Goal: Task Accomplishment & Management: Manage account settings

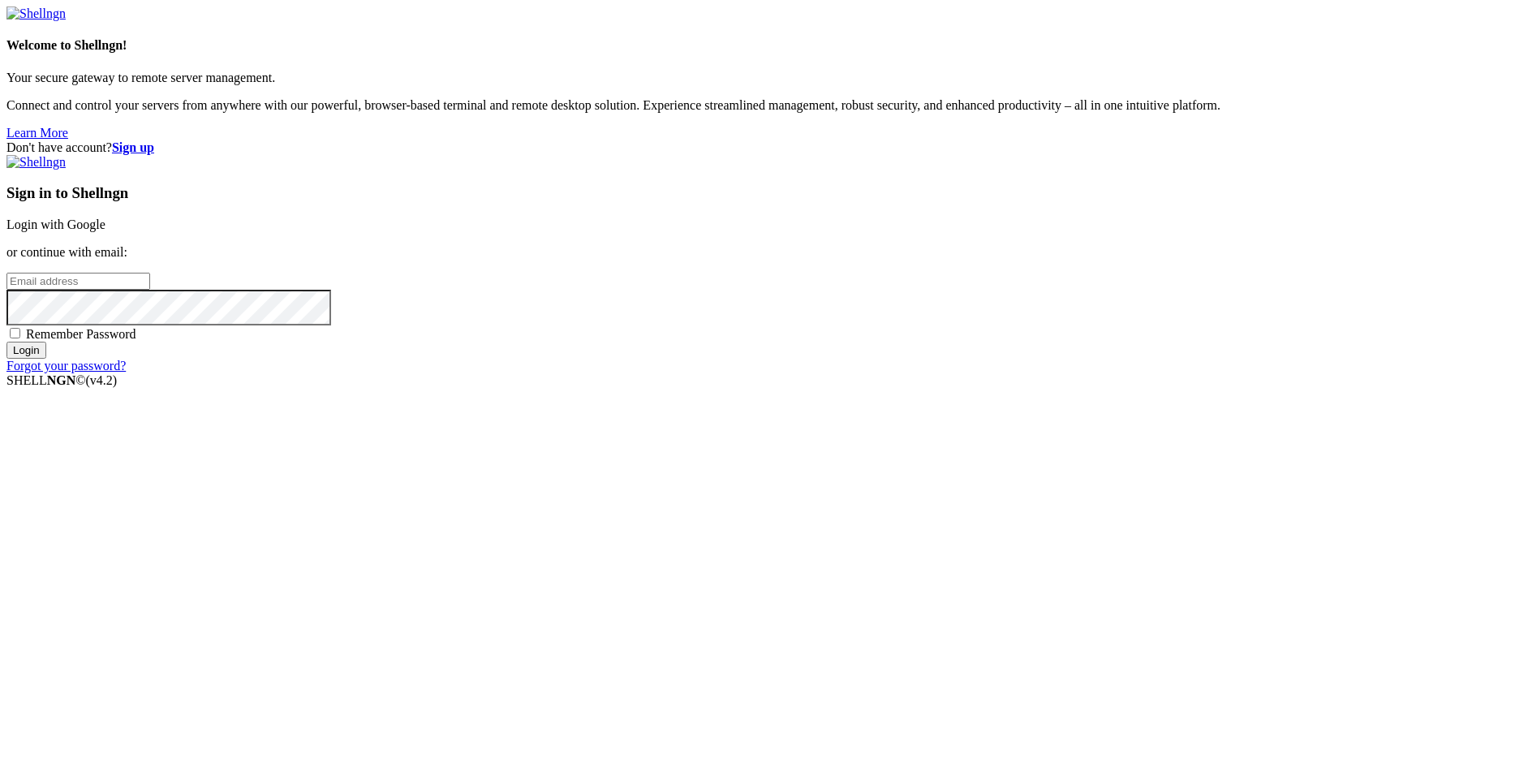
click at [981, 155] on div "Sign in to Shellngn Login with Google or continue with email: Remember Password…" at bounding box center [758, 264] width 1503 height 218
click at [1229, 204] on div "Don't have account? Sign up Sign in to Shellngn Login with Google or continue w…" at bounding box center [758, 257] width 1503 height 233
click at [105, 231] on link "Login with Google" at bounding box center [55, 224] width 99 height 14
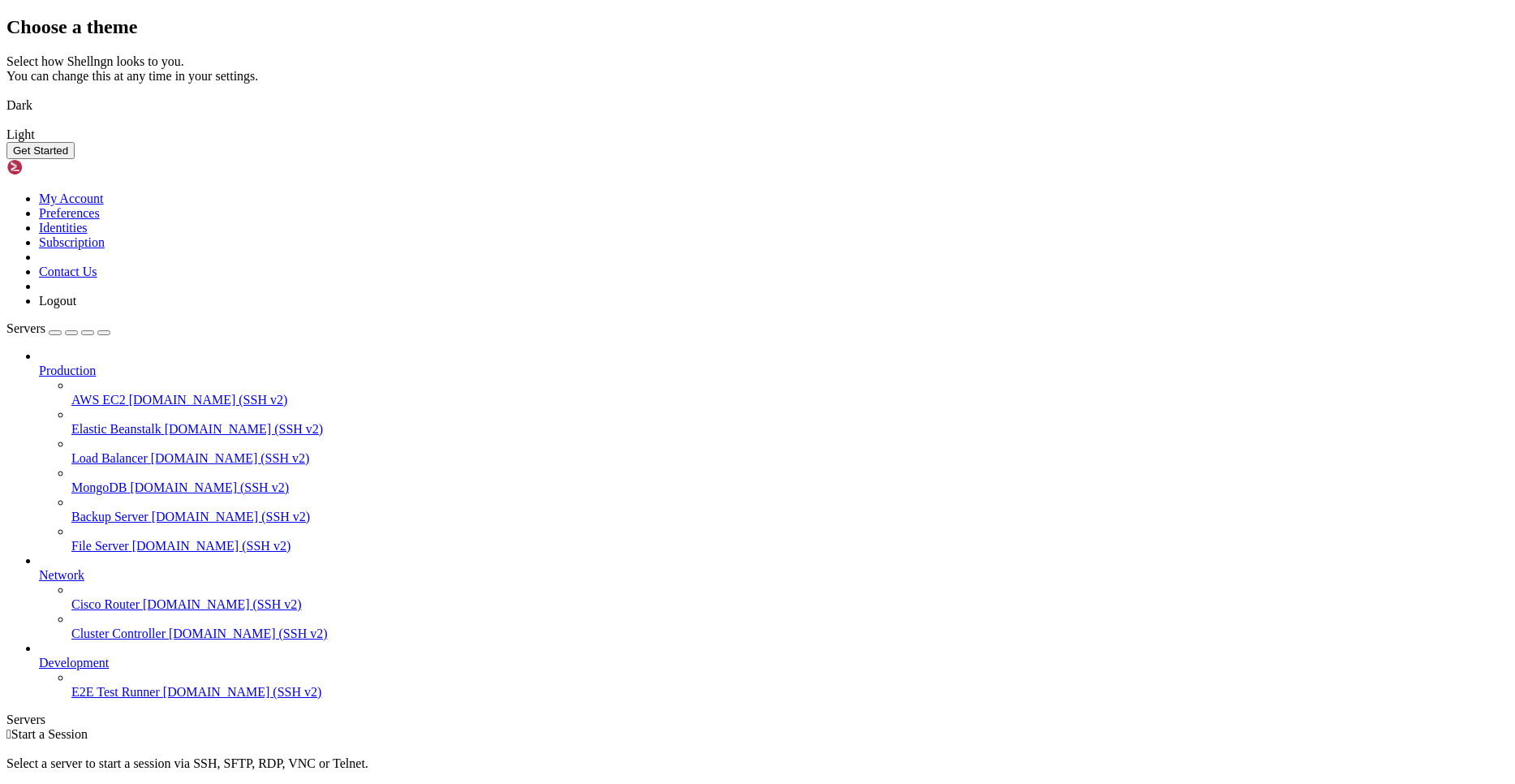
click at [7, 95] on img at bounding box center [7, 95] width 0 height 0
click at [74, 159] on button "Get Started" at bounding box center [40, 150] width 68 height 17
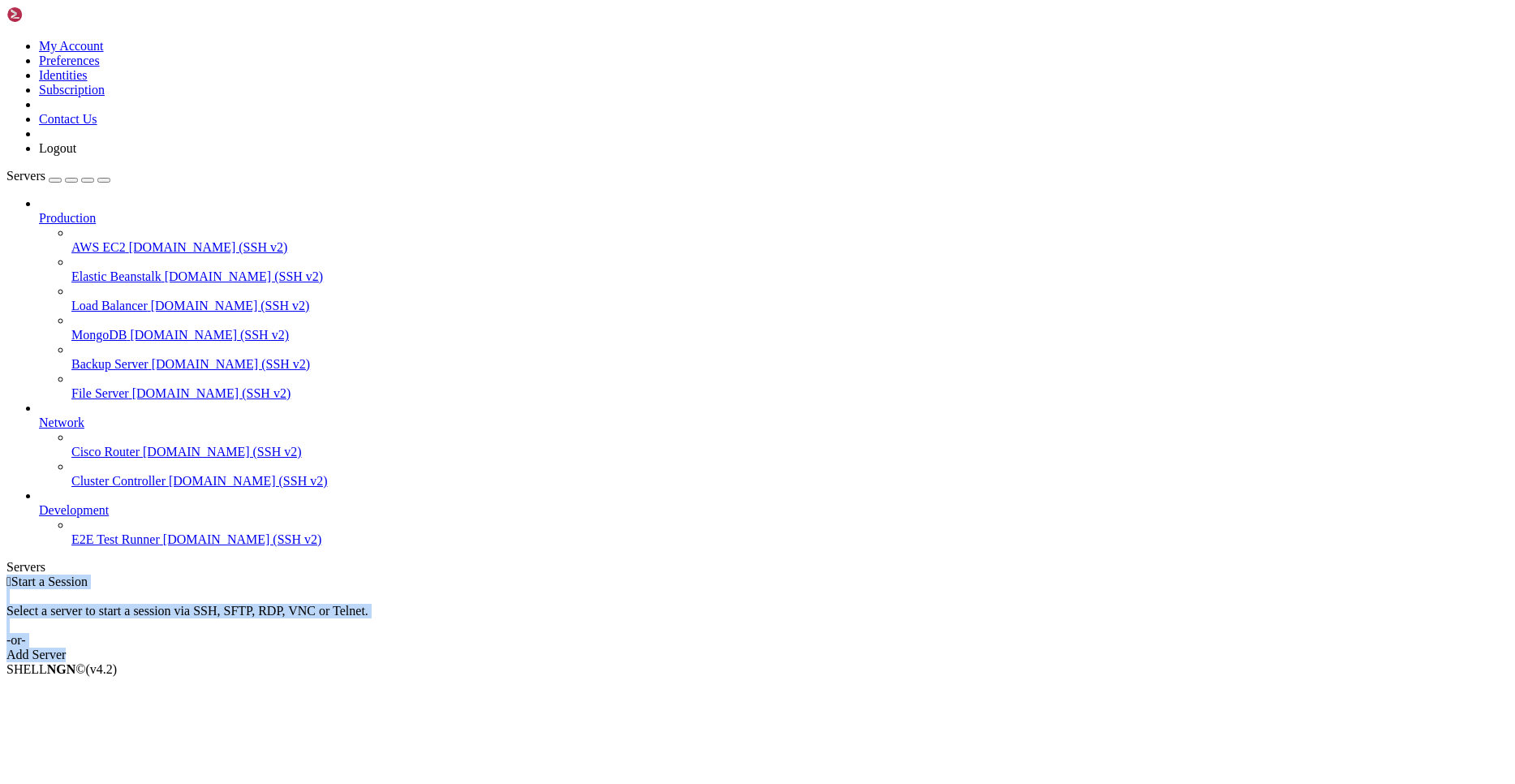
drag, startPoint x: 913, startPoint y: 42, endPoint x: 1009, endPoint y: 418, distance: 388.1
click at [1009, 574] on div " Start a Session Select a server to start a session via SSH, SFTP, RDP, VNC or…" at bounding box center [758, 618] width 1503 height 87
click at [850, 648] on div "Add Server" at bounding box center [758, 655] width 1503 height 15
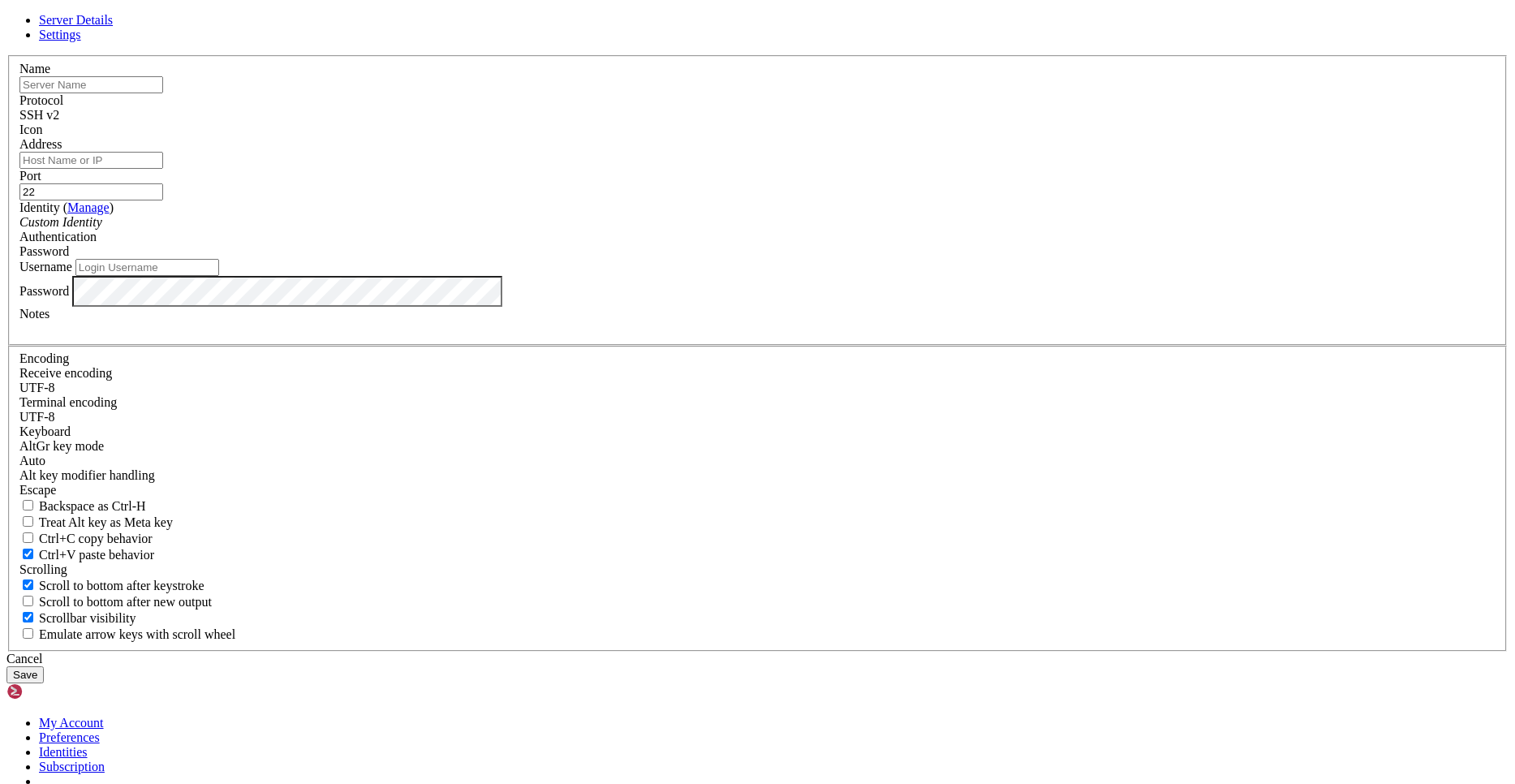
click at [163, 93] on input "text" at bounding box center [91, 85] width 144 height 17
click at [81, 41] on span "Settings" at bounding box center [59, 34] width 42 height 14
click at [113, 26] on span "Server Details" at bounding box center [75, 20] width 74 height 14
click at [163, 93] on input "text" at bounding box center [91, 85] width 144 height 17
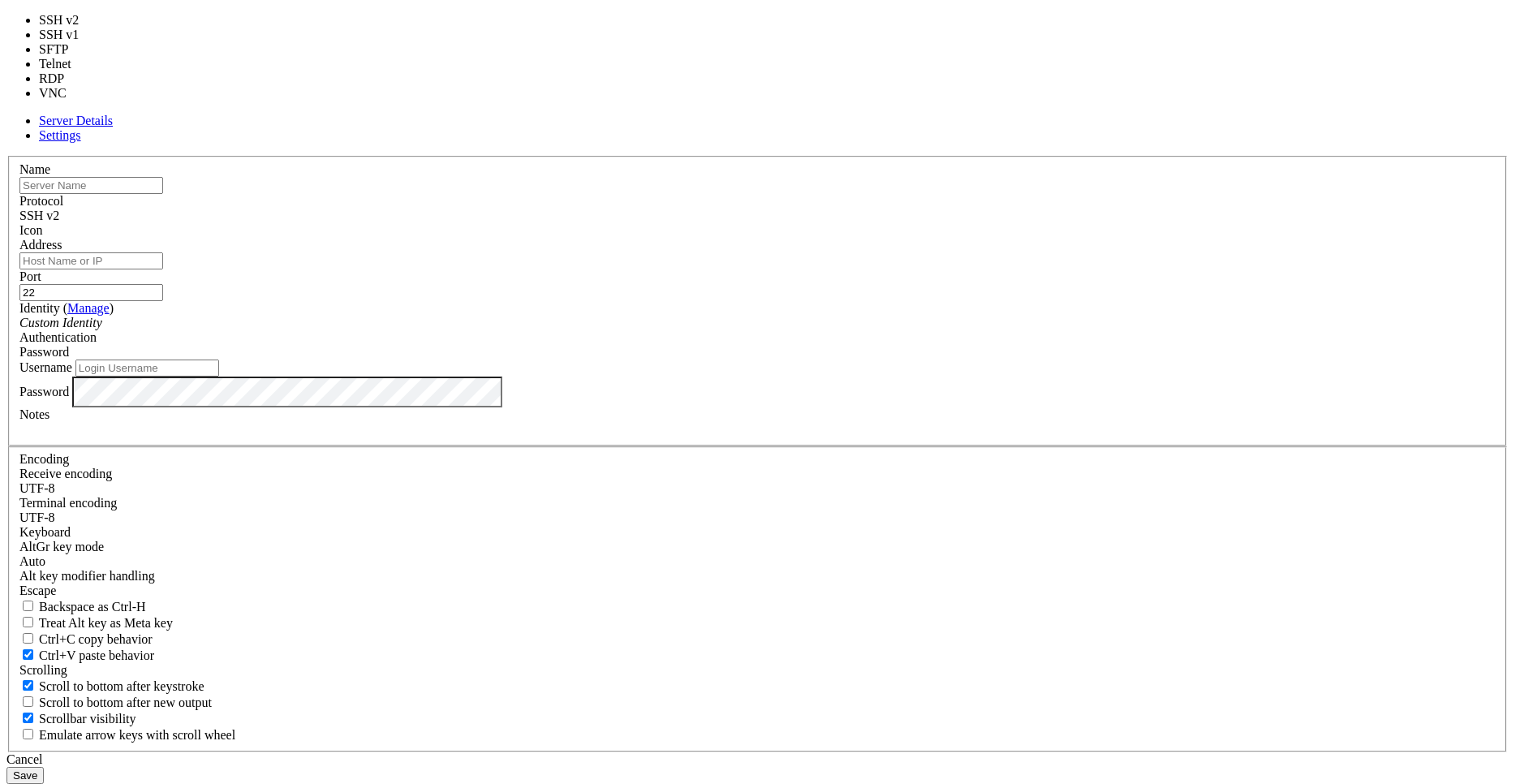
click at [880, 223] on div "SSH v2" at bounding box center [758, 216] width 1476 height 15
click at [163, 194] on input "text" at bounding box center [91, 185] width 144 height 17
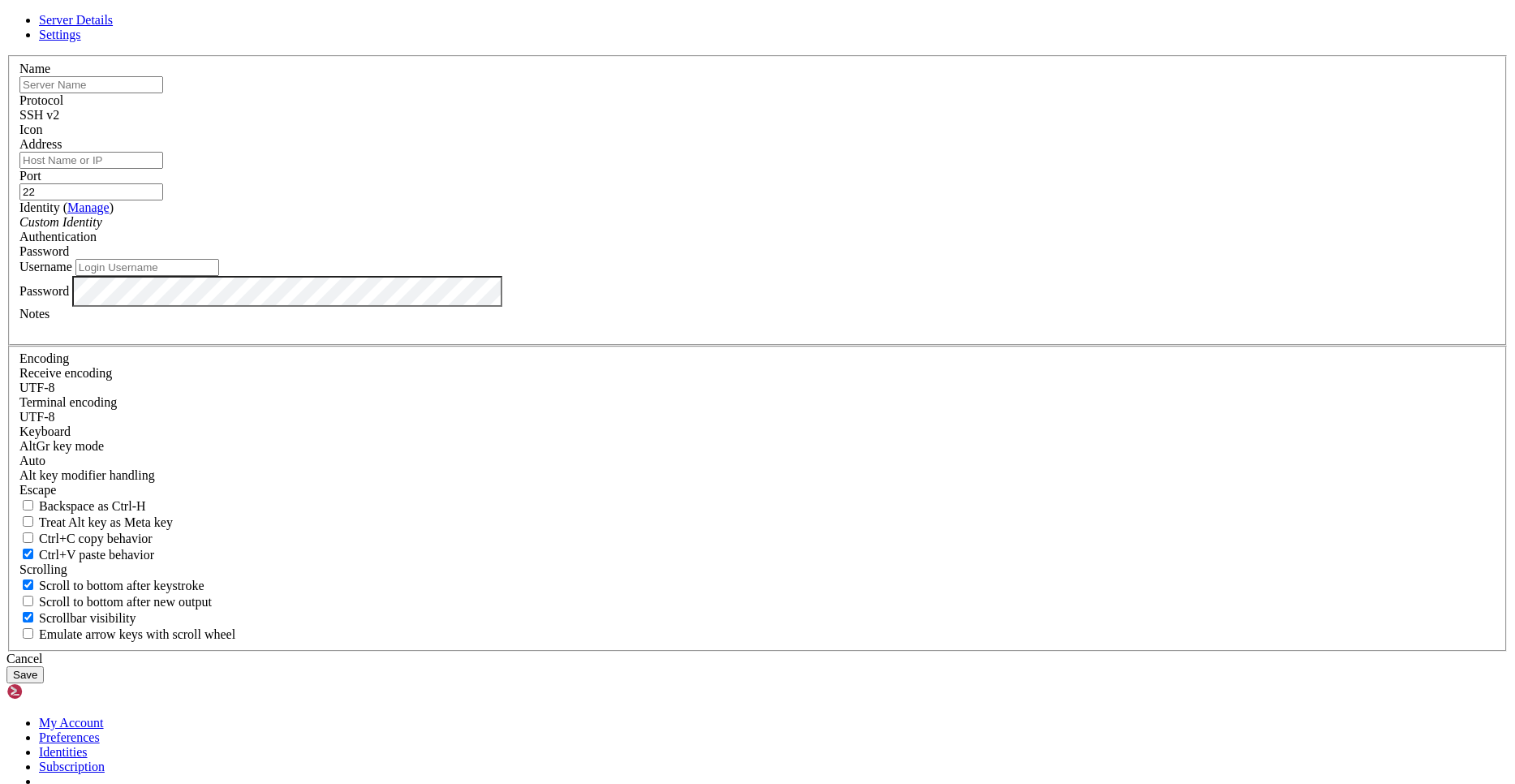
click at [956, 137] on div at bounding box center [758, 137] width 1476 height 0
click at [163, 93] on input "text" at bounding box center [91, 85] width 144 height 17
click at [163, 169] on input "Address" at bounding box center [91, 160] width 144 height 17
click at [163, 200] on input "22" at bounding box center [91, 192] width 144 height 17
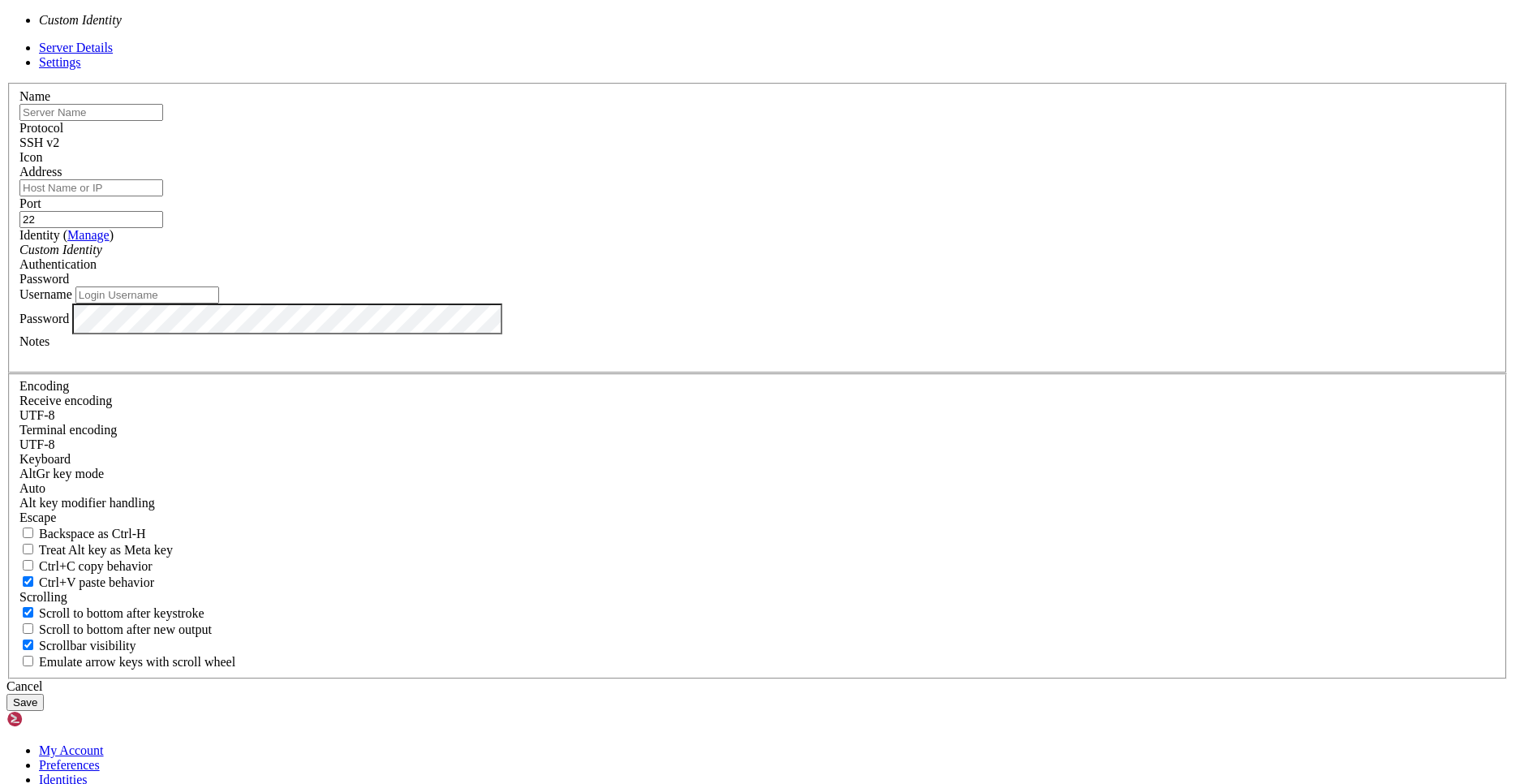
click at [759, 258] on div "Custom Identity" at bounding box center [758, 250] width 1476 height 15
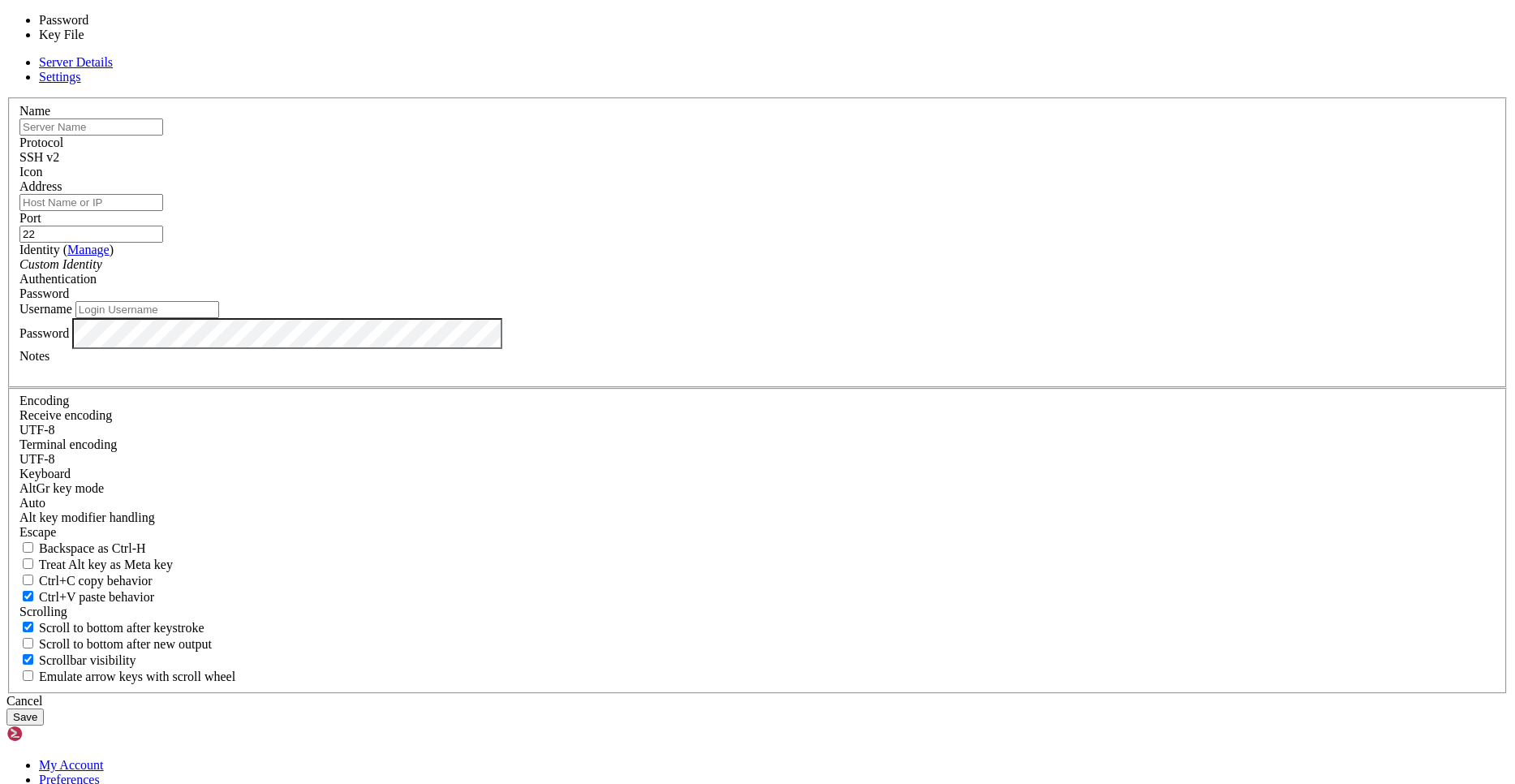
click at [935, 301] on div "Password" at bounding box center [758, 294] width 1476 height 15
click at [734, 272] on div "Custom Identity" at bounding box center [758, 265] width 1476 height 15
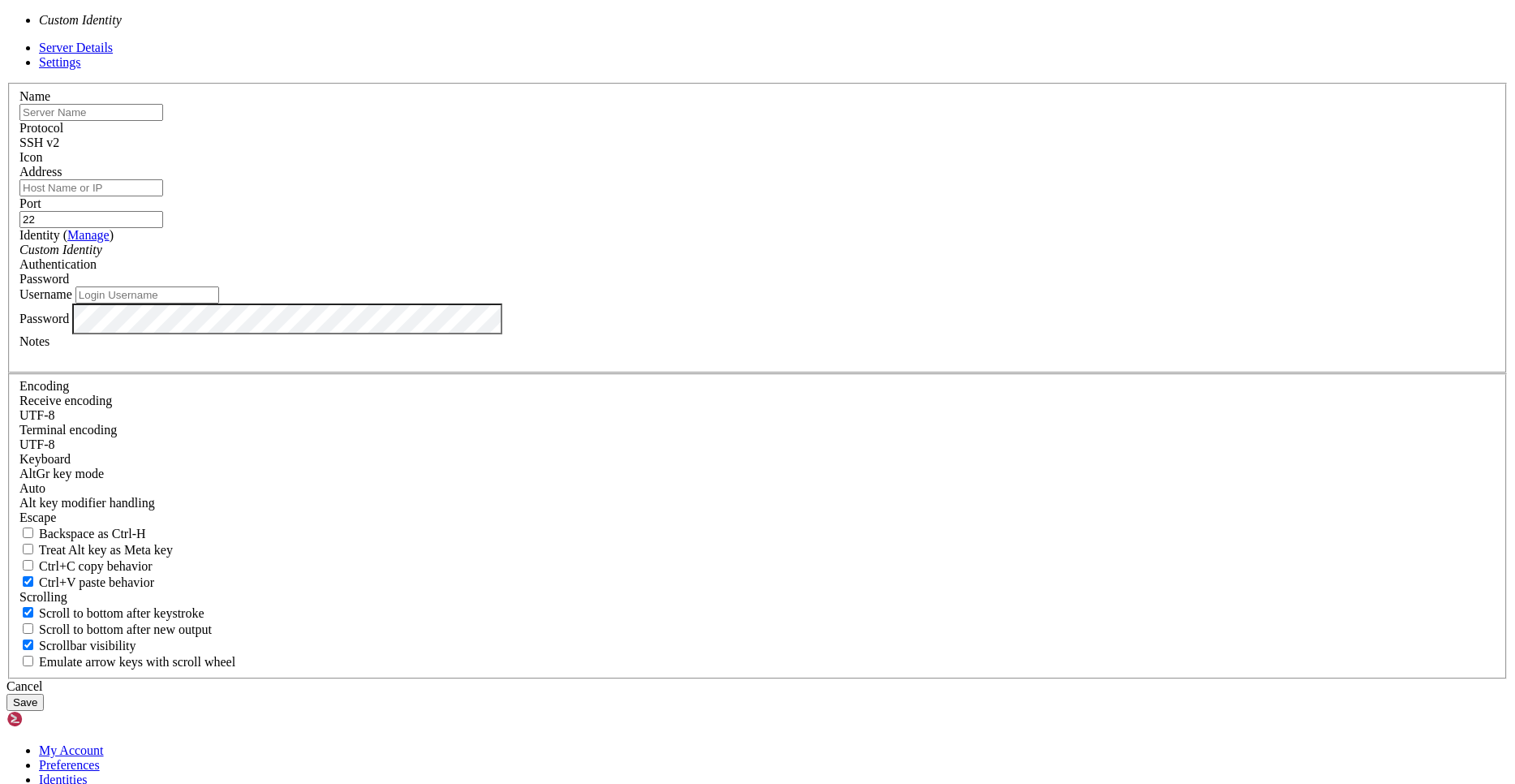
click at [895, 228] on div "Port 22" at bounding box center [758, 212] width 1476 height 32
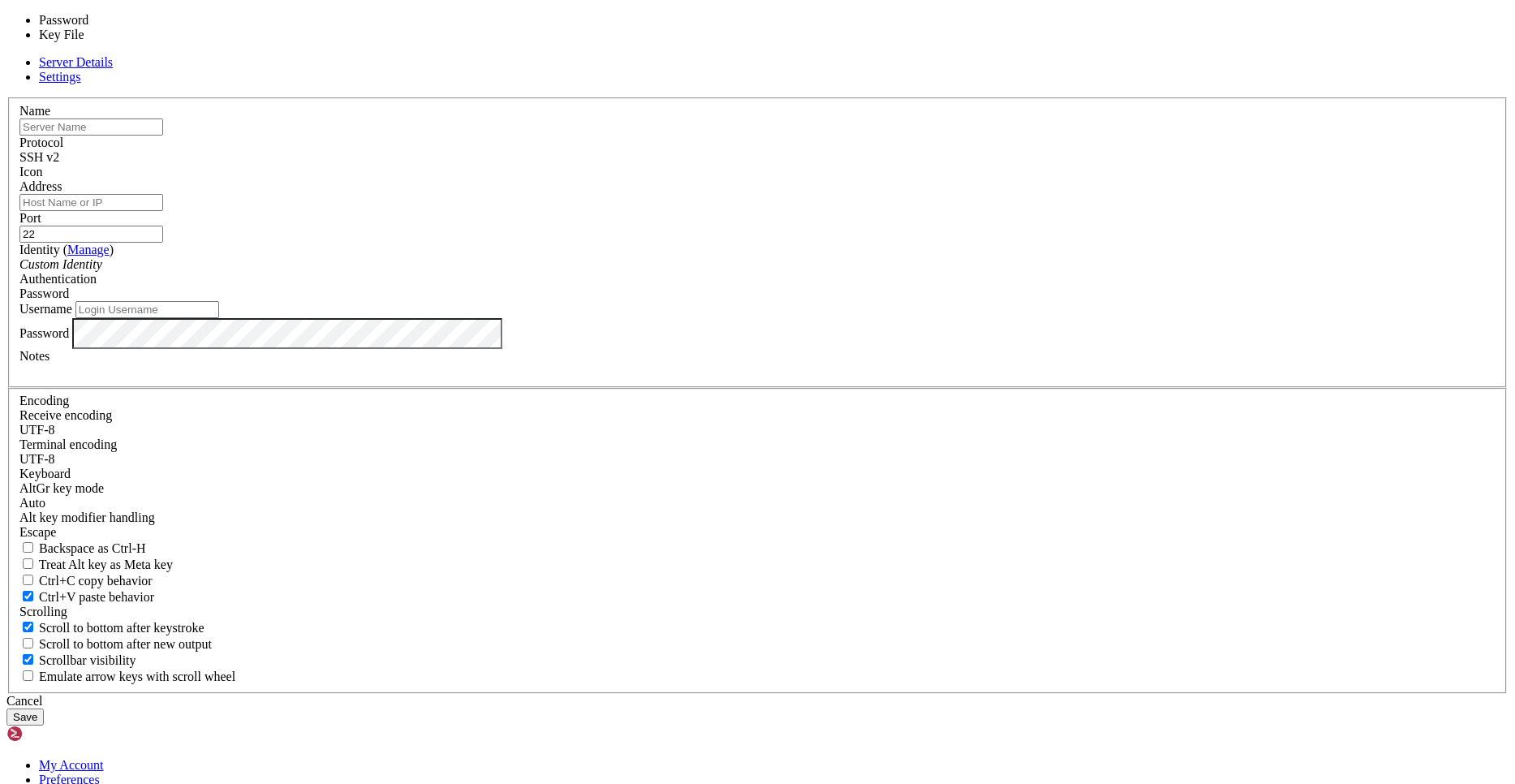
click at [868, 301] on div "Password" at bounding box center [758, 294] width 1476 height 15
drag, startPoint x: 890, startPoint y: 401, endPoint x: 890, endPoint y: 413, distance: 12.0
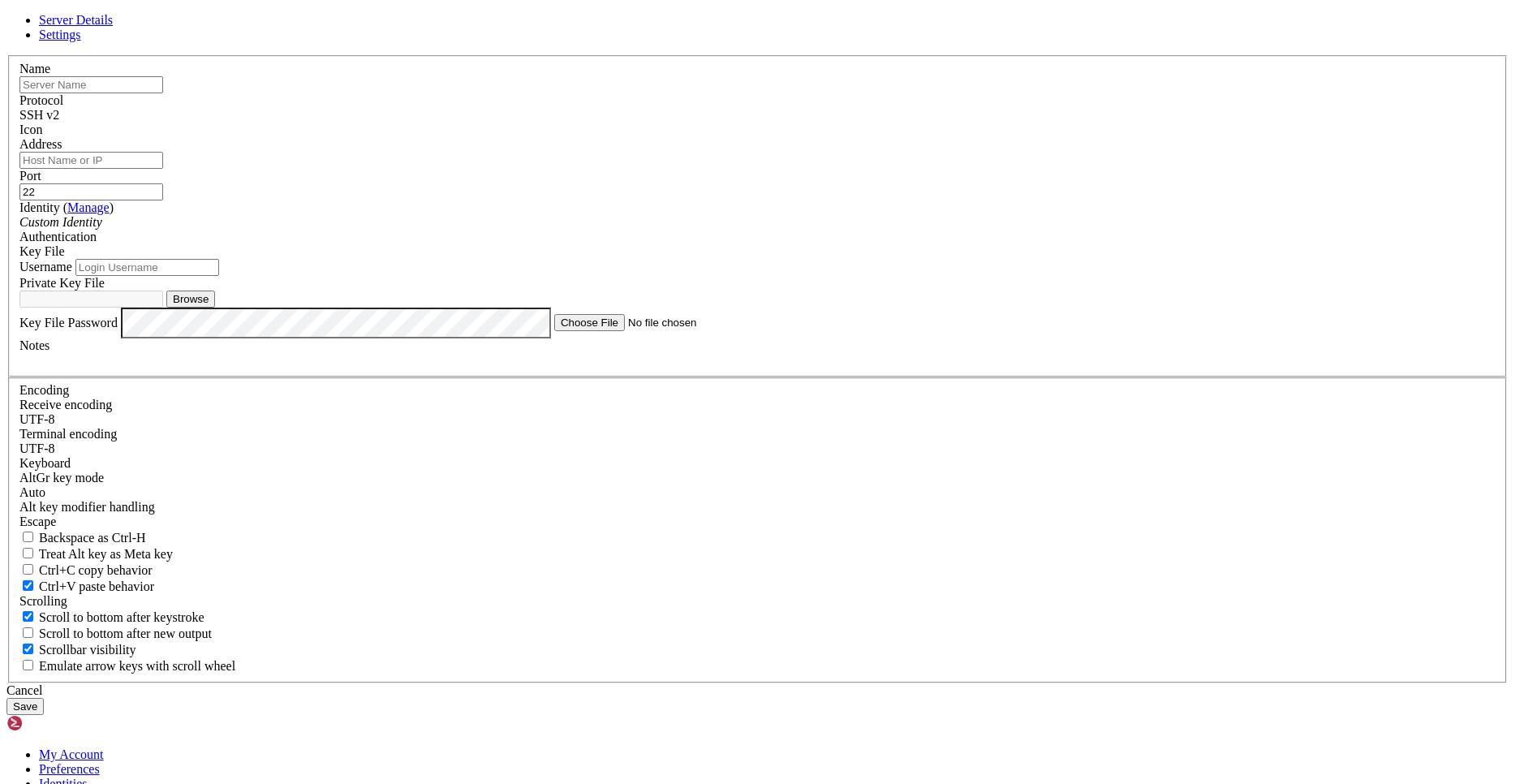
click at [219, 275] on input "Username" at bounding box center [147, 267] width 144 height 17
click at [215, 307] on button "Browse" at bounding box center [191, 299] width 49 height 17
type input "id_rsa"
click at [163, 169] on input "Address" at bounding box center [91, 160] width 144 height 17
paste input "root@91.99.87.181"
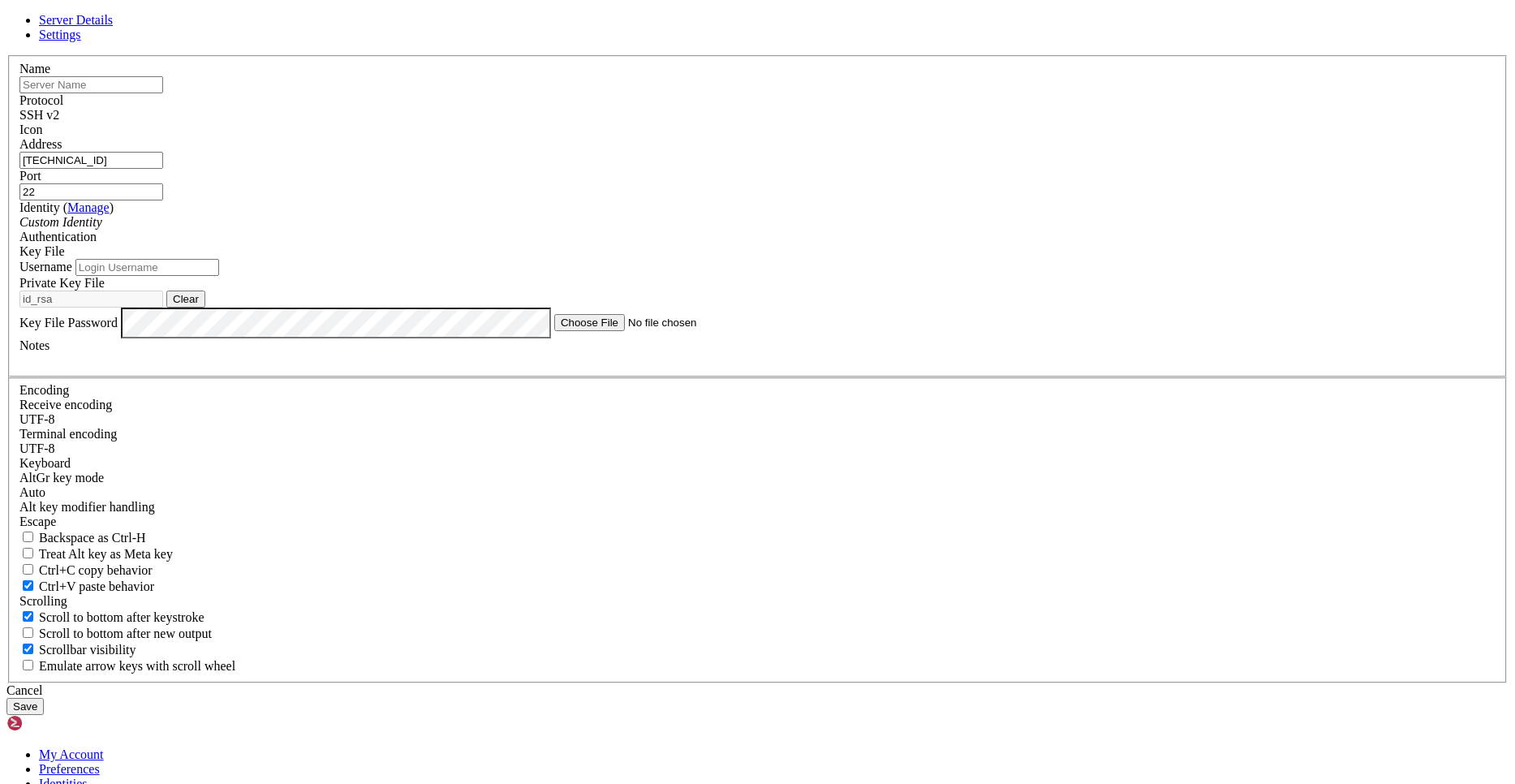
type input "91.99.87.181"
click at [163, 93] on input "text" at bounding box center [91, 85] width 144 height 17
type input "a"
type input "POS Develop Backend"
click at [219, 275] on input "Username" at bounding box center [147, 267] width 144 height 17
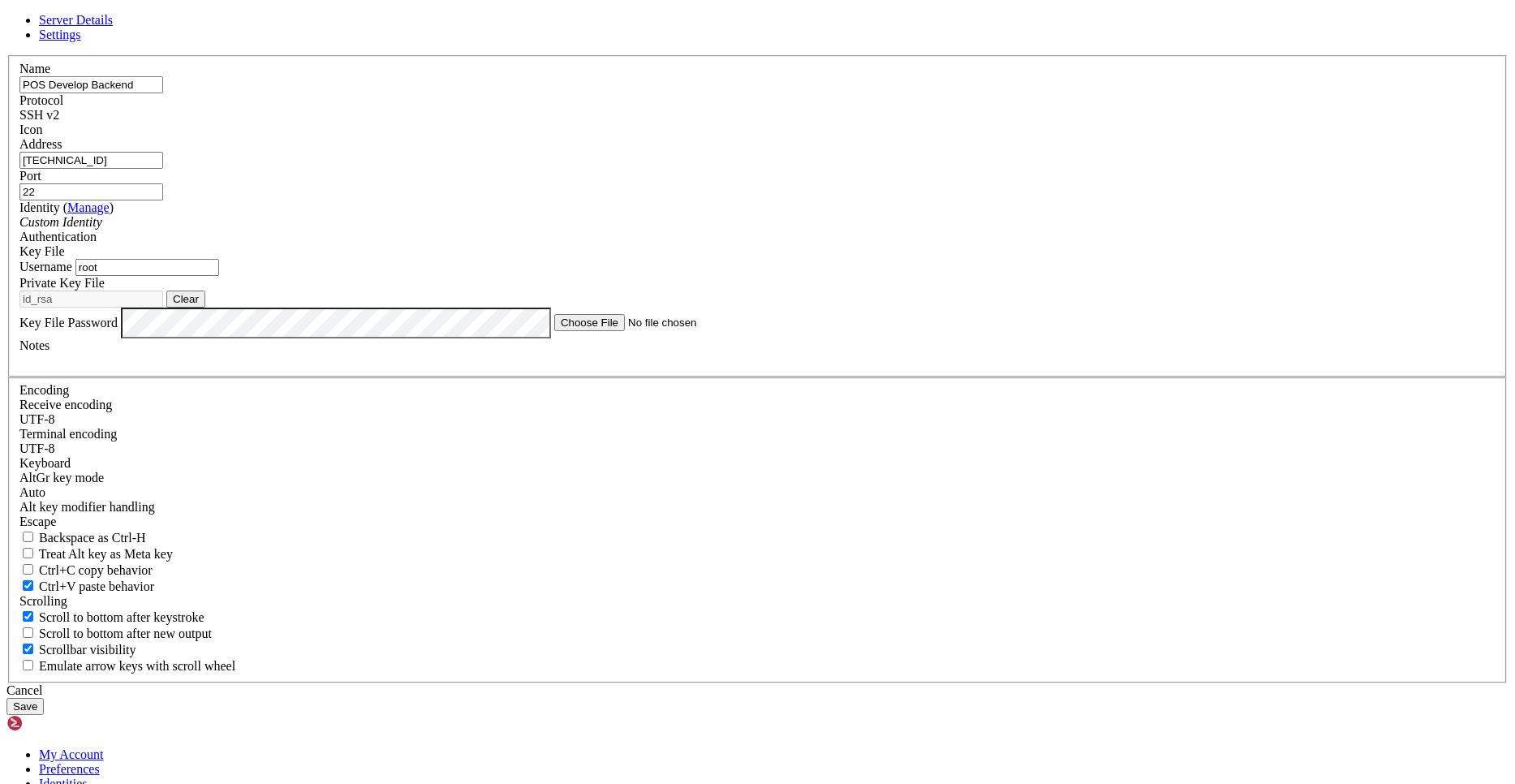
type input "root"
click at [660, 683] on div "Cancel Save" at bounding box center [758, 699] width 1503 height 32
click at [44, 698] on button "Save" at bounding box center [25, 706] width 38 height 17
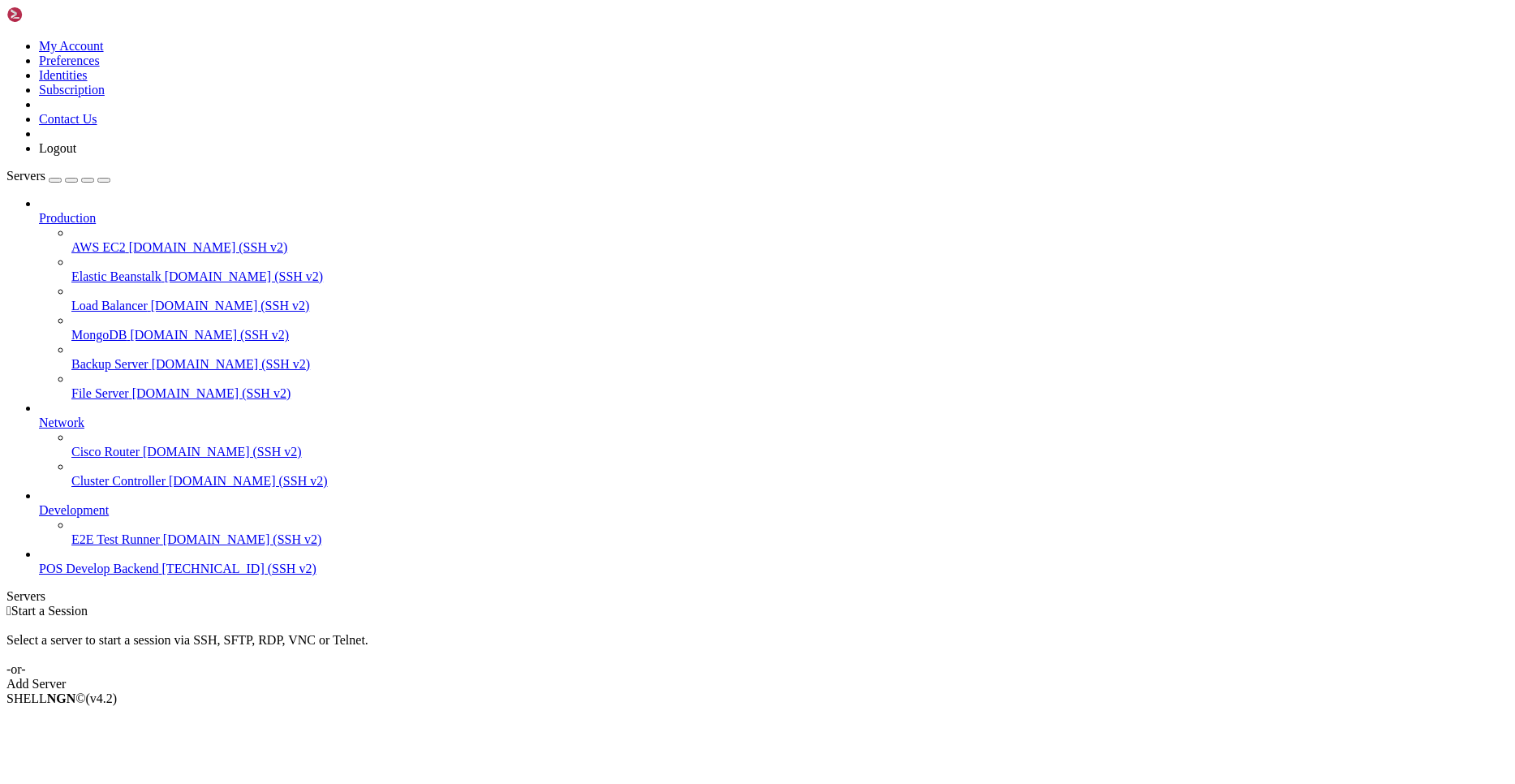
click at [163, 575] on span "[TECHNICAL_ID] (SSH v2)" at bounding box center [240, 568] width 154 height 14
click at [84, 648] on div at bounding box center [757, 392] width 1515 height 784
click at [129, 575] on span "POS Develop Backend" at bounding box center [99, 568] width 120 height 14
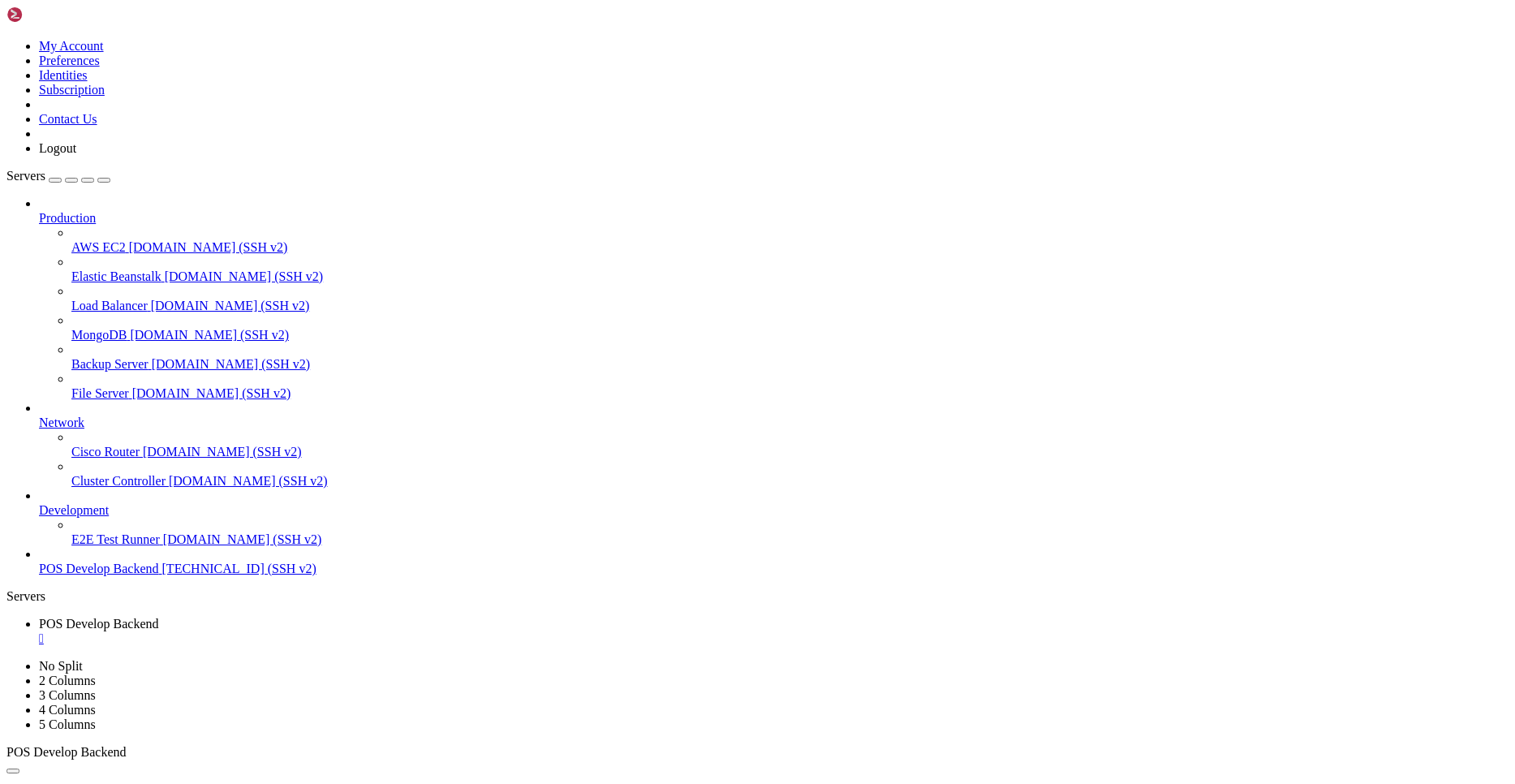
copy x-row "developBackend"
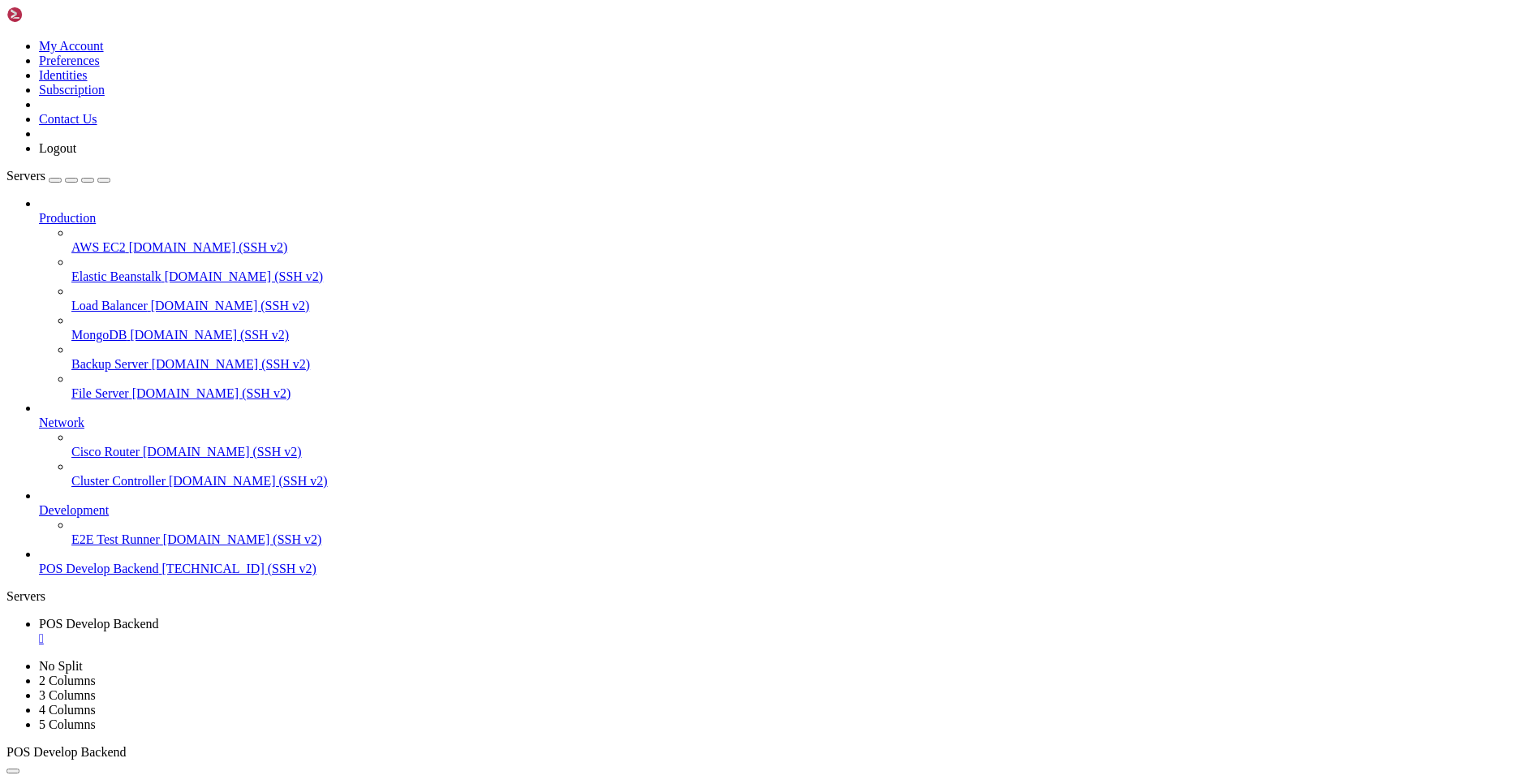
copy x-row "developBackend"
click at [163, 575] on span "[TECHNICAL_ID] (SSH v2)" at bounding box center [240, 568] width 154 height 14
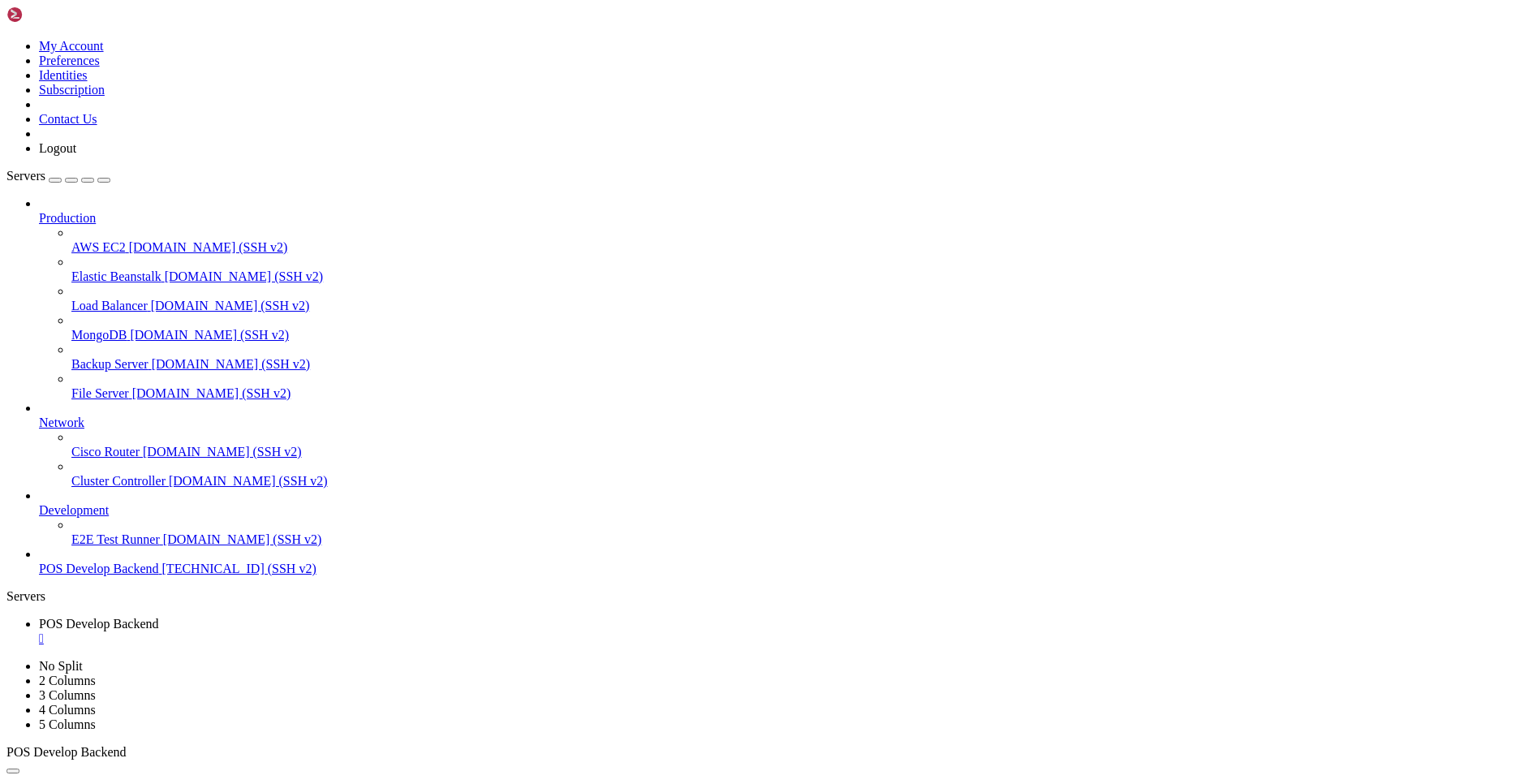
click at [860, 617] on ul "POS Develop Backend " at bounding box center [758, 631] width 1503 height 29
click at [20, 768] on button "button" at bounding box center [13, 770] width 13 height 5
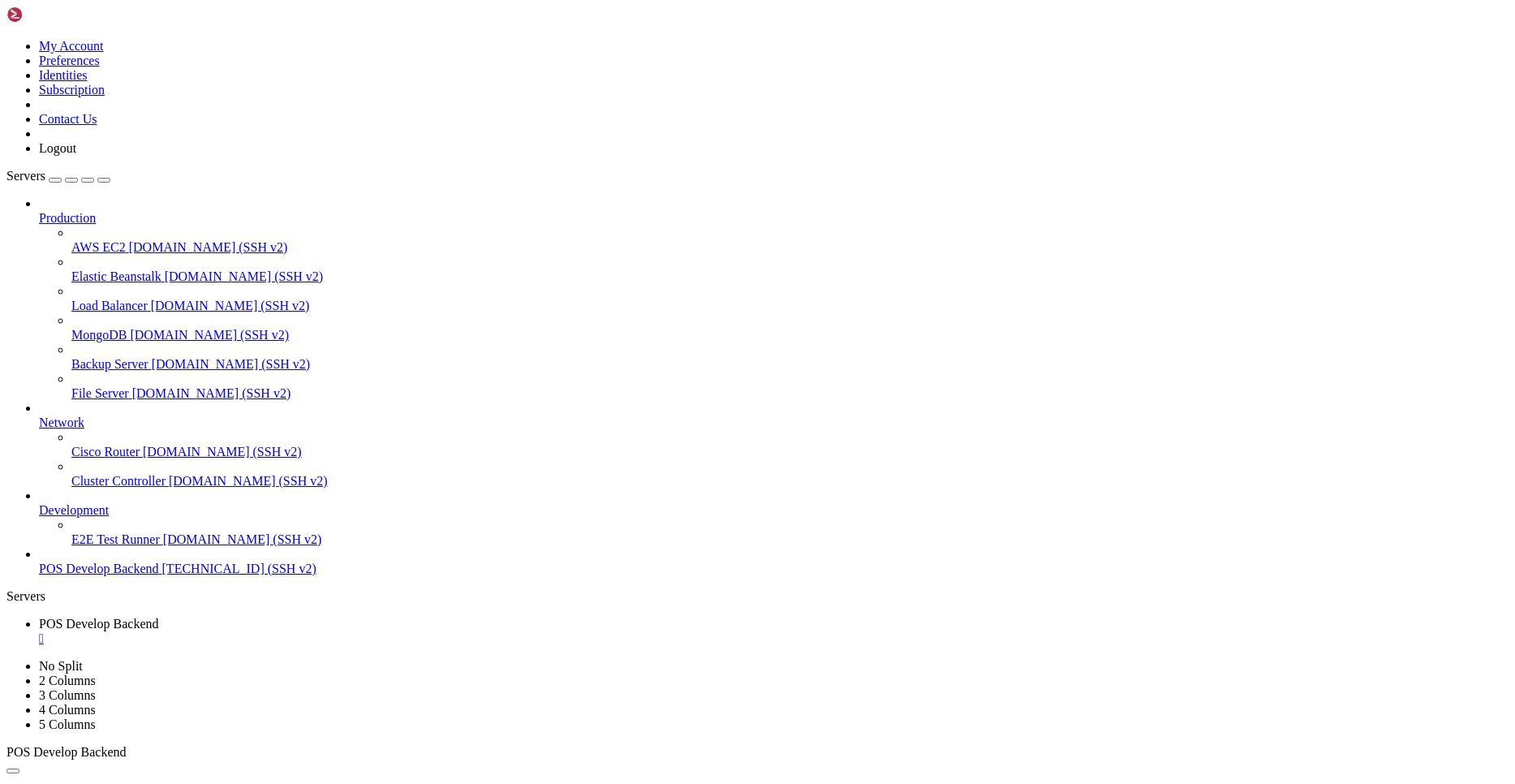
click at [85, 416] on span "Network" at bounding box center [61, 422] width 45 height 14
click at [134, 518] on link "Development" at bounding box center [773, 510] width 1470 height 15
click at [139, 546] on span "E2E Test Runner" at bounding box center [116, 539] width 88 height 14
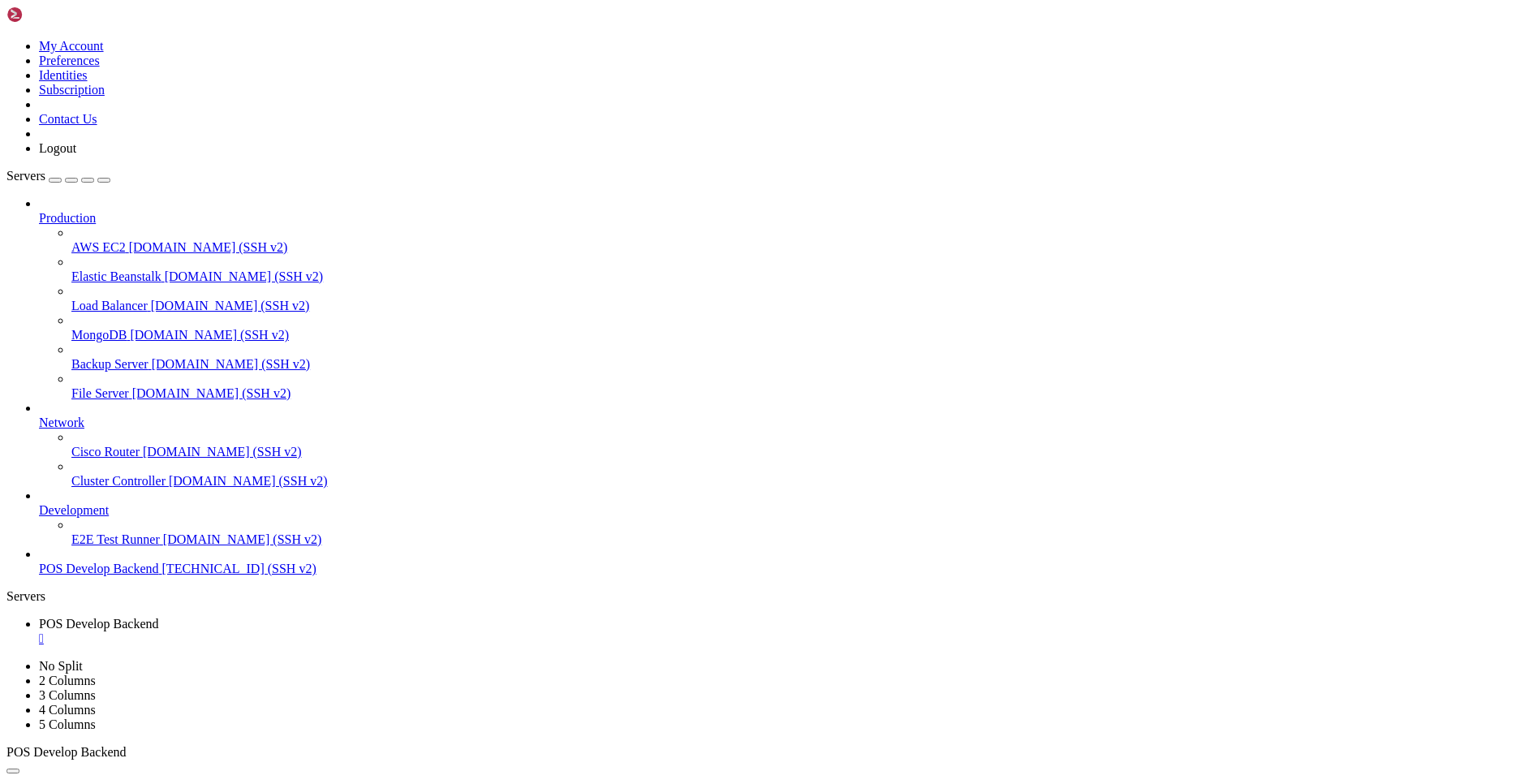
click at [139, 546] on span "E2E Test Runner" at bounding box center [116, 539] width 88 height 14
click at [163, 575] on span "[TECHNICAL_ID] (SSH v2)" at bounding box center [240, 568] width 154 height 14
drag, startPoint x: 103, startPoint y: 614, endPoint x: 123, endPoint y: 525, distance: 91.2
click at [195, 546] on span "[TECHNICAL_ID] (SSH v2)" at bounding box center [272, 539] width 154 height 14
click at [163, 575] on span "[DOMAIN_NAME] (SSH v2)" at bounding box center [242, 568] width 159 height 14
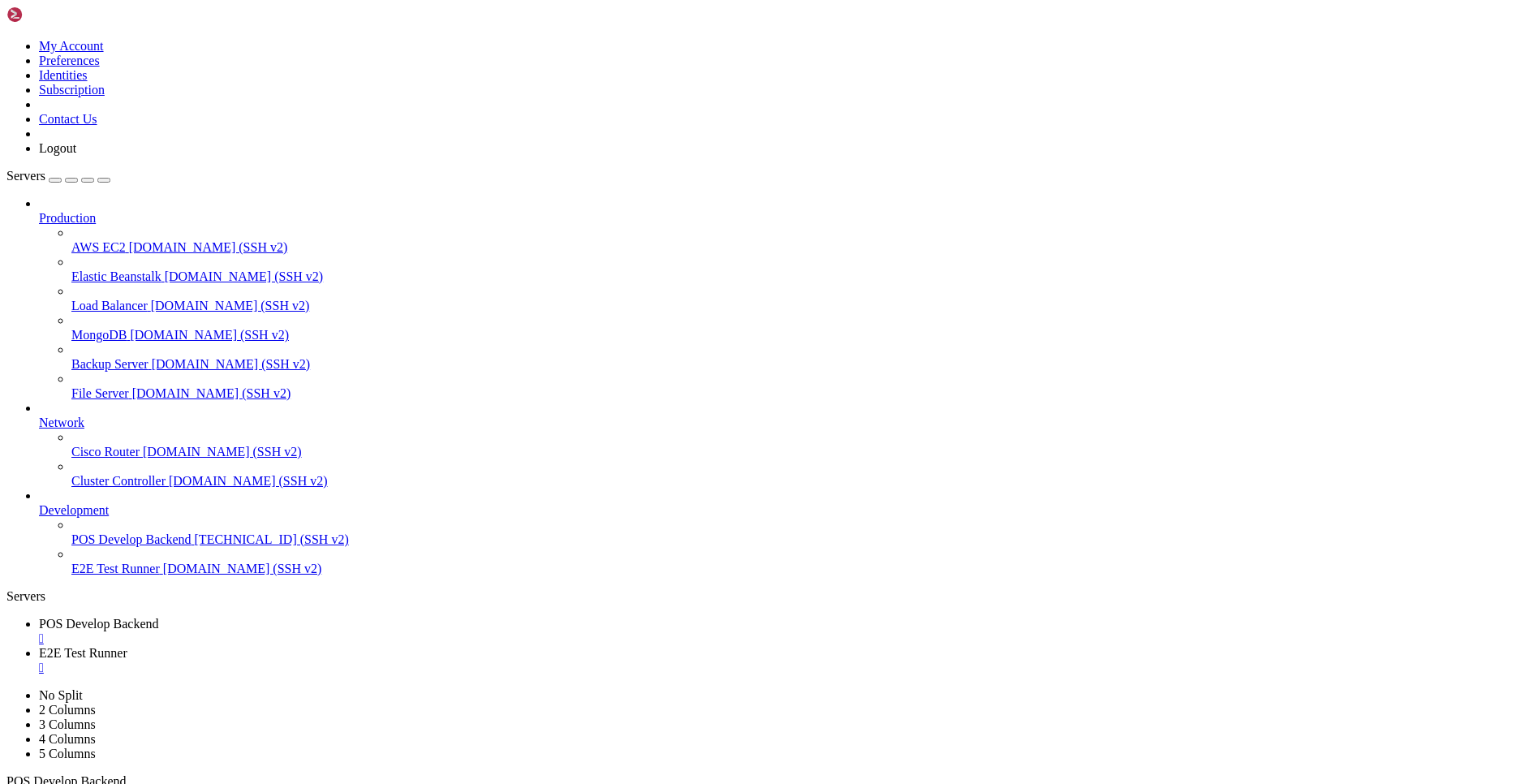
copy x-row "information"
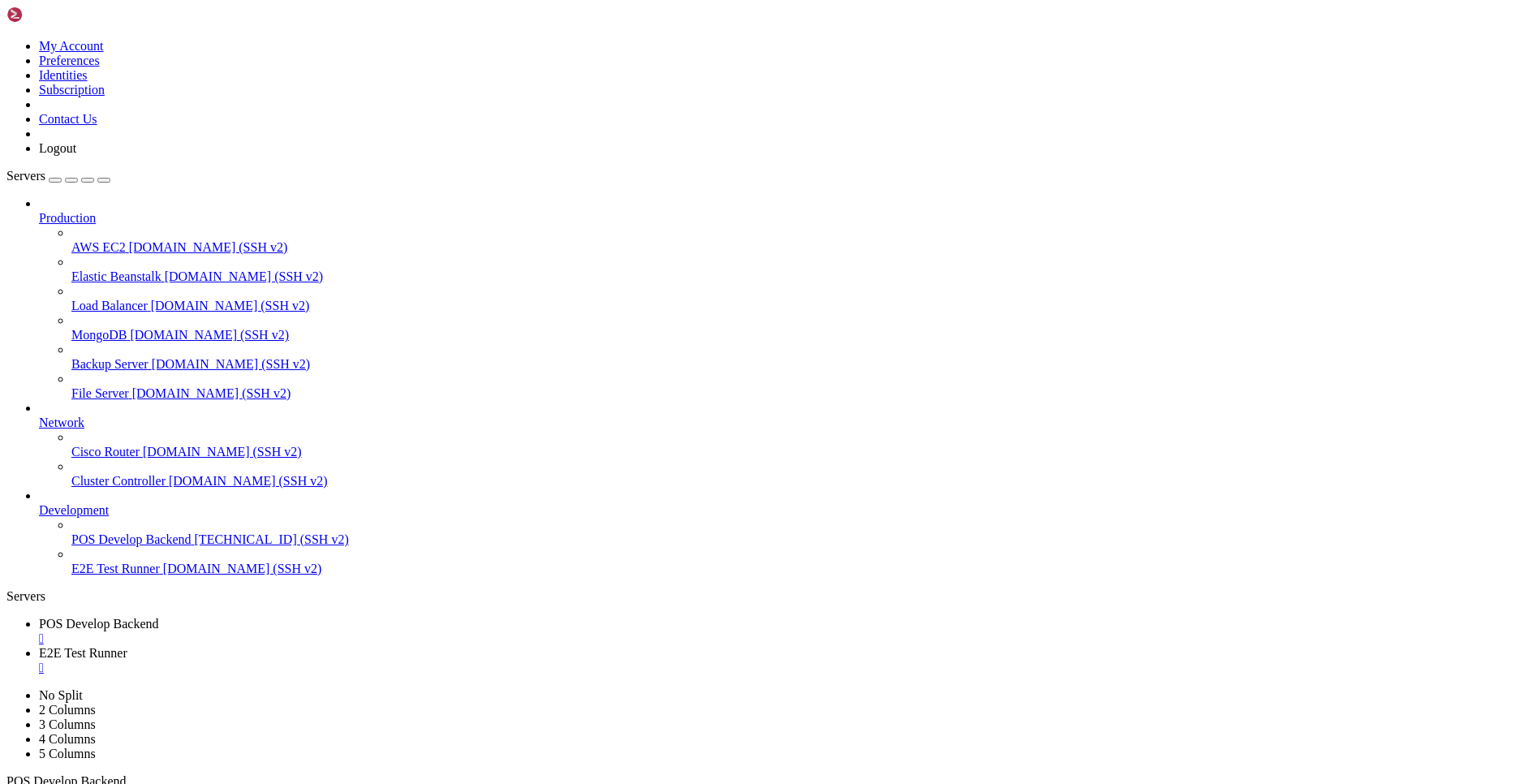
copy x-row "Seamless Server"
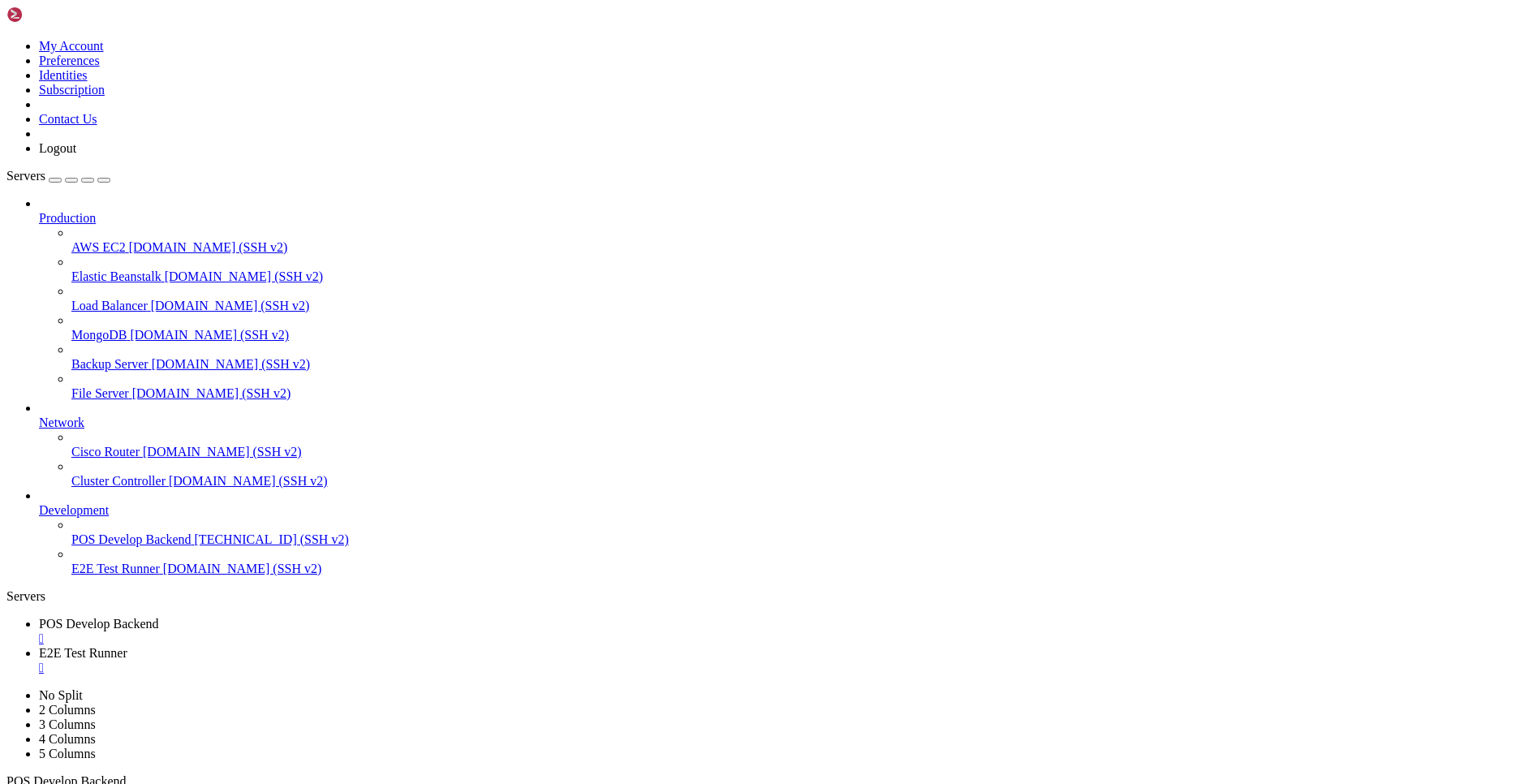
click at [483, 661] on div "" at bounding box center [773, 668] width 1470 height 15
click at [159, 617] on span "POS Develop Backend" at bounding box center [99, 623] width 120 height 14
click at [195, 546] on span "[TECHNICAL_ID] (SSH v2)" at bounding box center [272, 539] width 154 height 14
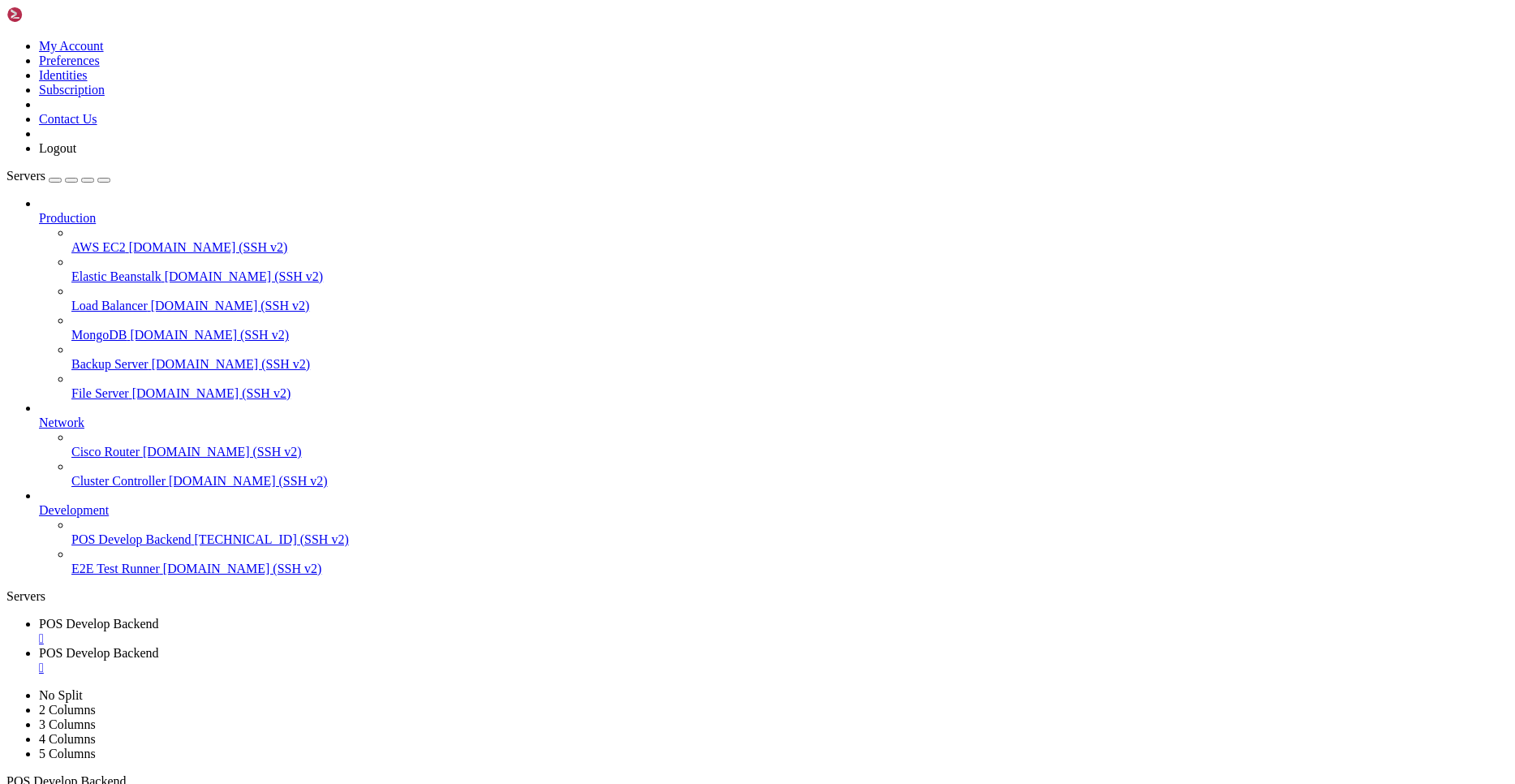
drag, startPoint x: 756, startPoint y: 223, endPoint x: 1034, endPoint y: 223, distance: 278.0
click at [502, 646] on link "POS Develop Backend " at bounding box center [773, 660] width 1470 height 29
click at [497, 661] on div "" at bounding box center [773, 668] width 1470 height 15
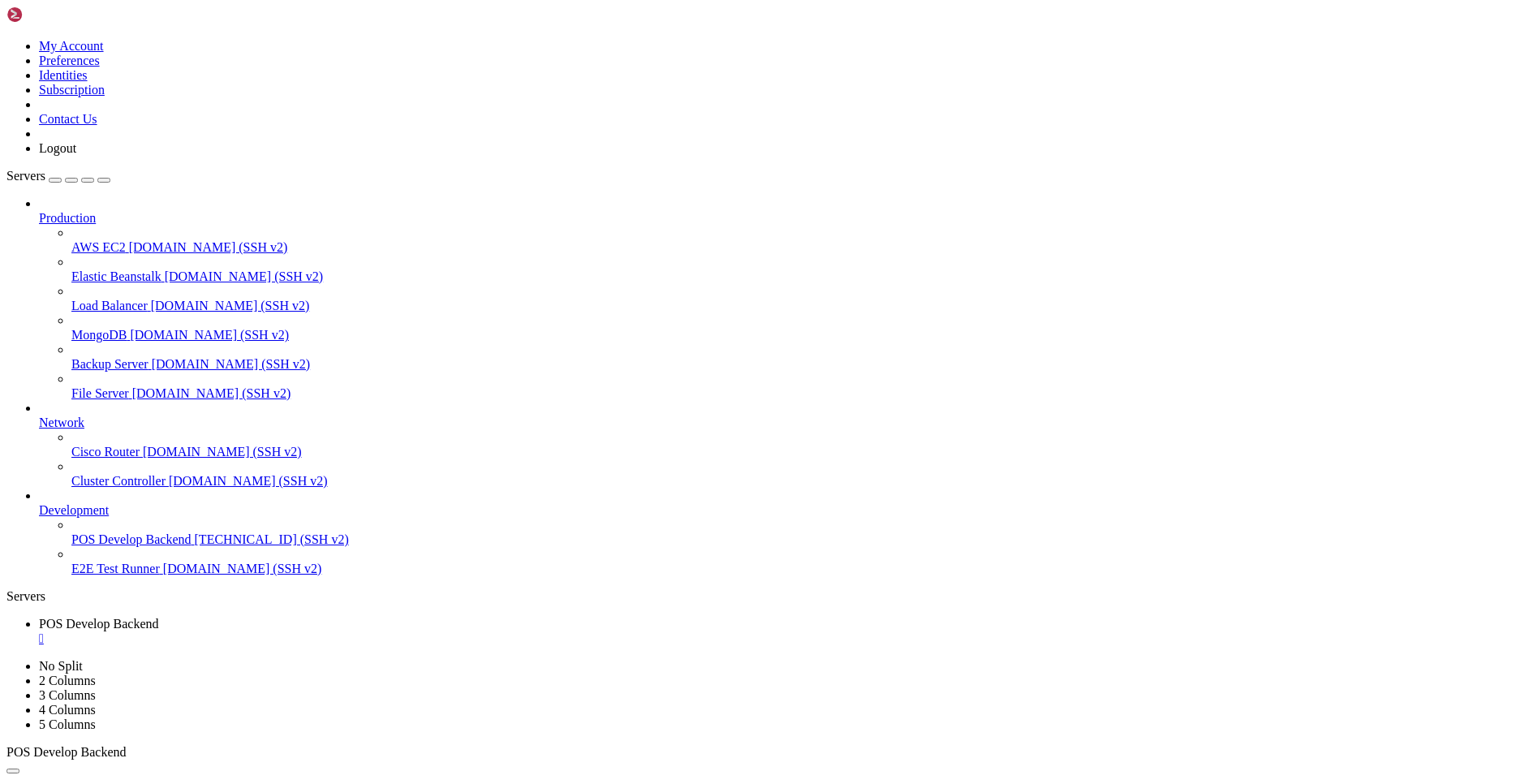
click at [7, 659] on icon at bounding box center [7, 659] width 0 height 0
click at [96, 673] on link "2 Columns" at bounding box center [67, 680] width 56 height 14
drag, startPoint x: 252, startPoint y: 58, endPoint x: 229, endPoint y: 66, distance: 24.4
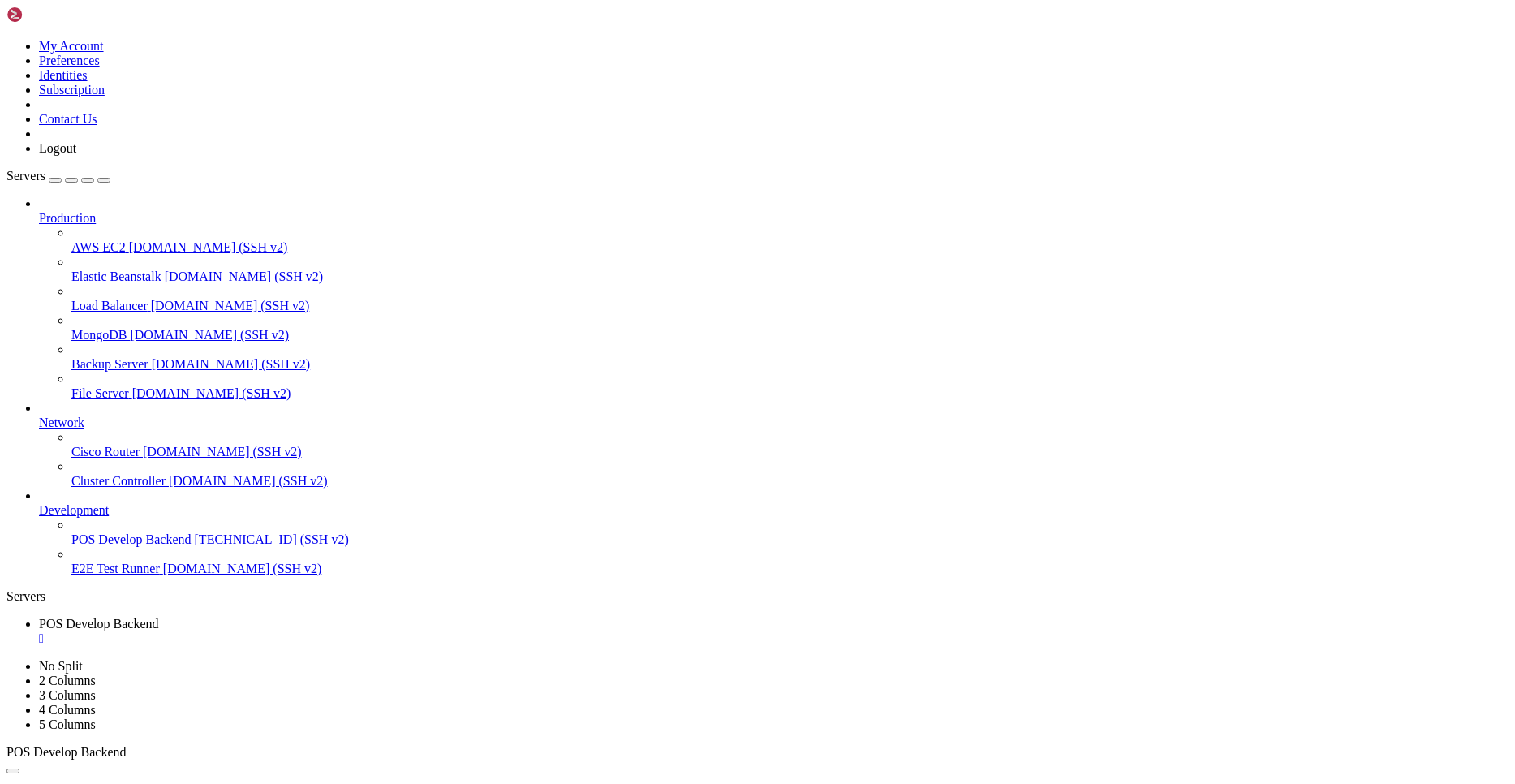
click at [20, 768] on button "button" at bounding box center [13, 770] width 13 height 5
type input "/root"
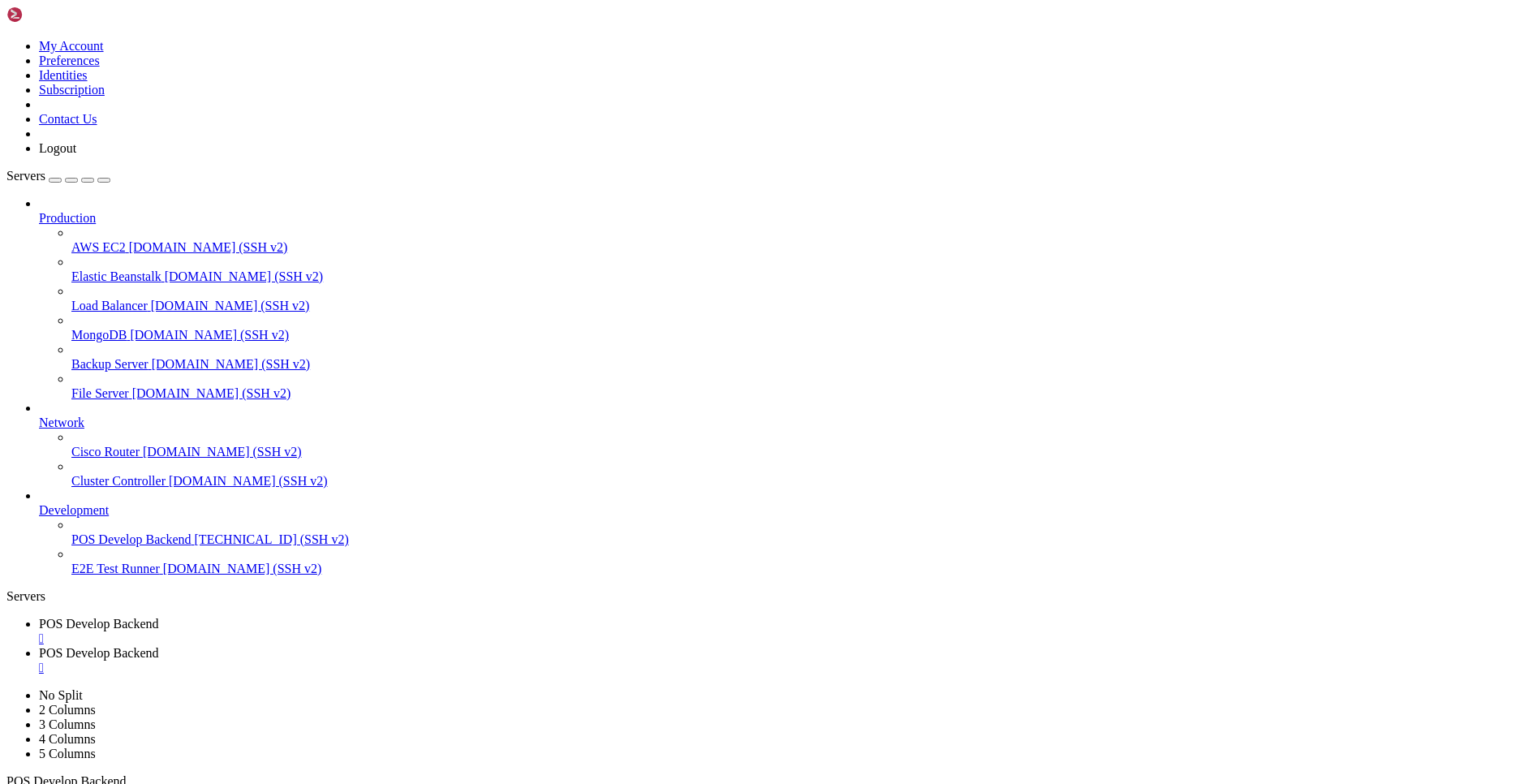
scroll to position [353, 0]
click at [337, 631] on div "" at bounding box center [773, 638] width 1470 height 15
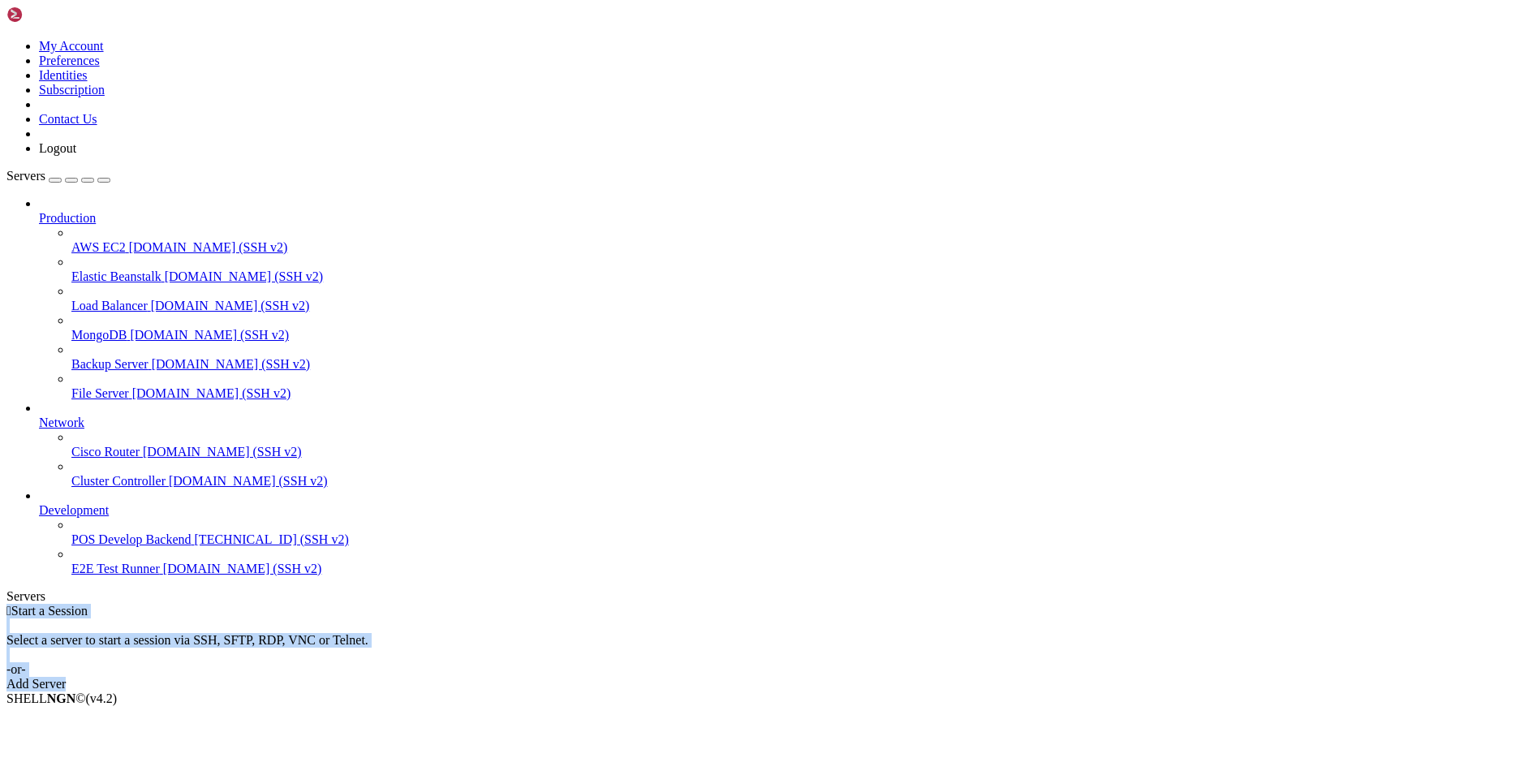
drag, startPoint x: 665, startPoint y: 94, endPoint x: 1013, endPoint y: 289, distance: 398.9
click at [1013, 604] on div " Start a Session Select a server to start a session via SSH, SFTP, RDP, VNC or…" at bounding box center [758, 647] width 1503 height 87
drag, startPoint x: 1006, startPoint y: 311, endPoint x: 813, endPoint y: 115, distance: 275.1
click at [813, 604] on div " Start a Session Select a server to start a session via SSH, SFTP, RDP, VNC or…" at bounding box center [758, 647] width 1503 height 87
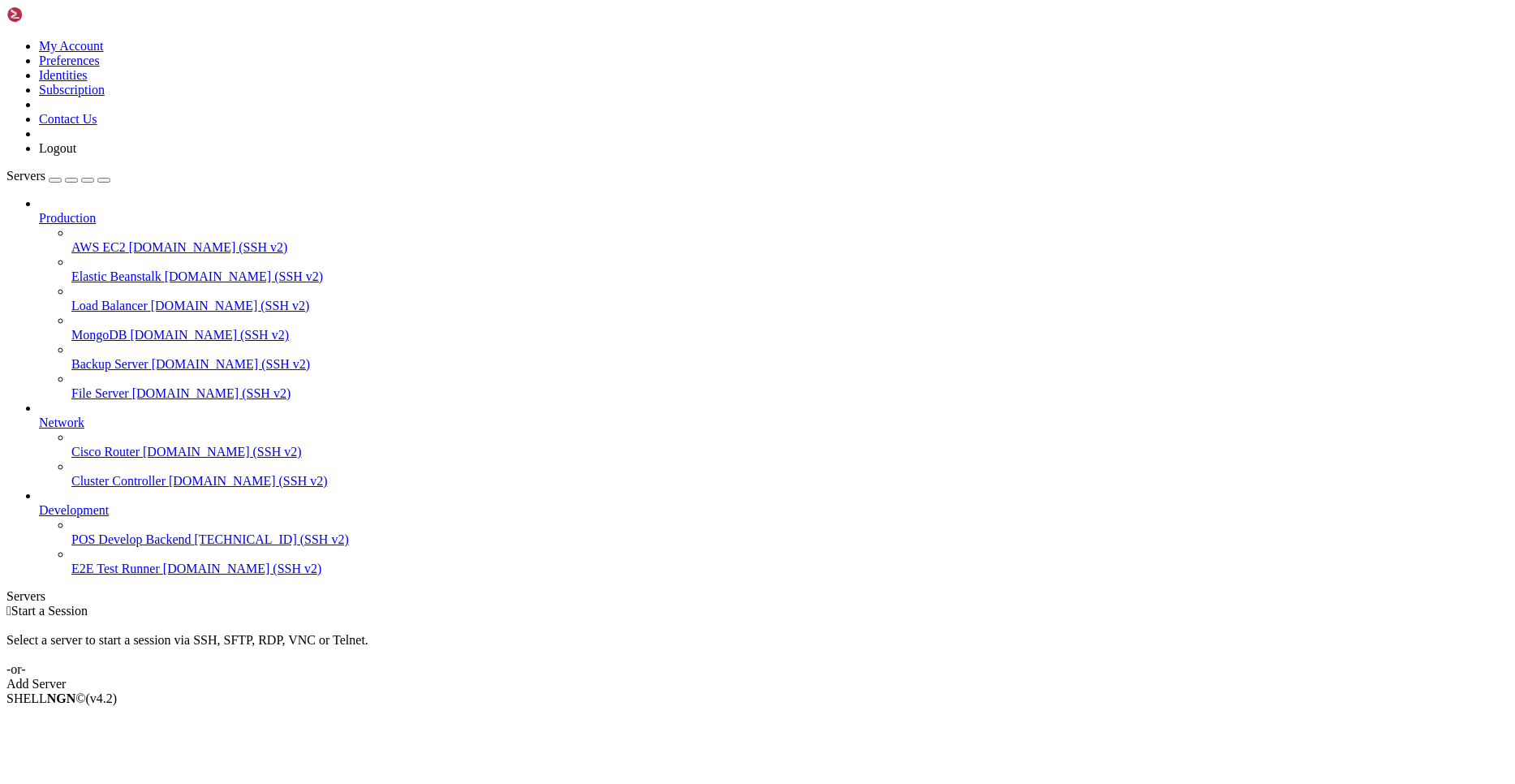
click at [801, 604] on div " Start a Session Select a server to start a session via SSH, SFTP, RDP, VNC or…" at bounding box center [758, 647] width 1503 height 87
drag, startPoint x: 801, startPoint y: 107, endPoint x: 1024, endPoint y: 335, distance: 318.9
click at [1024, 604] on div " Start a Session Select a server to start a session via SSH, SFTP, RDP, VNC or…" at bounding box center [758, 647] width 1503 height 87
drag, startPoint x: 1031, startPoint y: 377, endPoint x: 637, endPoint y: 94, distance: 485.1
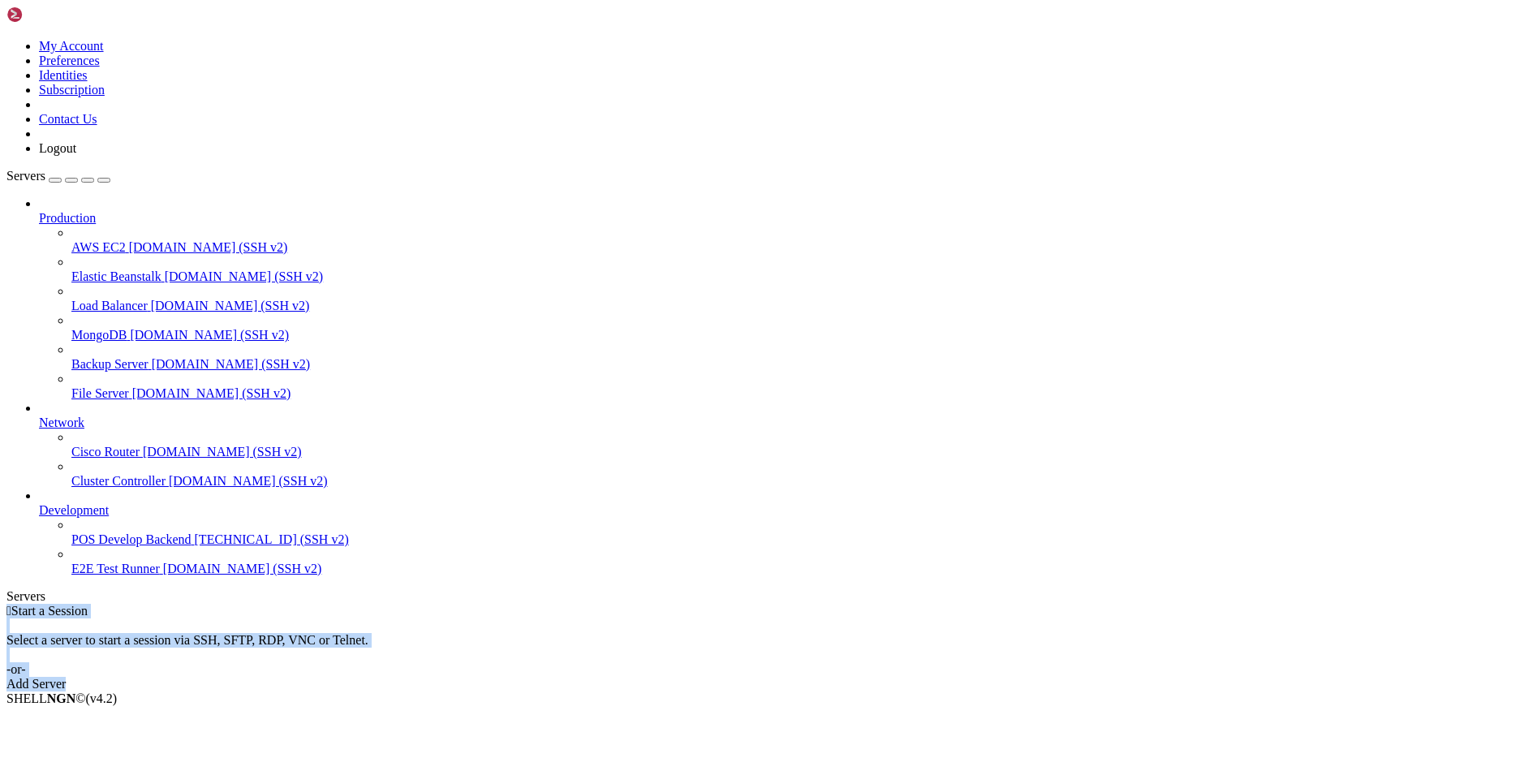
click at [637, 604] on div " Start a Session Select a server to start a session via SSH, SFTP, RDP, VNC or…" at bounding box center [758, 647] width 1503 height 87
drag, startPoint x: 649, startPoint y: 120, endPoint x: 1081, endPoint y: 368, distance: 498.1
click at [1081, 604] on div " Start a Session Select a server to start a session via SSH, SFTP, RDP, VNC or…" at bounding box center [758, 647] width 1503 height 87
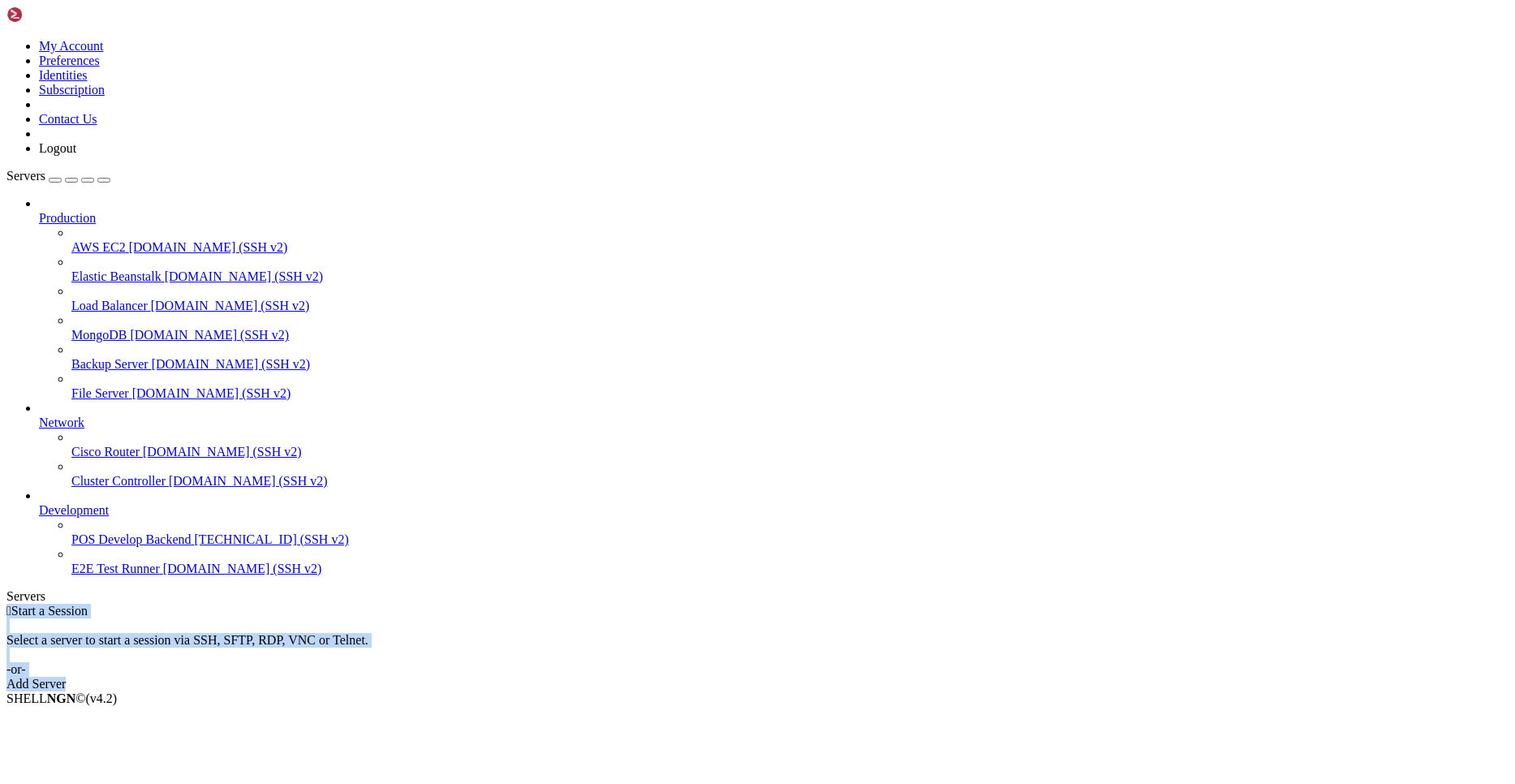
drag, startPoint x: 1019, startPoint y: 416, endPoint x: 791, endPoint y: 133, distance: 363.4
click at [791, 604] on div " Start a Session Select a server to start a session via SSH, SFTP, RDP, VNC or…" at bounding box center [758, 647] width 1503 height 87
click at [641, 604] on div " Start a Session Select a server to start a session via SSH, SFTP, RDP, VNC or…" at bounding box center [758, 647] width 1503 height 87
drag, startPoint x: 785, startPoint y: 225, endPoint x: 839, endPoint y: 315, distance: 105.0
click at [839, 604] on div " Start a Session Select a server to start a session via SSH, SFTP, RDP, VNC or…" at bounding box center [758, 647] width 1503 height 87
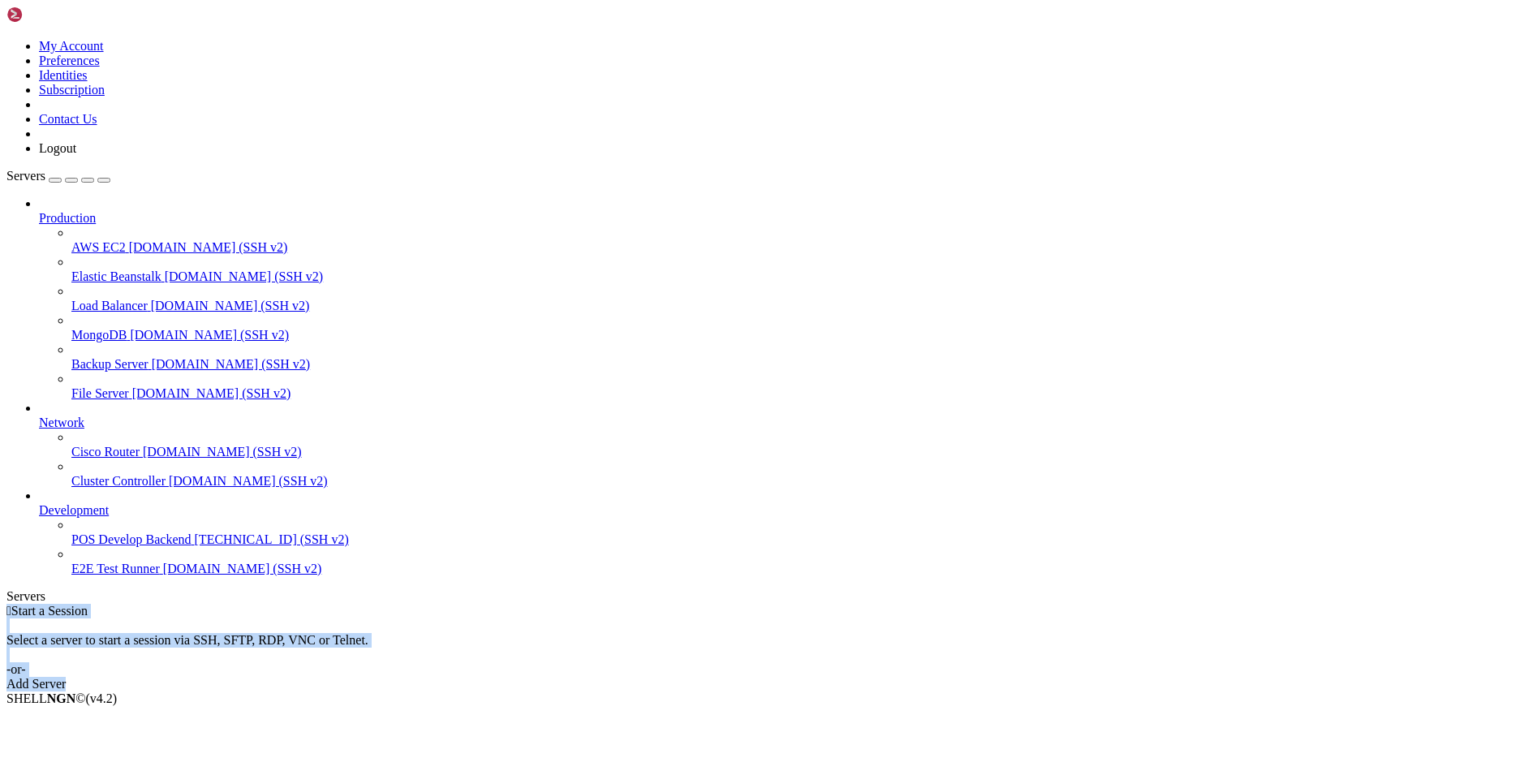
click at [655, 604] on div " Start a Session Select a server to start a session via SSH, SFTP, RDP, VNC or…" at bounding box center [758, 647] width 1503 height 87
click at [163, 575] on span "[DOMAIN_NAME] (SSH v2)" at bounding box center [242, 568] width 159 height 14
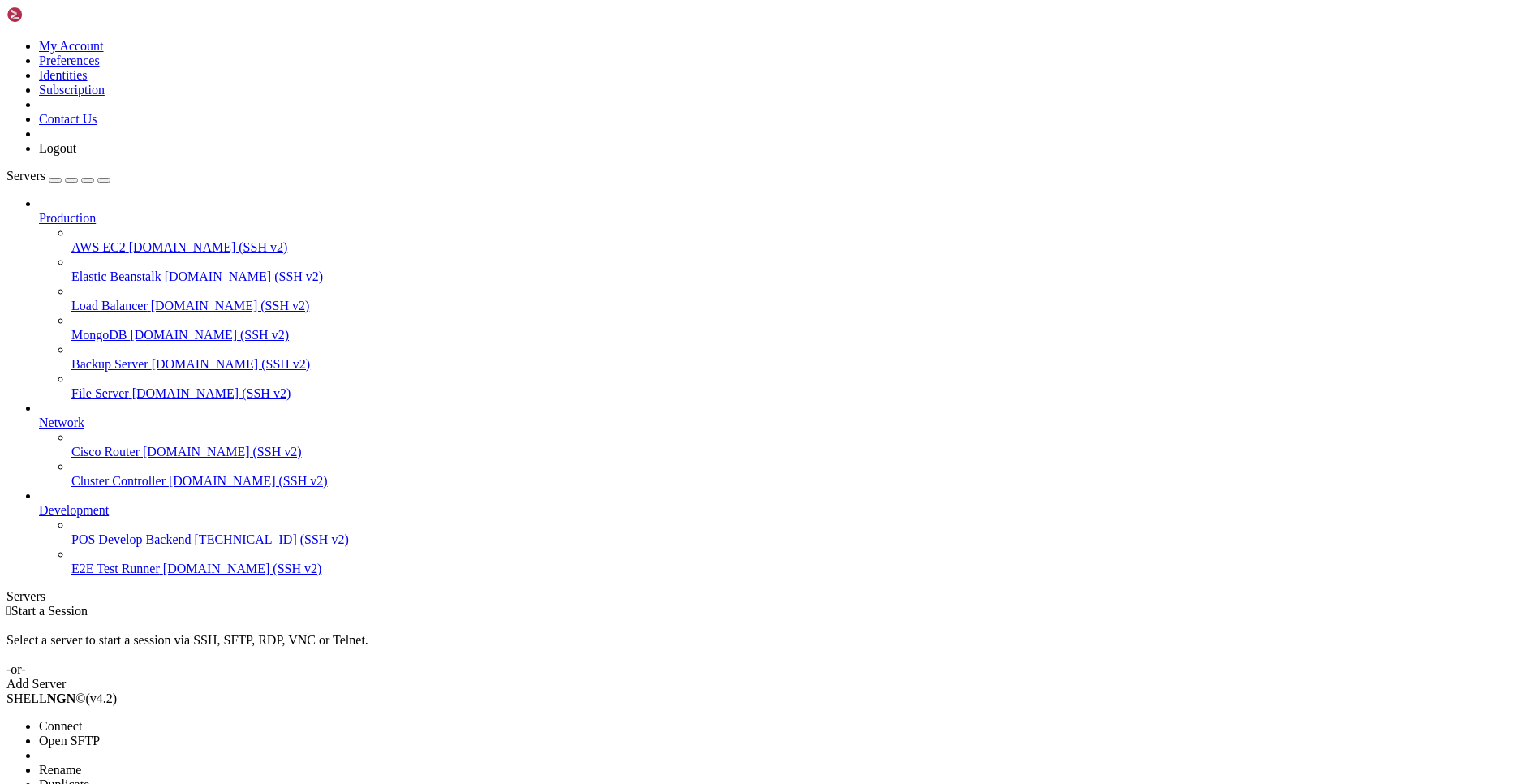
click at [184, 783] on li "Delete" at bounding box center [112, 799] width 148 height 15
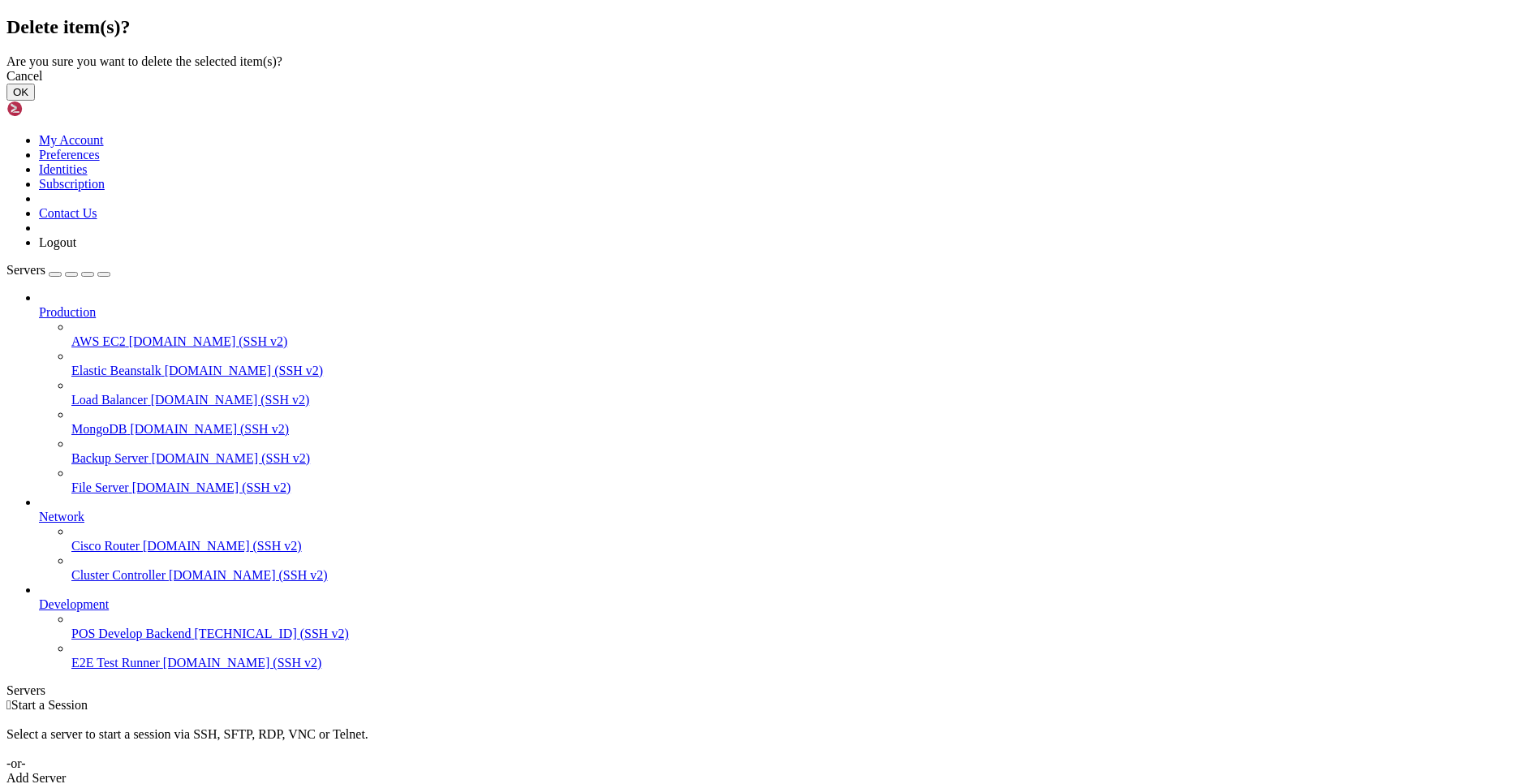
click at [35, 101] on button "OK" at bounding box center [21, 92] width 28 height 17
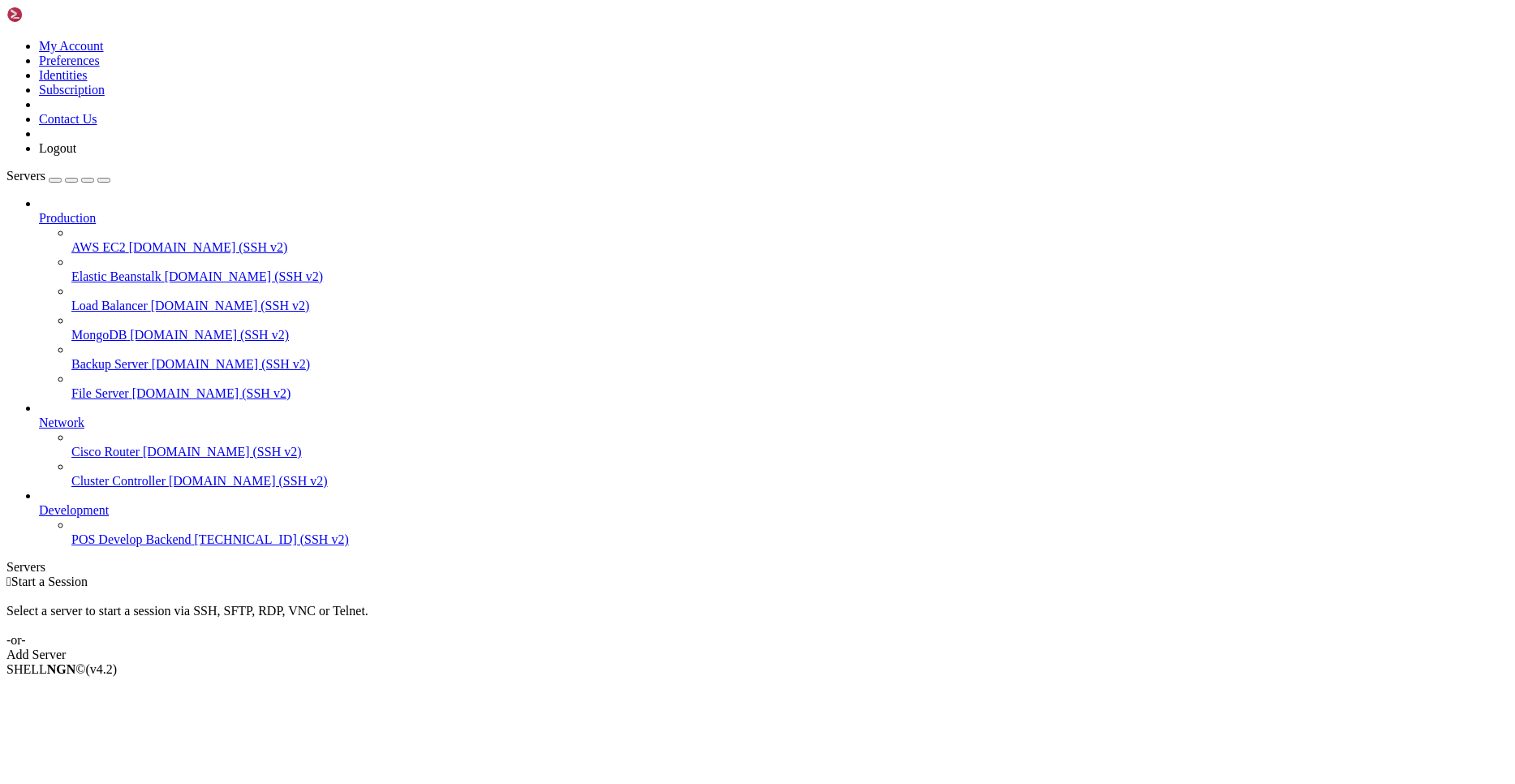
click at [109, 517] on span "Development" at bounding box center [73, 510] width 70 height 14
drag, startPoint x: 197, startPoint y: 603, endPoint x: 199, endPoint y: 626, distance: 23.1
click at [187, 690] on ul "Connect Open SFTP New Server New Folder Rename Duplicate Delete Properties" at bounding box center [97, 762] width 181 height 146
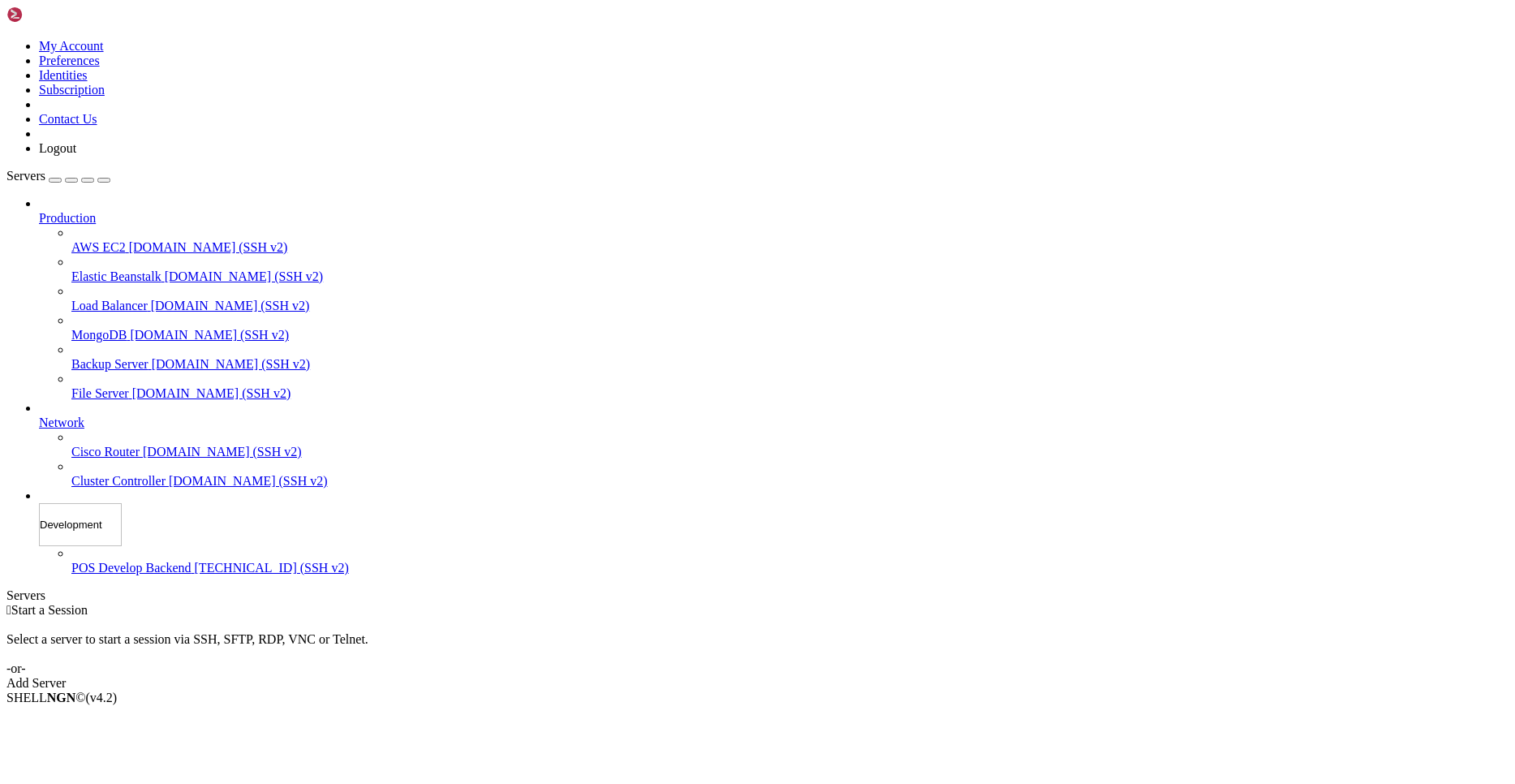
click at [120, 526] on input "Development" at bounding box center [80, 525] width 83 height 43
drag, startPoint x: 120, startPoint y: 526, endPoint x: 3, endPoint y: 523, distance: 117.0
click at [39, 523] on input "Development" at bounding box center [80, 525] width 83 height 43
type input "7"
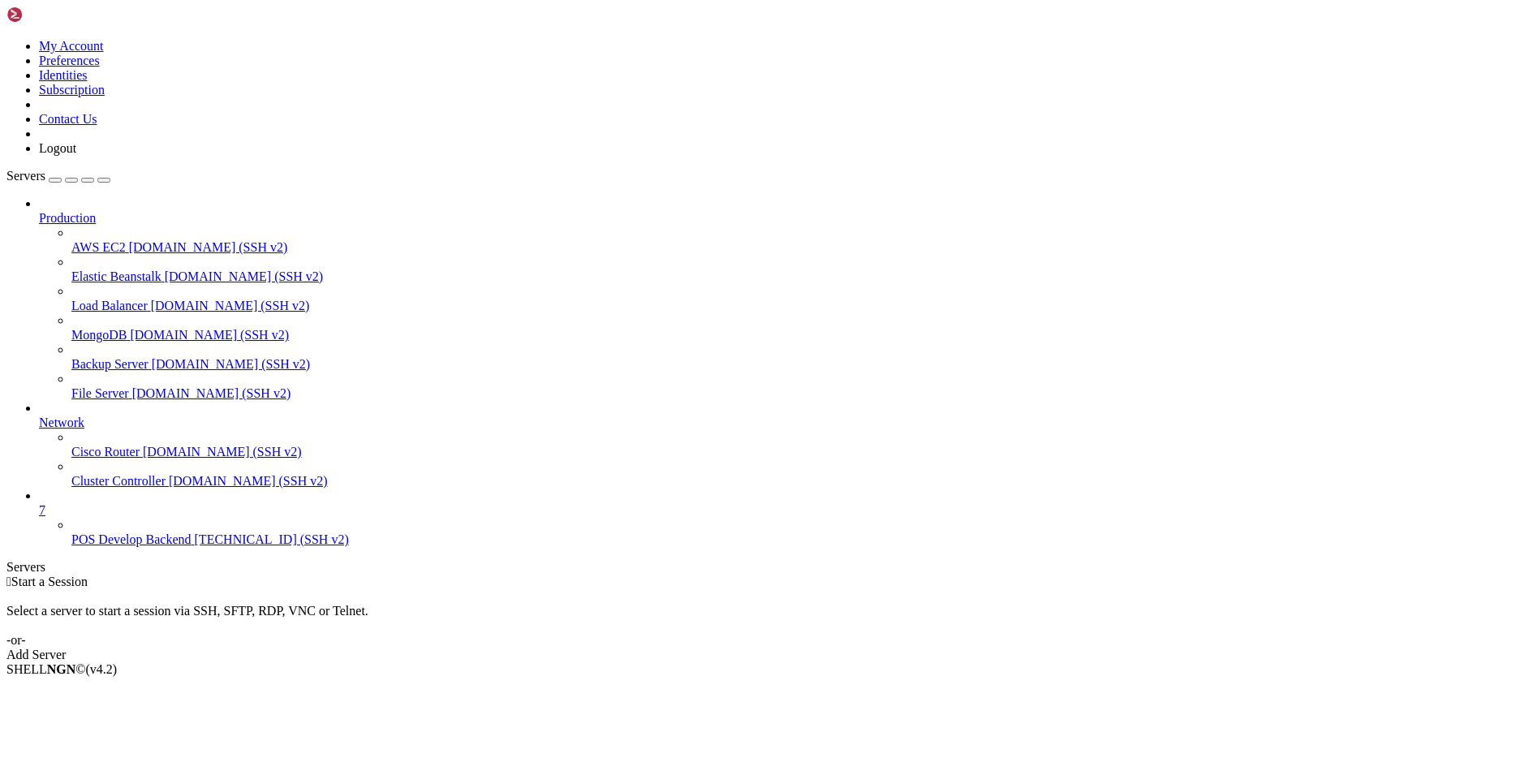
click at [45, 517] on span "7" at bounding box center [41, 510] width 7 height 14
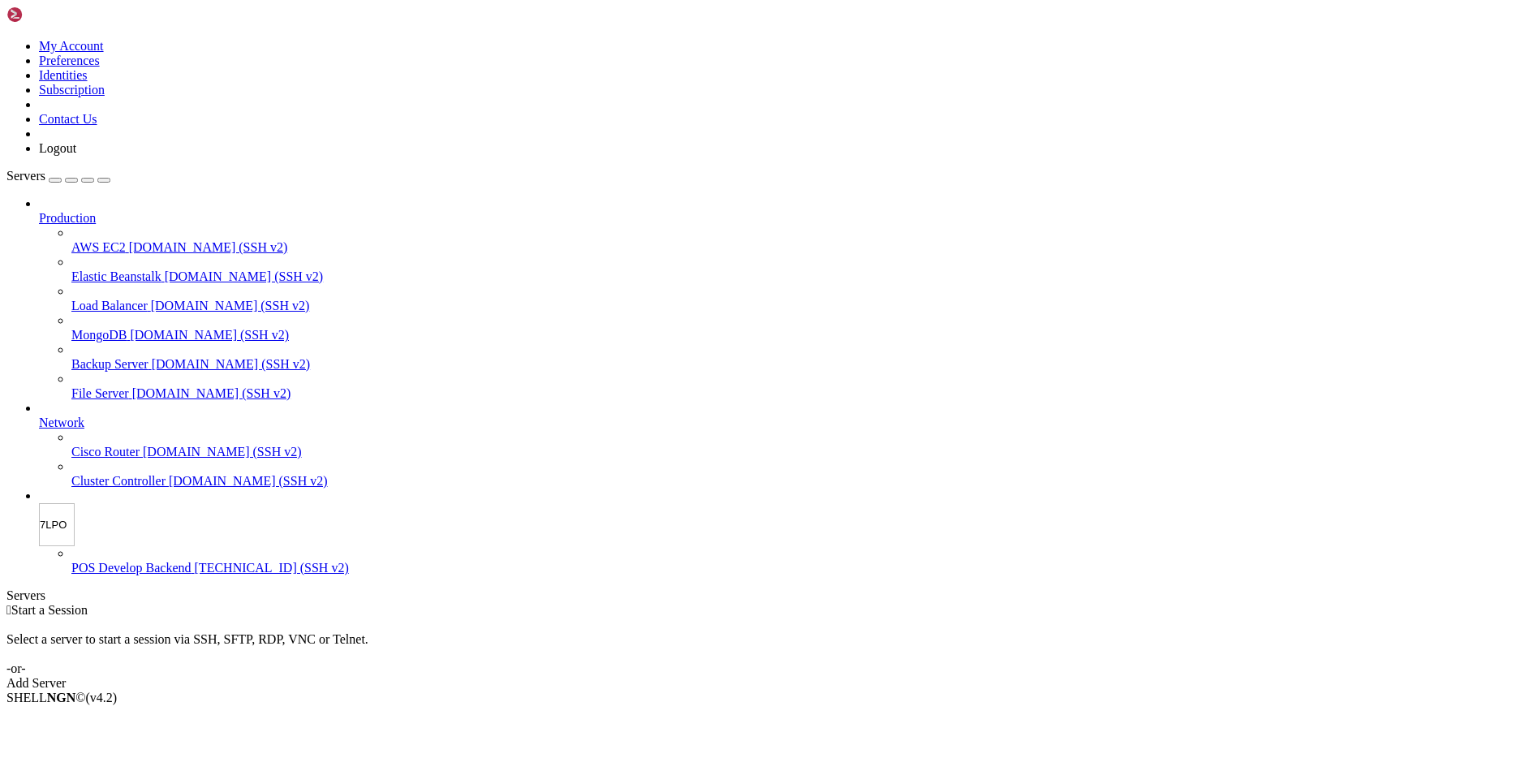
type input "7LPOS"
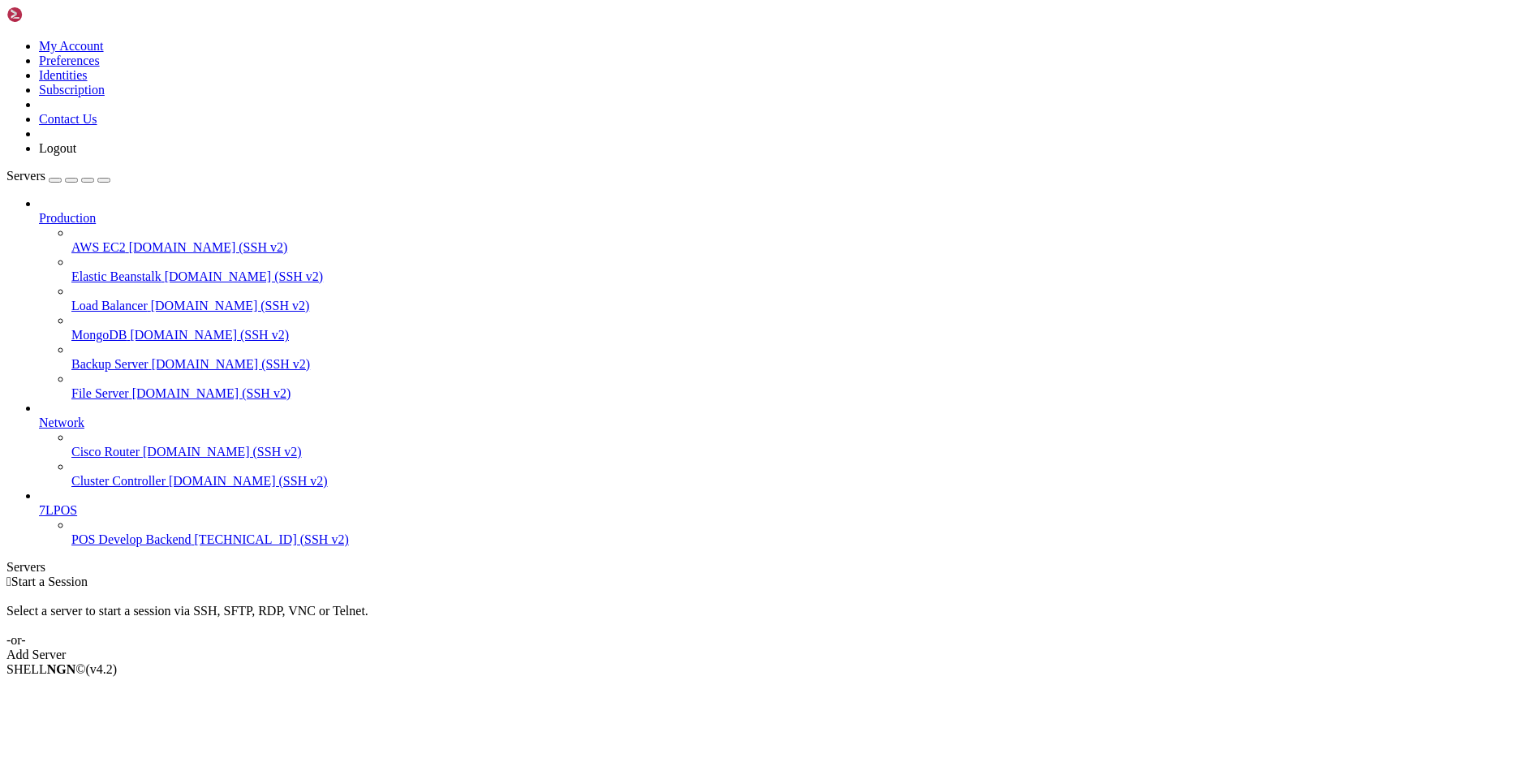
click at [370, 620] on div " Start a Session Select a server to start a session via SSH, SFTP, RDP, VNC or…" at bounding box center [758, 618] width 1503 height 87
click at [85, 416] on span "Network" at bounding box center [61, 422] width 45 height 14
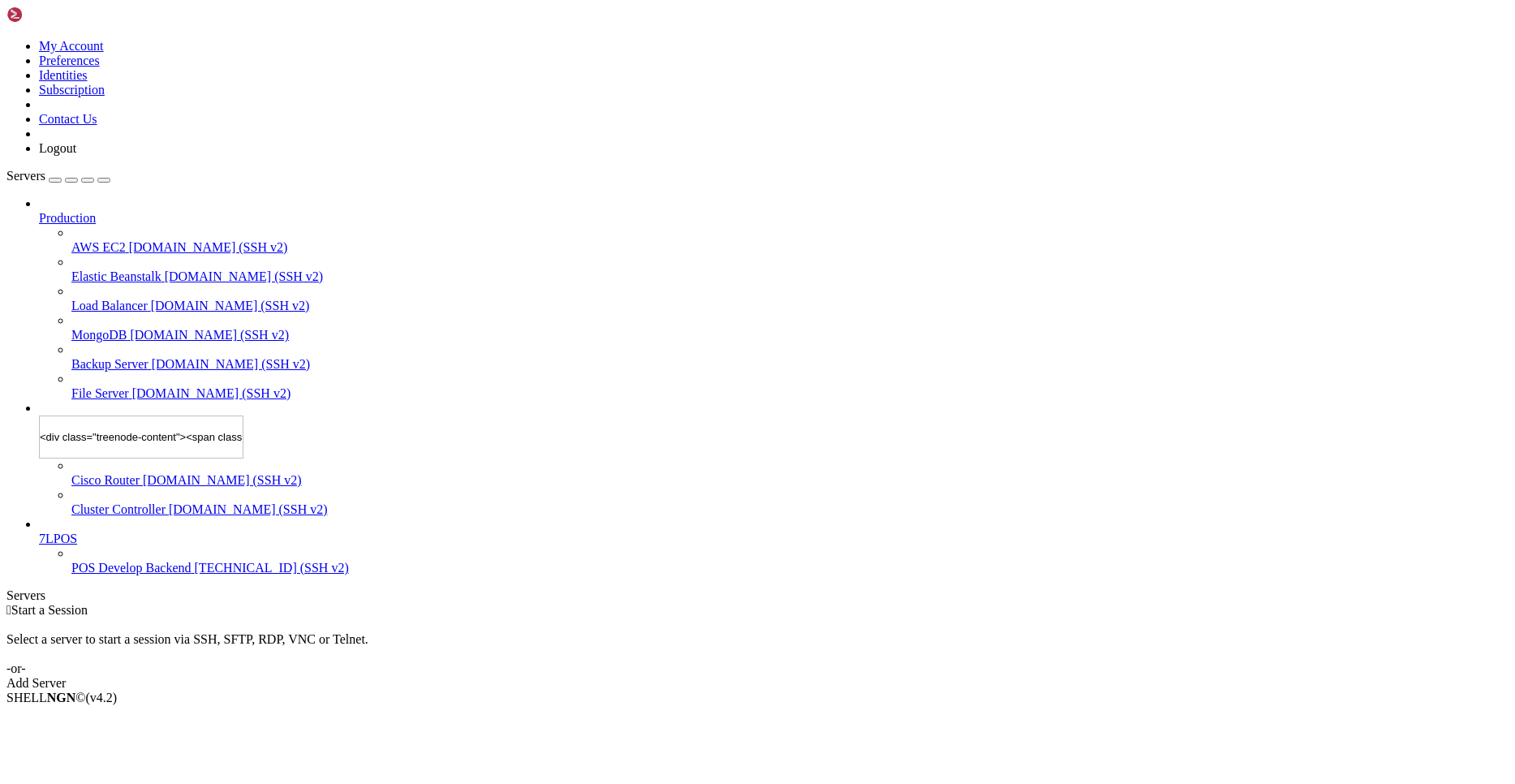
scroll to position [0, 258]
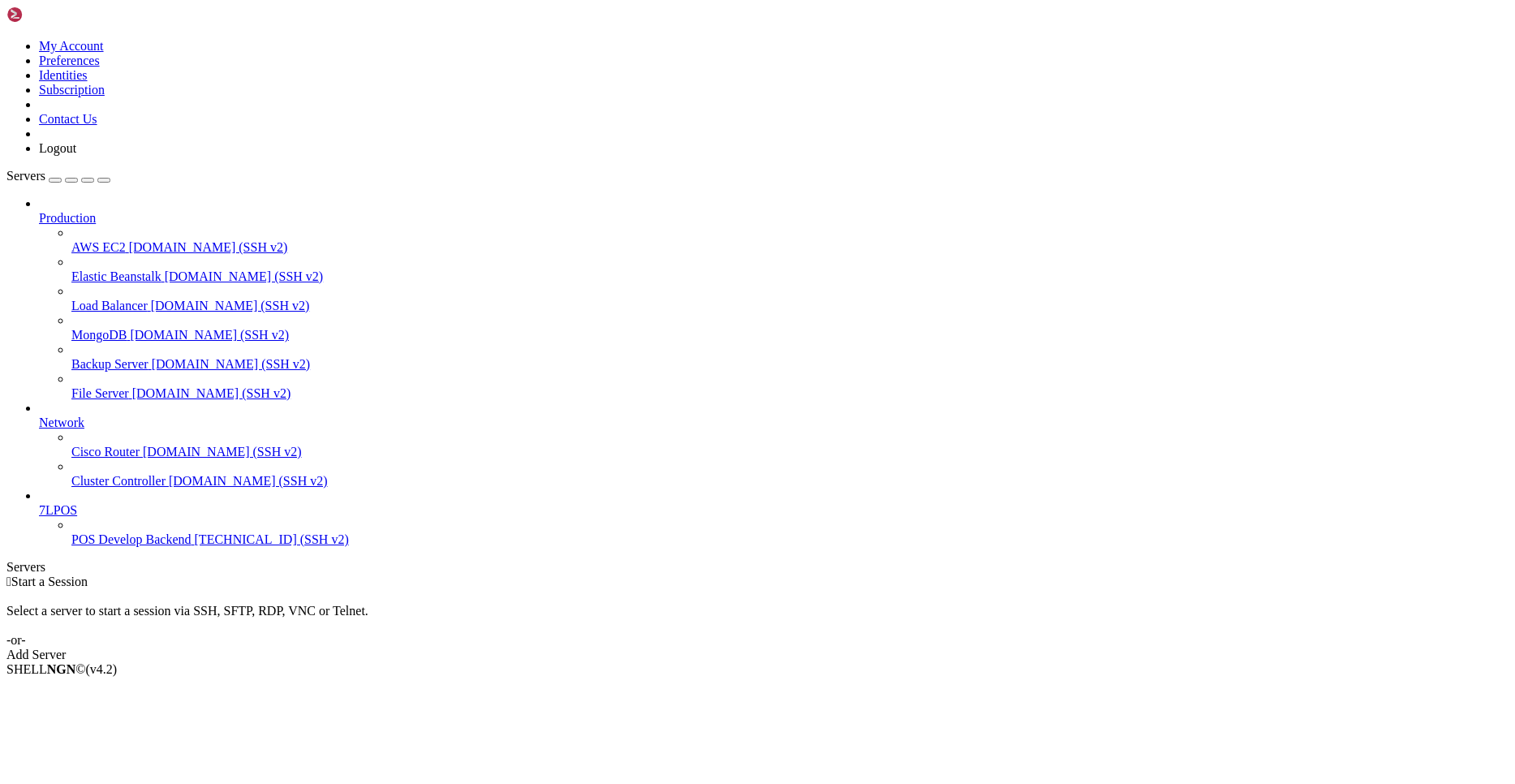
click at [85, 416] on span "Network" at bounding box center [61, 422] width 45 height 14
click at [178, 762] on li "Rename" at bounding box center [112, 770] width 148 height 15
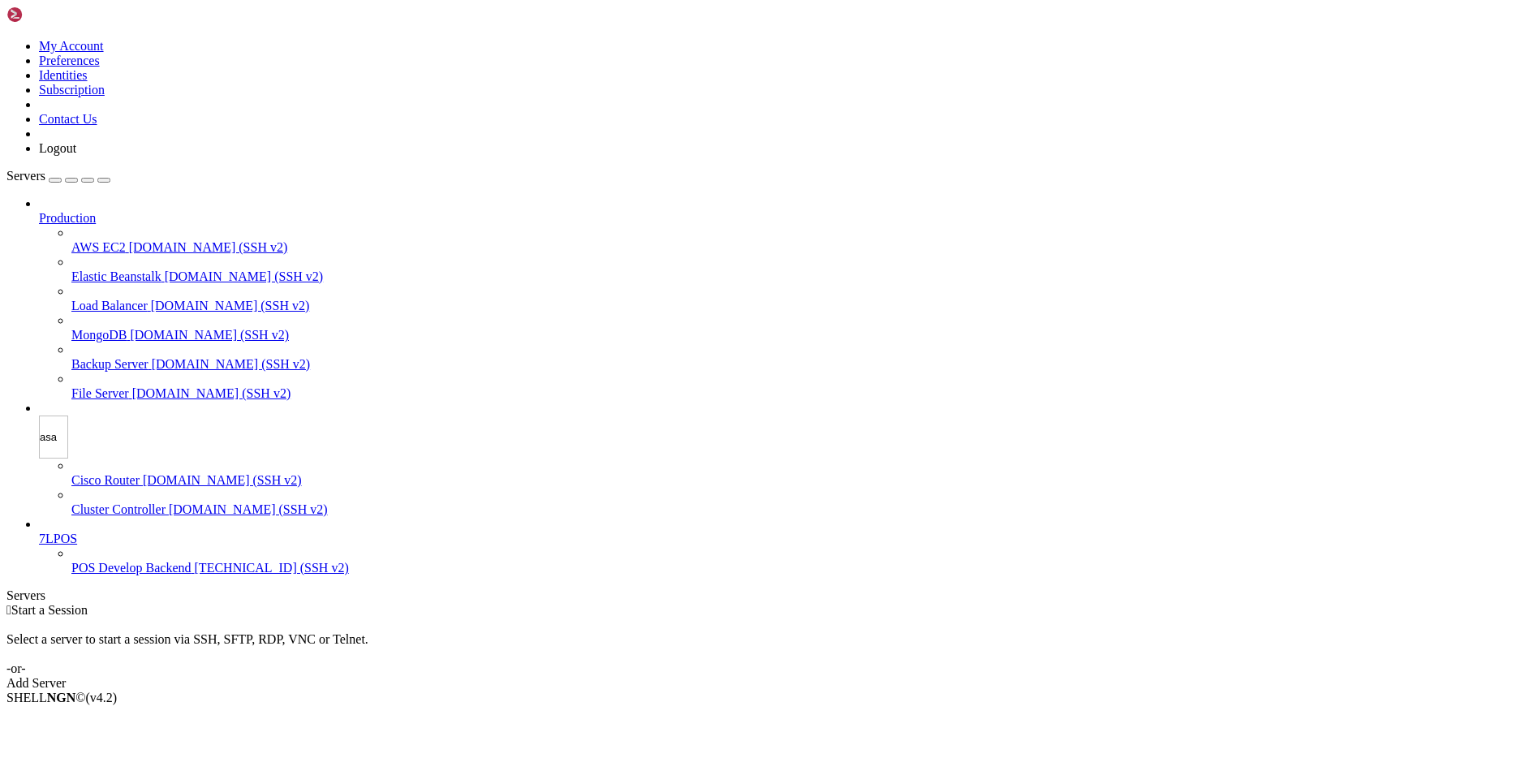
type input "asas"
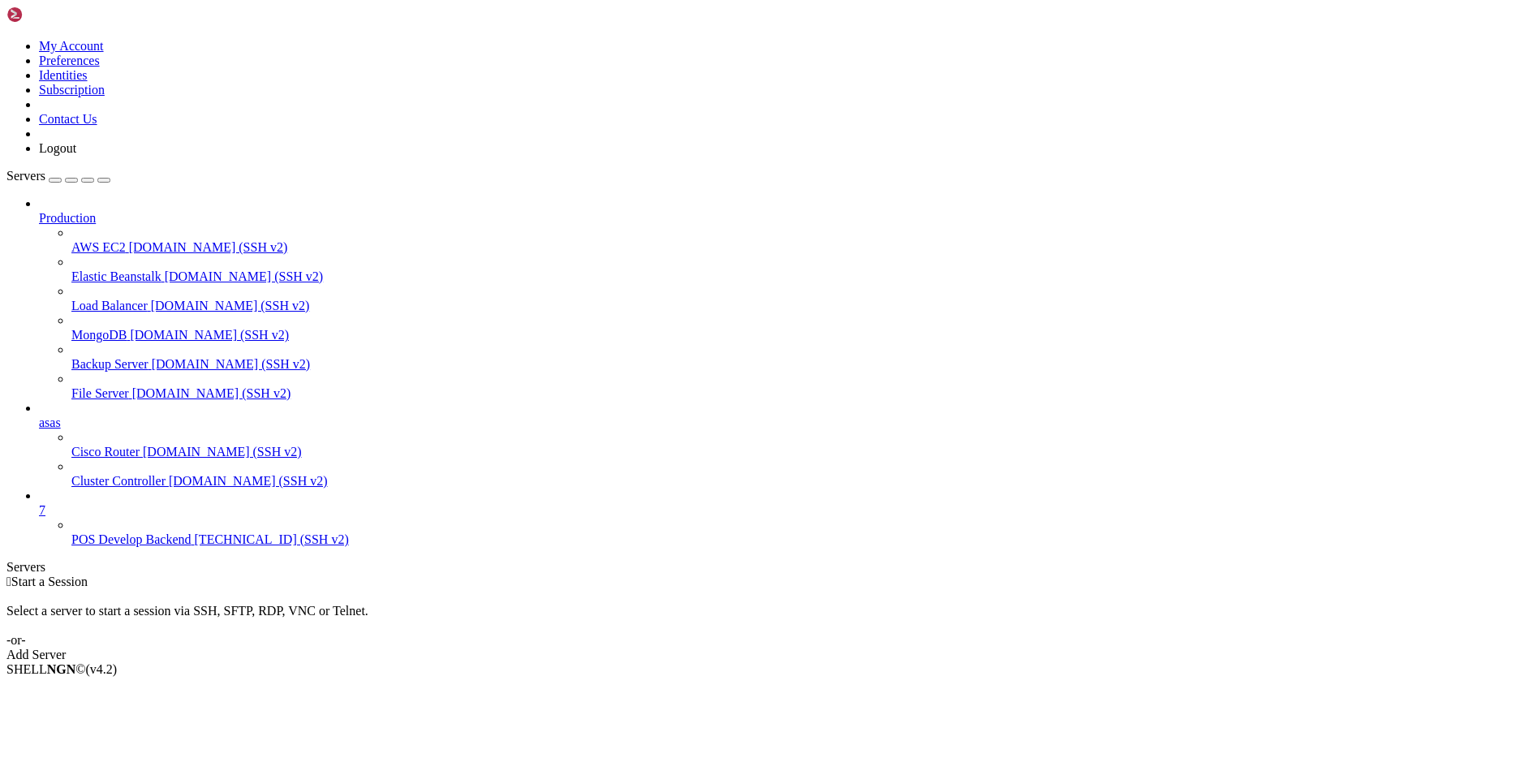
click at [61, 416] on span "asas" at bounding box center [49, 422] width 22 height 14
click at [111, 457] on link "Cisco Router demo.shellngn.com (SSH v2)" at bounding box center [790, 452] width 1437 height 15
click at [169, 488] on span "[DOMAIN_NAME] (SSH v2)" at bounding box center [248, 480] width 159 height 14
click at [134, 445] on span "Cisco Router" at bounding box center [105, 451] width 68 height 14
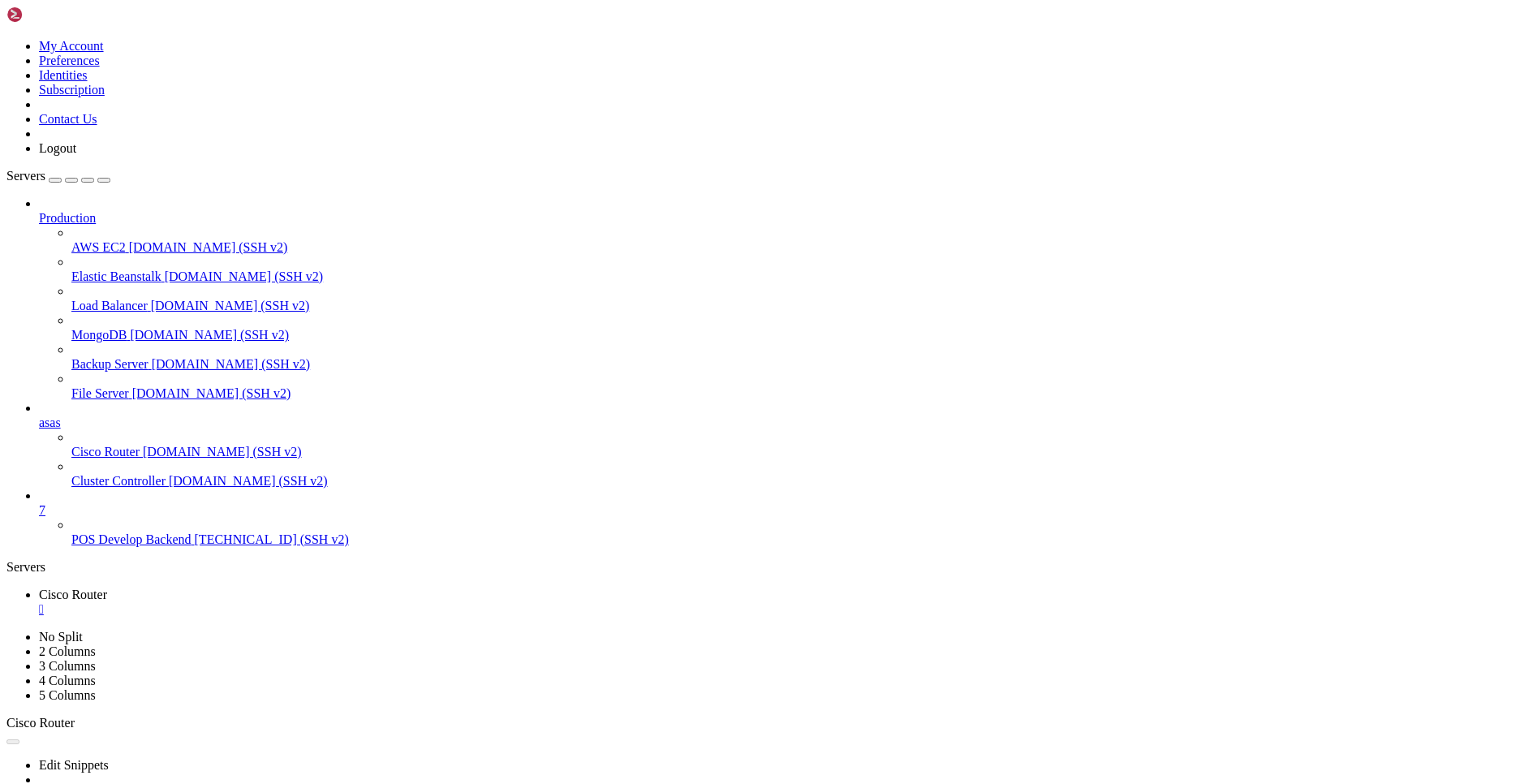
scroll to position [0, 0]
click at [317, 602] on div "" at bounding box center [773, 609] width 1470 height 15
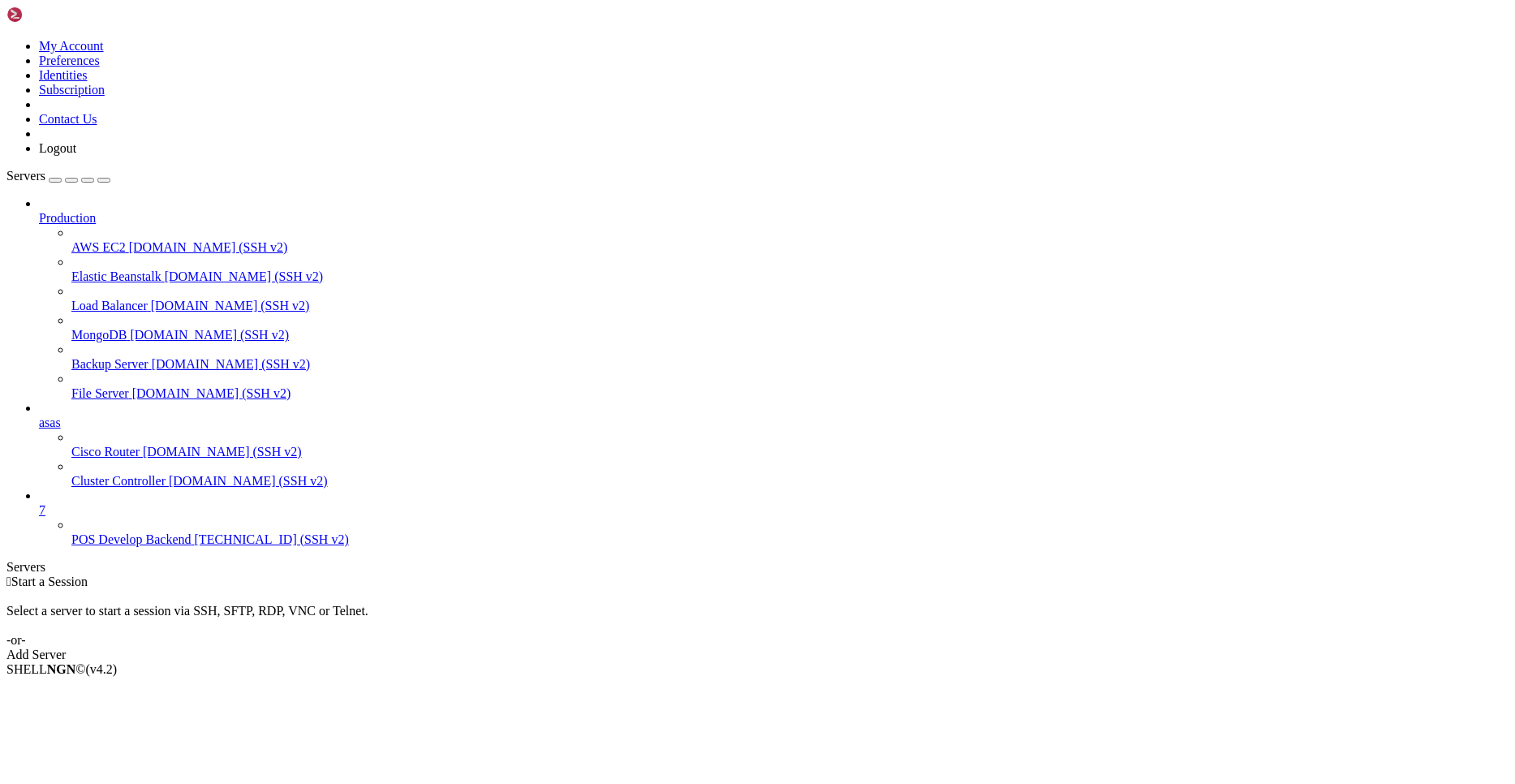
click at [61, 416] on span "asas" at bounding box center [49, 422] width 22 height 14
click at [73, 783] on span "Delete" at bounding box center [55, 798] width 34 height 14
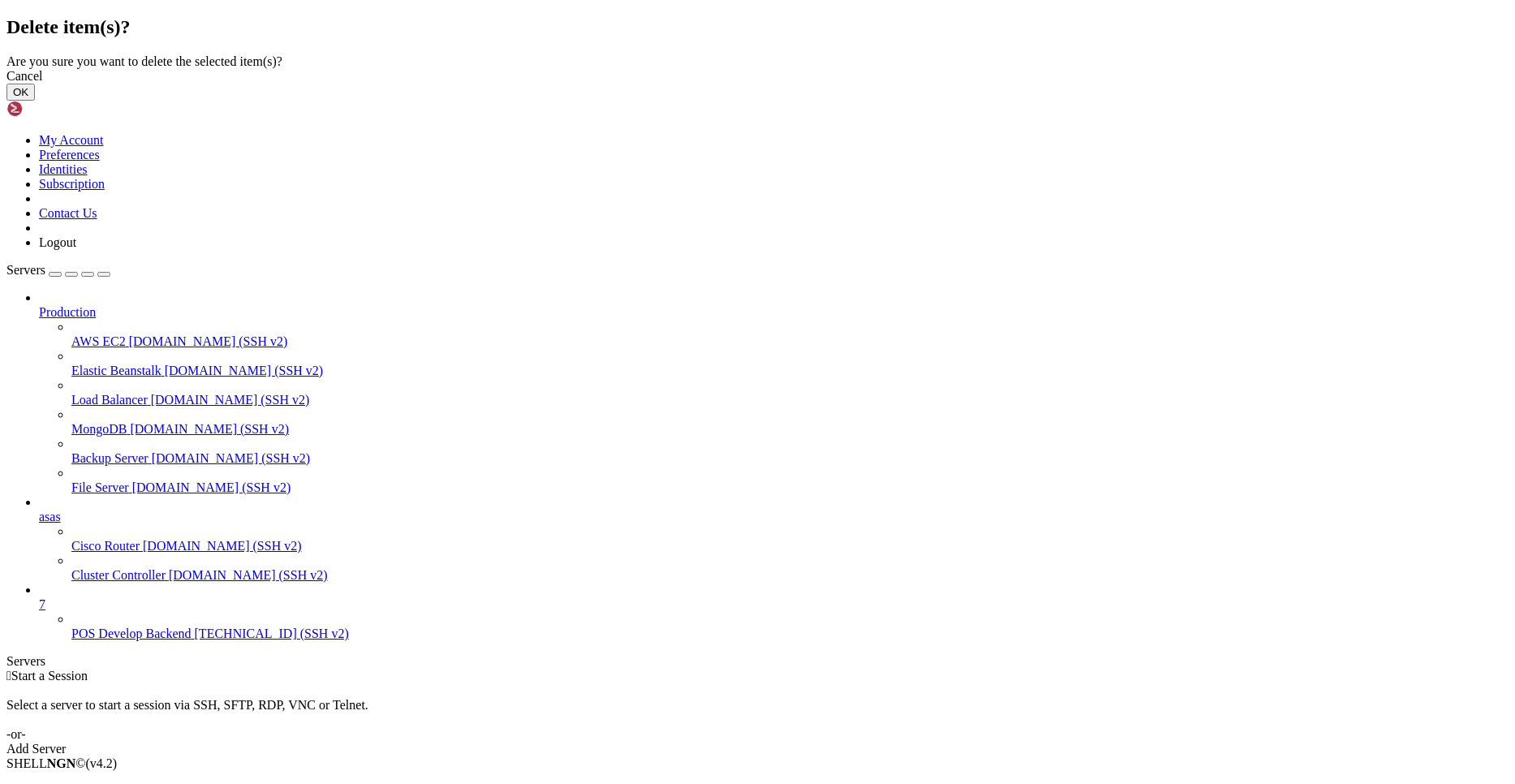
click at [35, 101] on button "OK" at bounding box center [21, 92] width 28 height 17
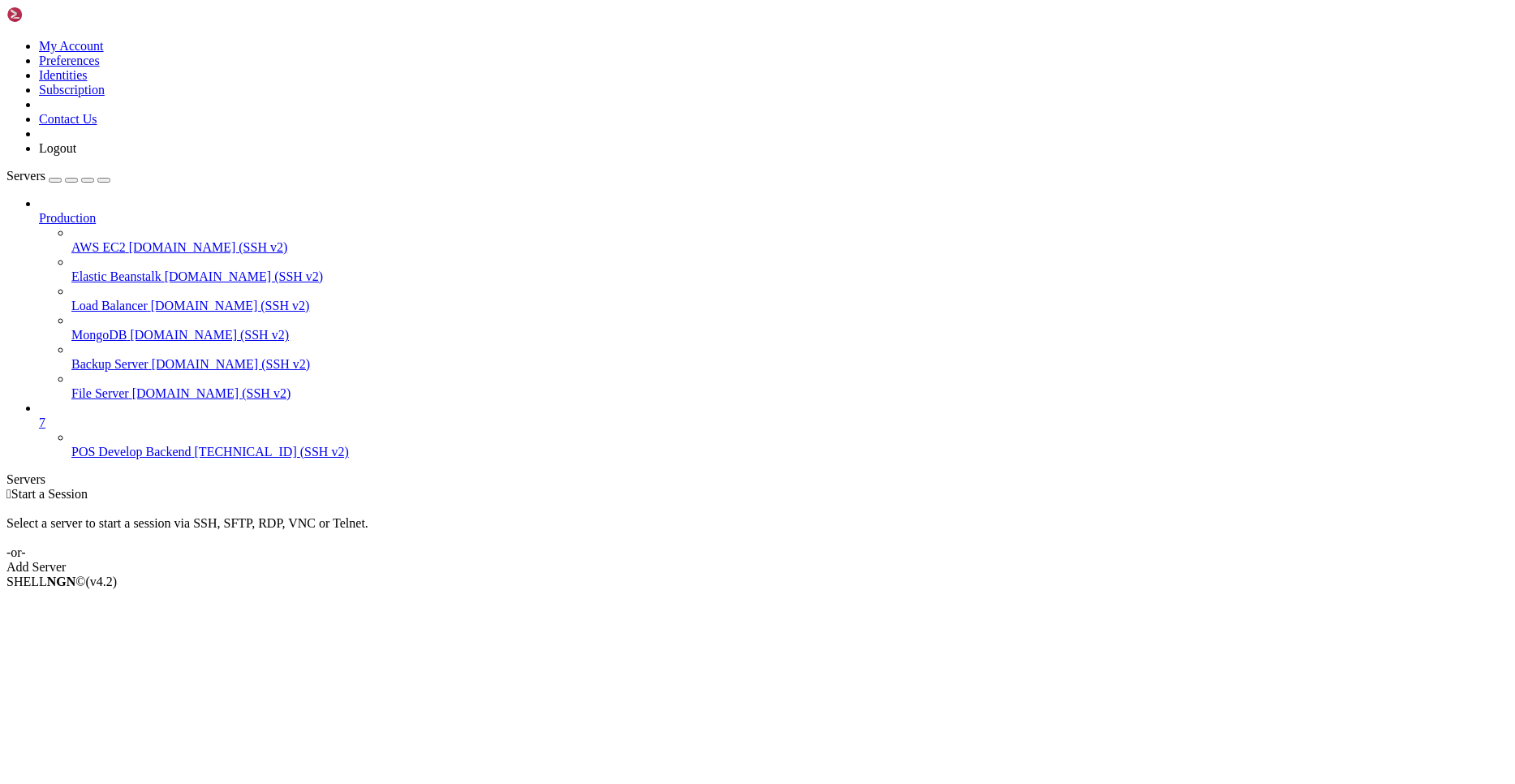
click at [45, 416] on span "7" at bounding box center [41, 422] width 7 height 14
click at [169, 675] on li "Rename" at bounding box center [112, 682] width 148 height 15
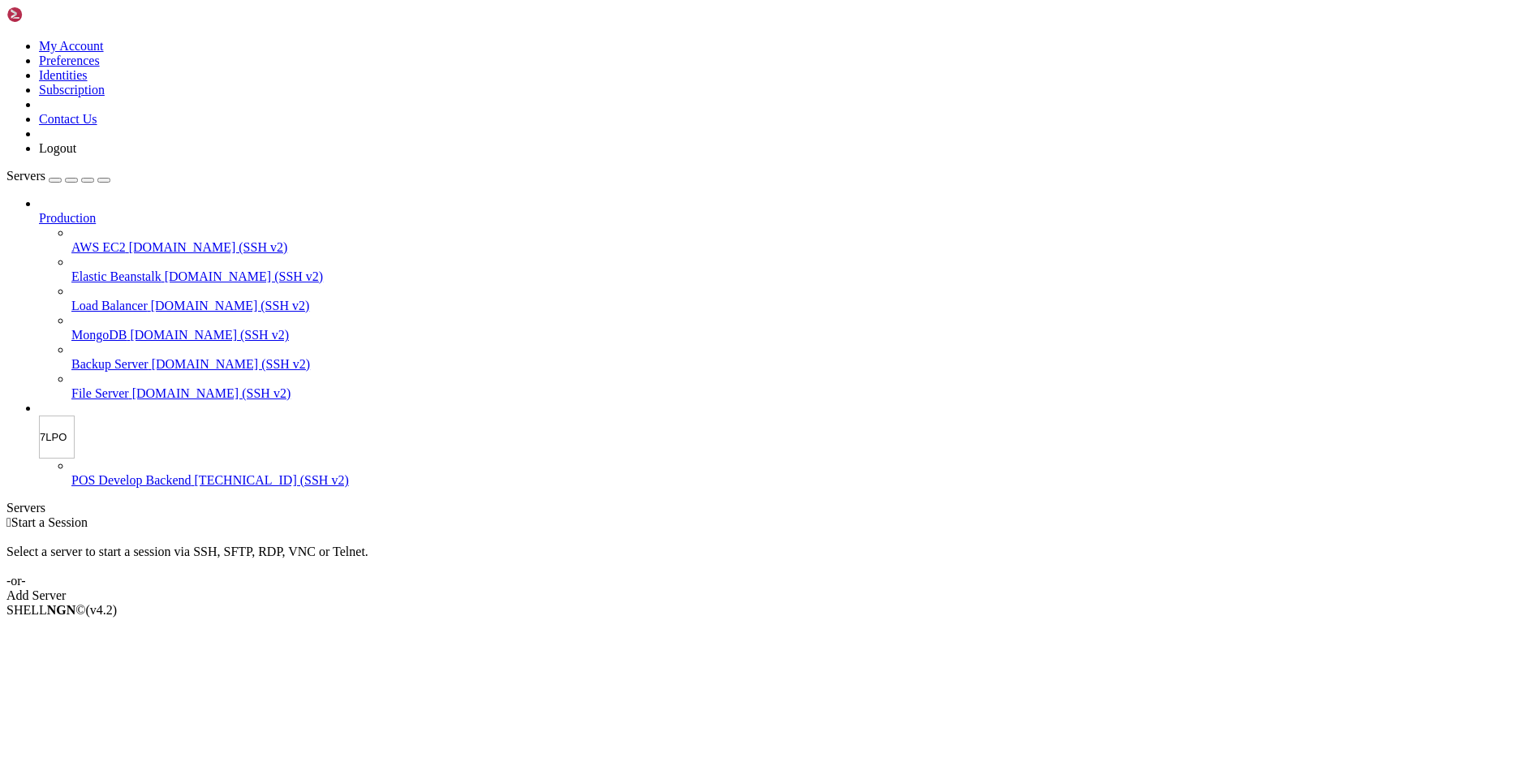
type input "7LPOS"
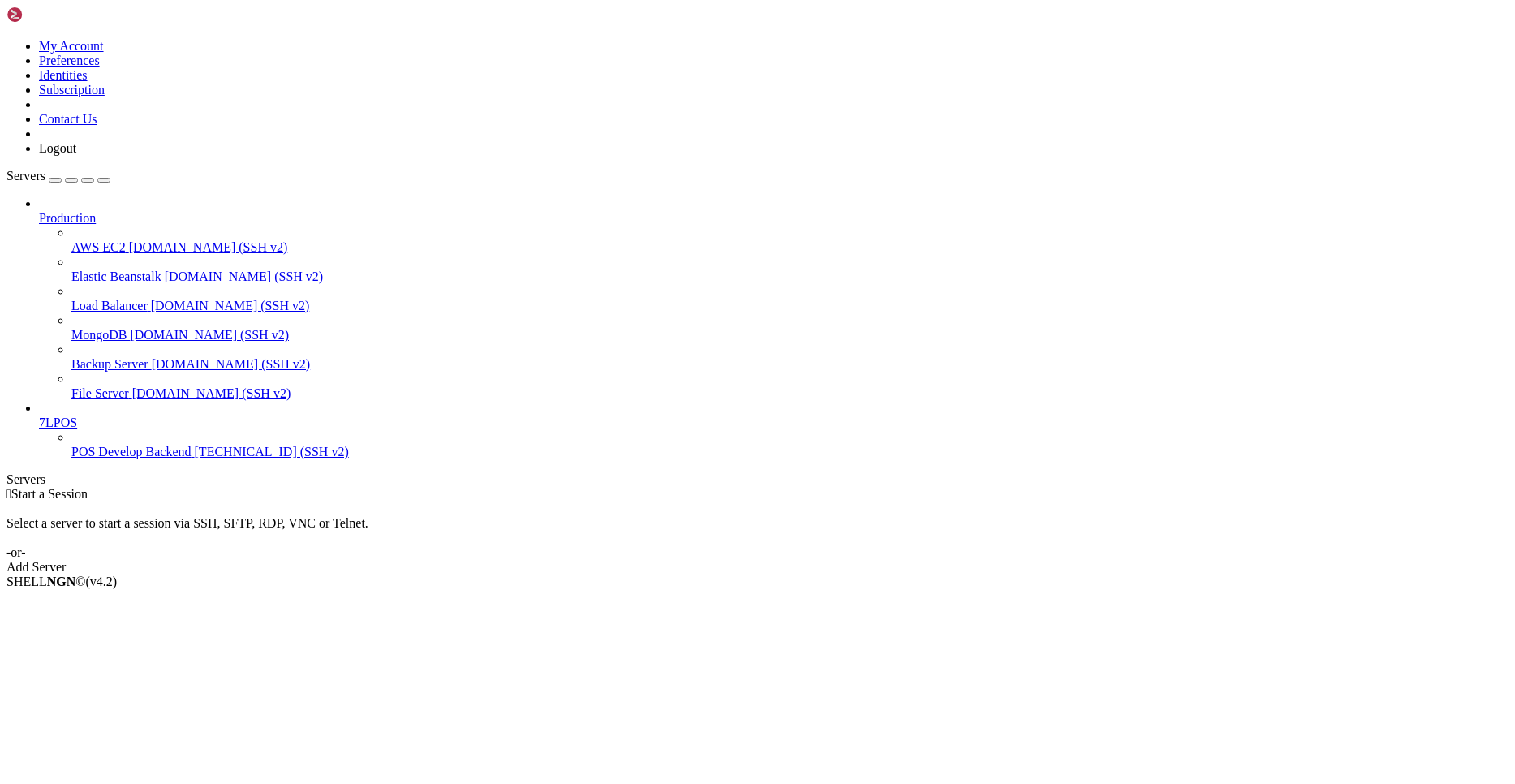
click at [77, 416] on span "7LPOS" at bounding box center [57, 422] width 39 height 14
click at [101, 646] on span "New Folder" at bounding box center [70, 652] width 62 height 14
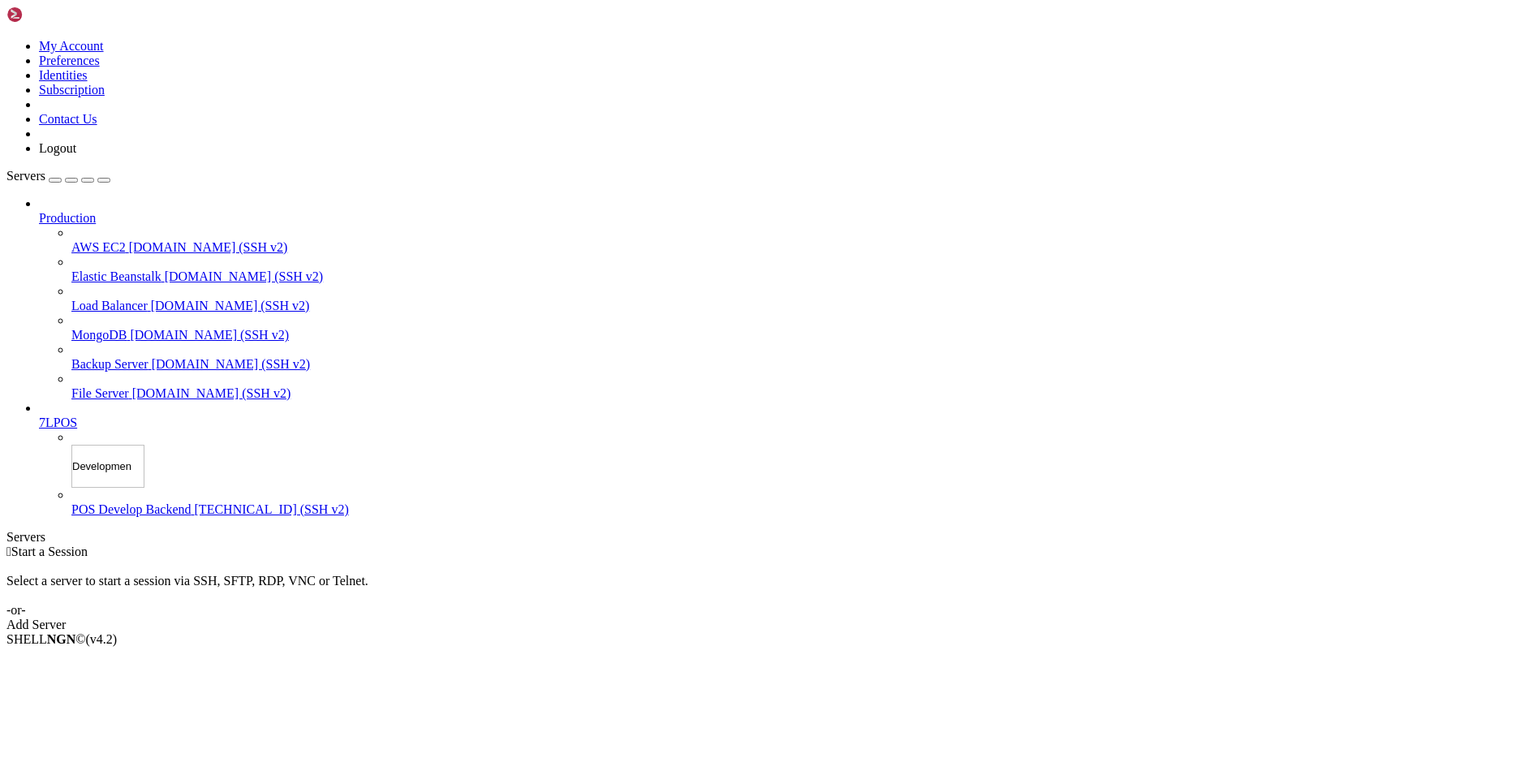
type input "Development"
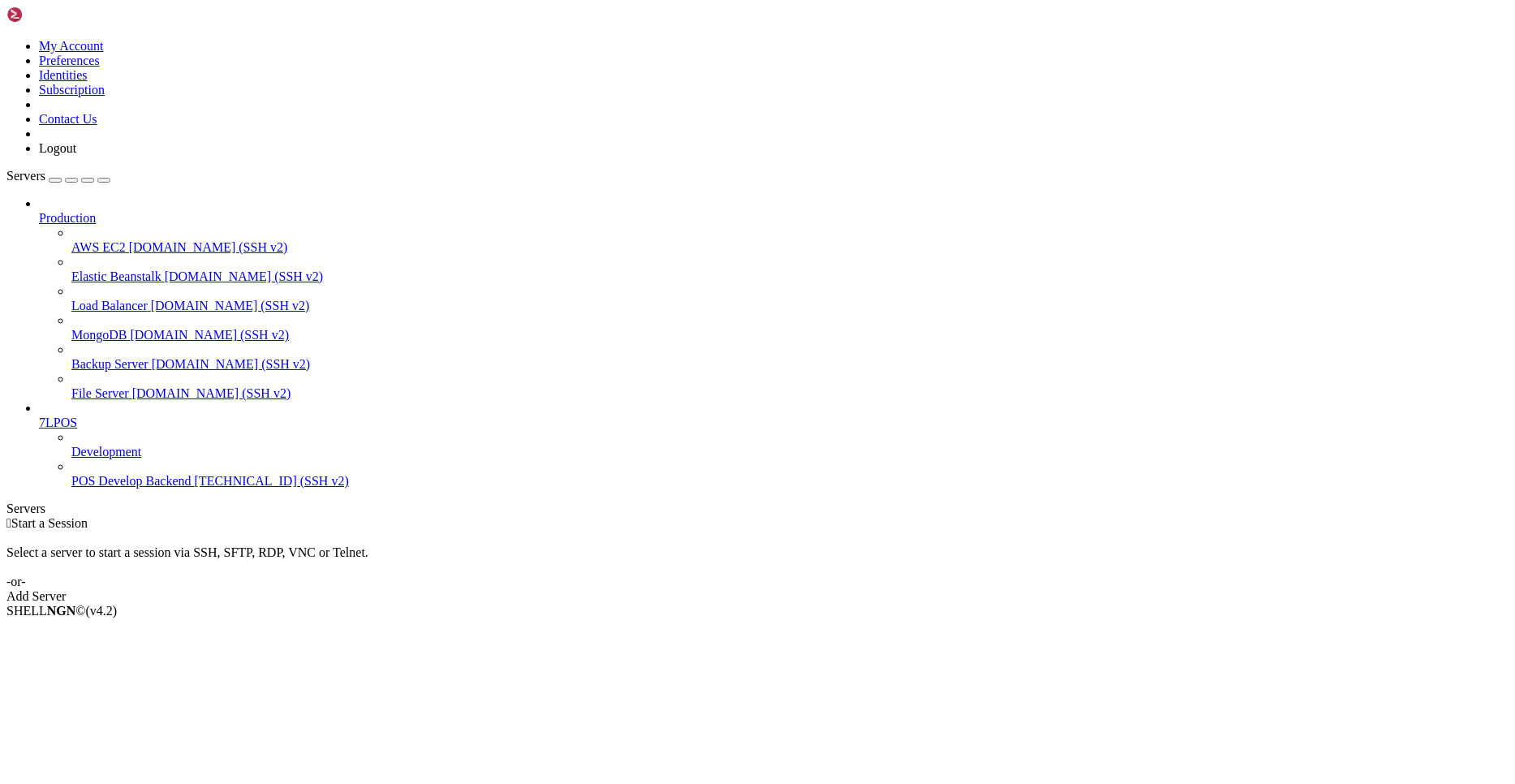
click at [128, 489] on div "Production AWS EC2 demo.shellngn.com (SSH v2) Elastic Beanstalk demo.shellngn.c…" at bounding box center [758, 342] width 1503 height 292
click at [127, 489] on div "Production AWS EC2 demo.shellngn.com (SSH v2) Elastic Beanstalk demo.shellngn.c…" at bounding box center [758, 342] width 1503 height 292
click at [127, 483] on span "POS Develop Backend" at bounding box center [132, 480] width 120 height 14
drag, startPoint x: 68, startPoint y: 483, endPoint x: 95, endPoint y: 437, distance: 53.3
click at [95, 445] on span "Development" at bounding box center [106, 451] width 70 height 14
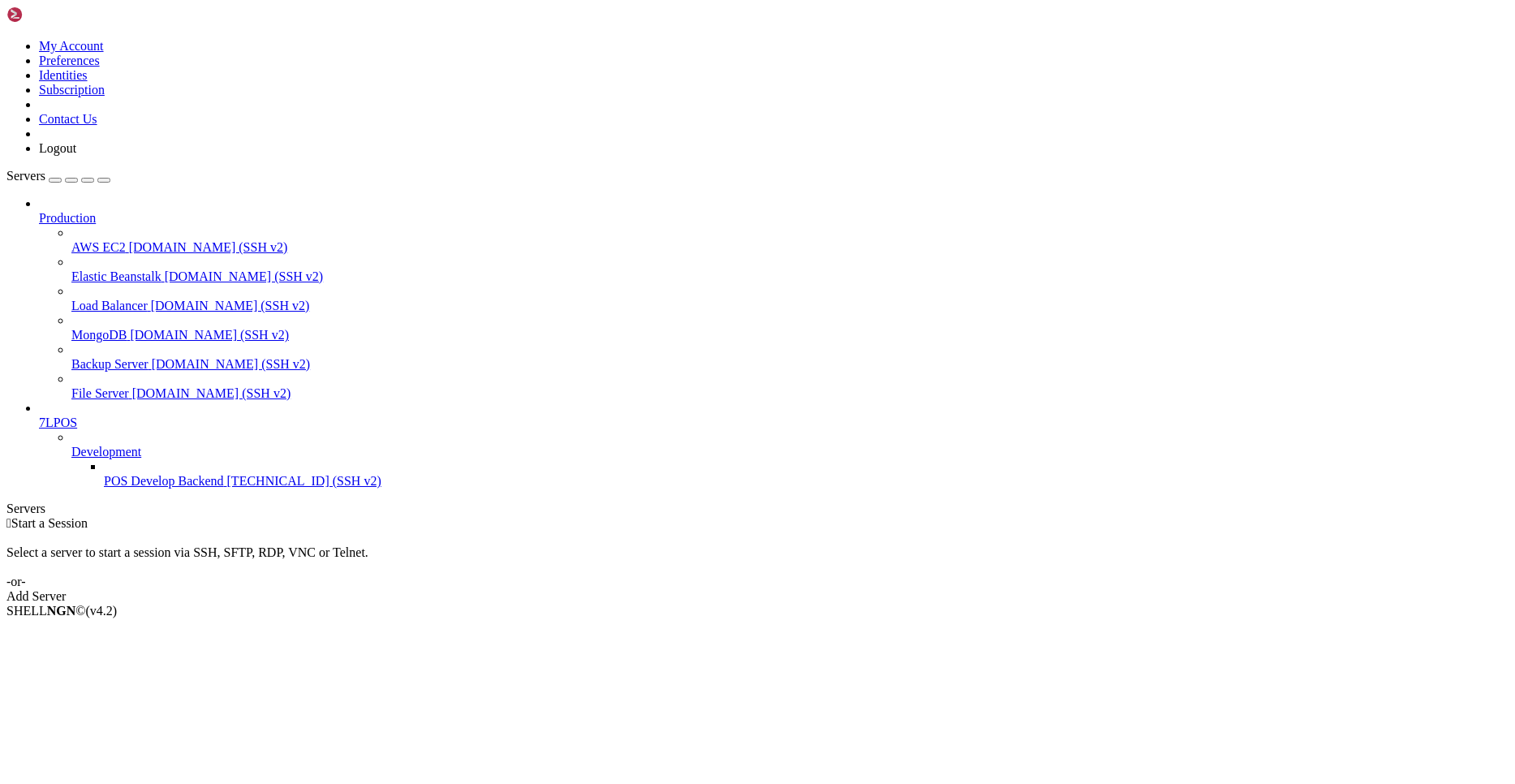
click at [109, 482] on span "POS Develop Backend" at bounding box center [164, 480] width 120 height 14
drag, startPoint x: 129, startPoint y: 485, endPoint x: 127, endPoint y: 442, distance: 43.0
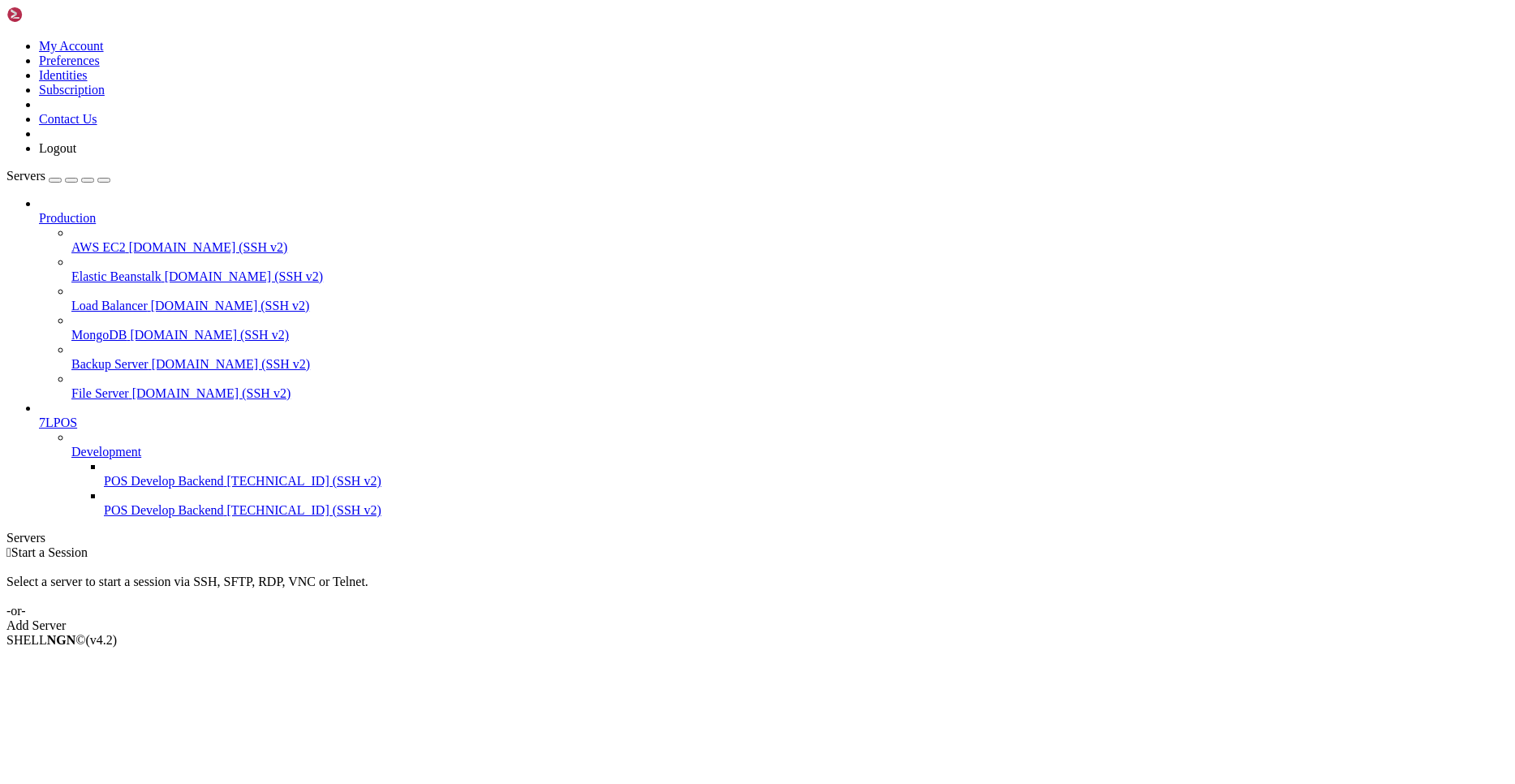
click at [130, 517] on span "POS Develop Backend" at bounding box center [164, 510] width 120 height 14
click at [228, 487] on span "[TECHNICAL_ID] (SSH v2)" at bounding box center [305, 480] width 154 height 14
click at [130, 474] on span "POS Develop Backend" at bounding box center [164, 480] width 120 height 14
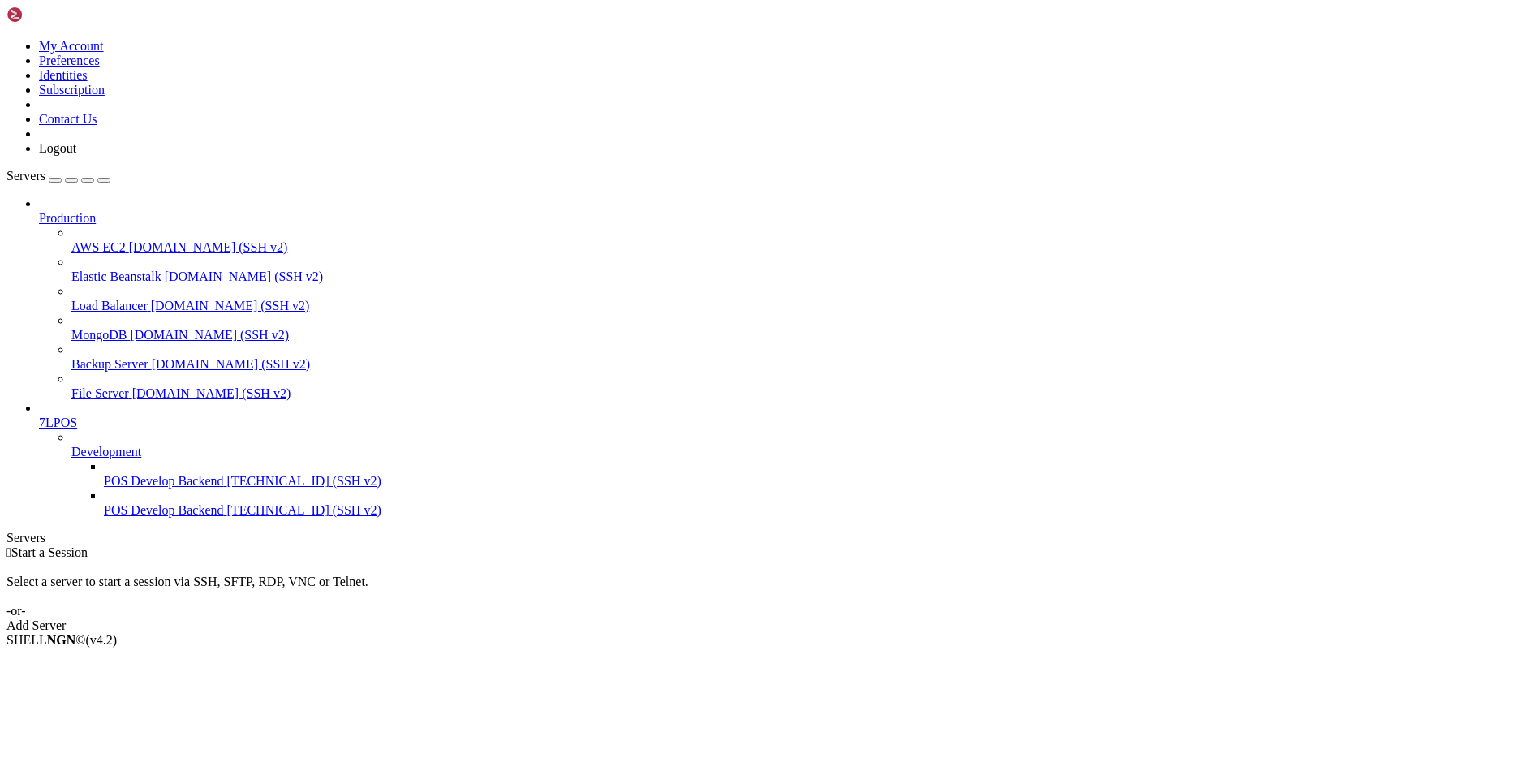
click at [130, 474] on span "POS Develop Backend" at bounding box center [164, 480] width 120 height 14
click at [124, 515] on span "POS Develop Backend" at bounding box center [164, 510] width 120 height 14
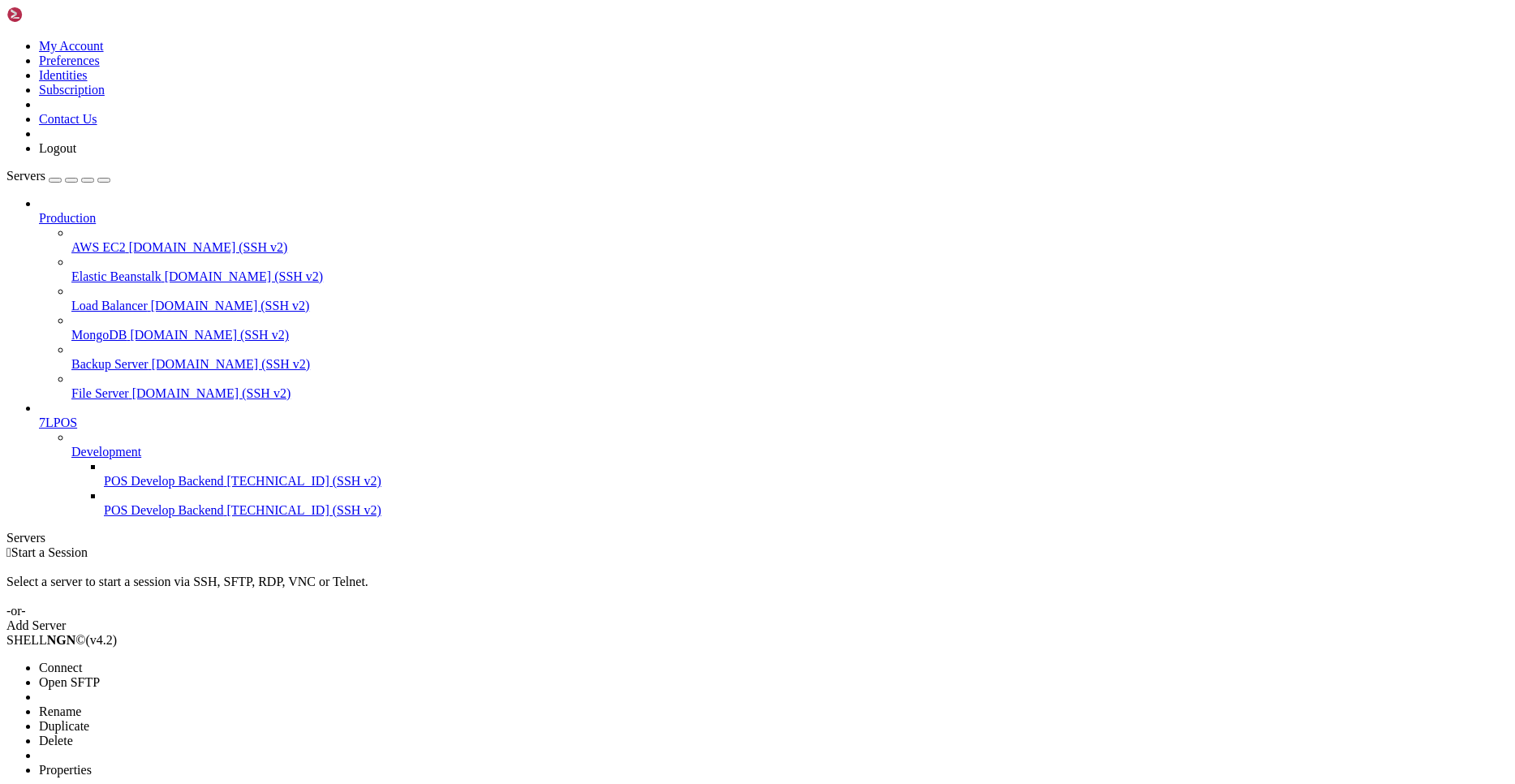
click at [187, 704] on li "Rename" at bounding box center [112, 712] width 148 height 15
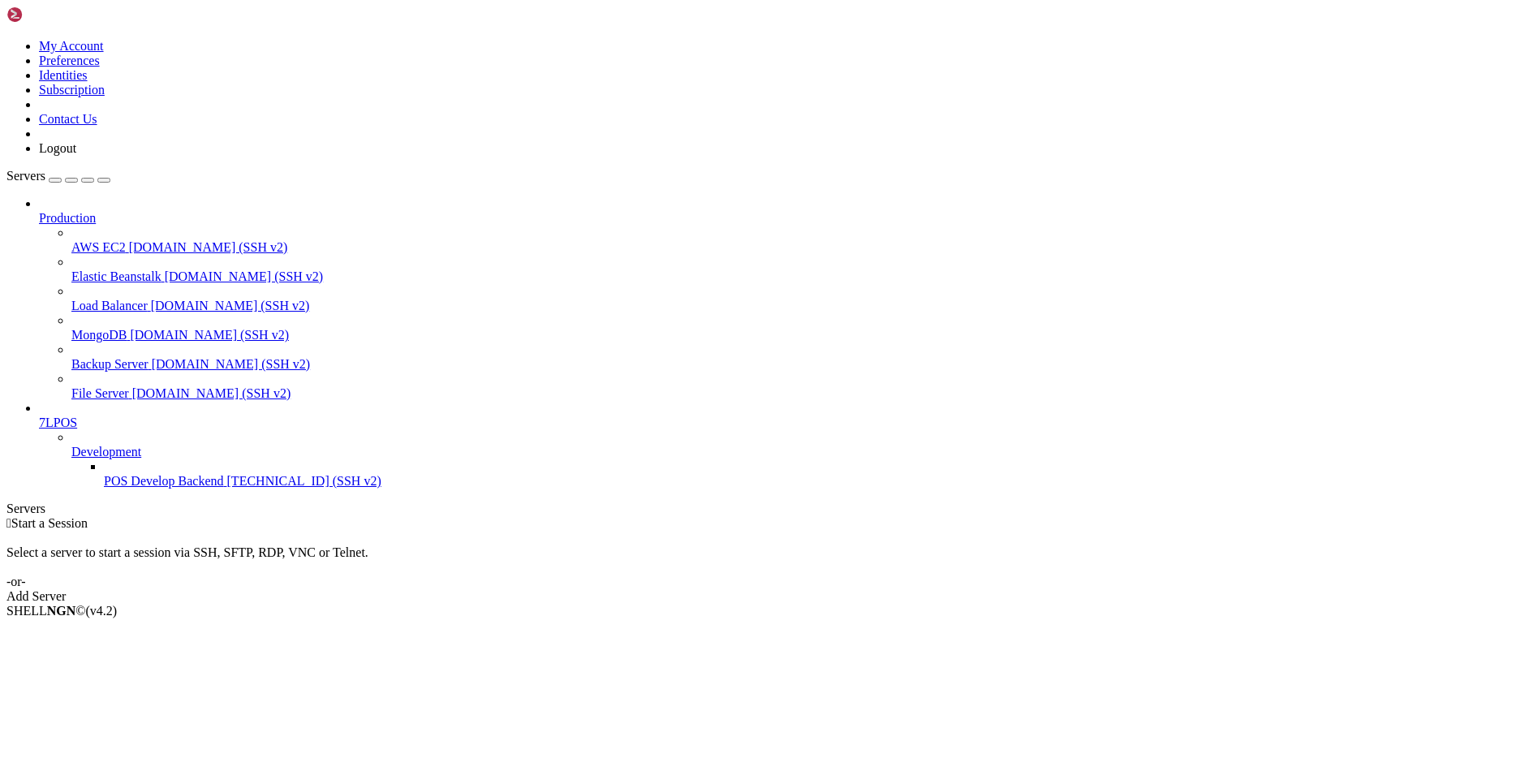
click at [228, 487] on span "[TECHNICAL_ID] (SSH v2)" at bounding box center [305, 480] width 154 height 14
drag, startPoint x: 122, startPoint y: 486, endPoint x: 130, endPoint y: 471, distance: 17.0
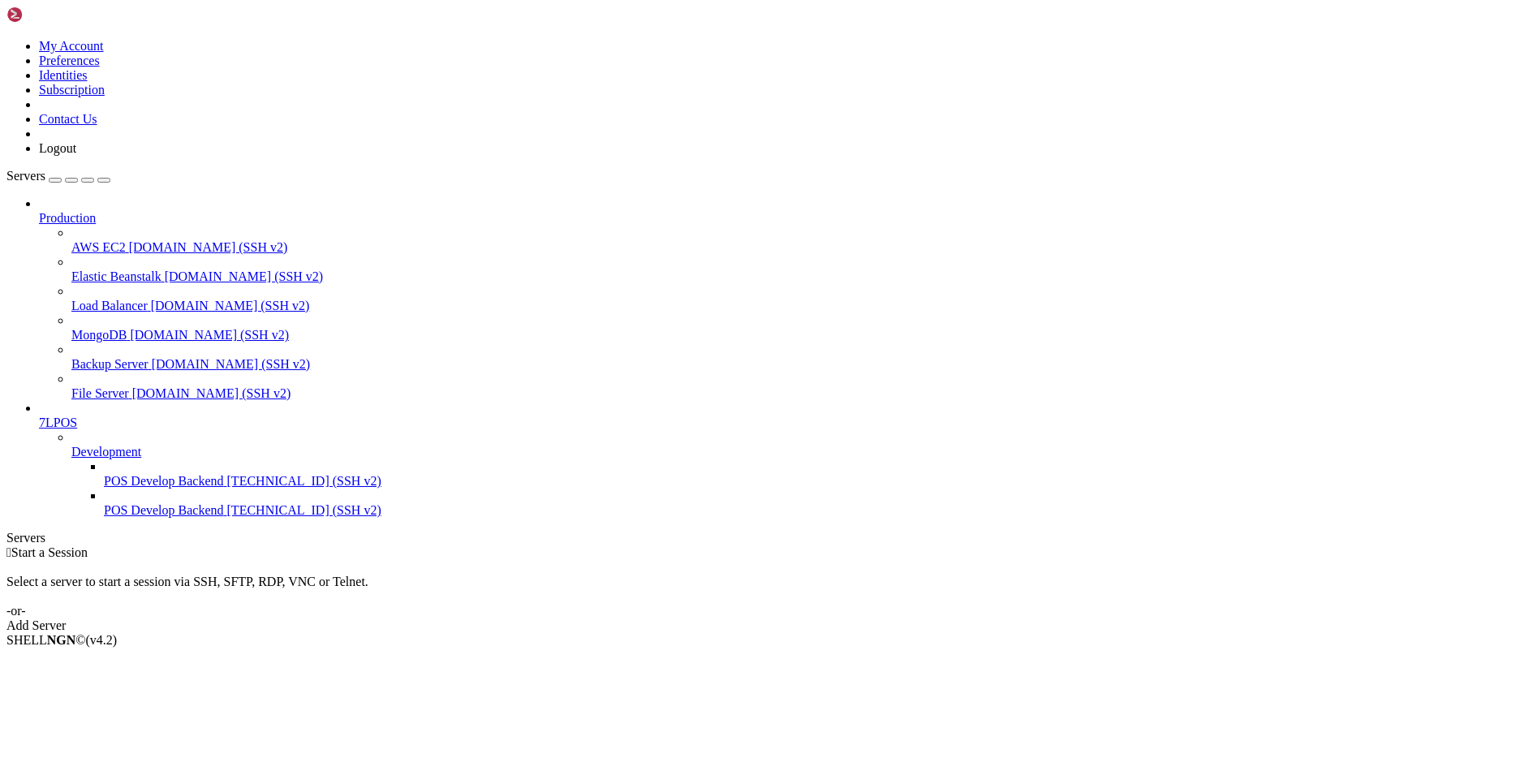
drag, startPoint x: 203, startPoint y: 490, endPoint x: 466, endPoint y: 490, distance: 263.0
click at [8, 545] on div at bounding box center [7, 545] width 1 height 0
click at [228, 488] on span "[TECHNICAL_ID] (SSH v2)" at bounding box center [305, 480] width 154 height 14
click at [196, 517] on span "POS Develop Backend" at bounding box center [164, 510] width 120 height 14
click at [151, 517] on span "POS Develop Backend" at bounding box center [164, 510] width 120 height 14
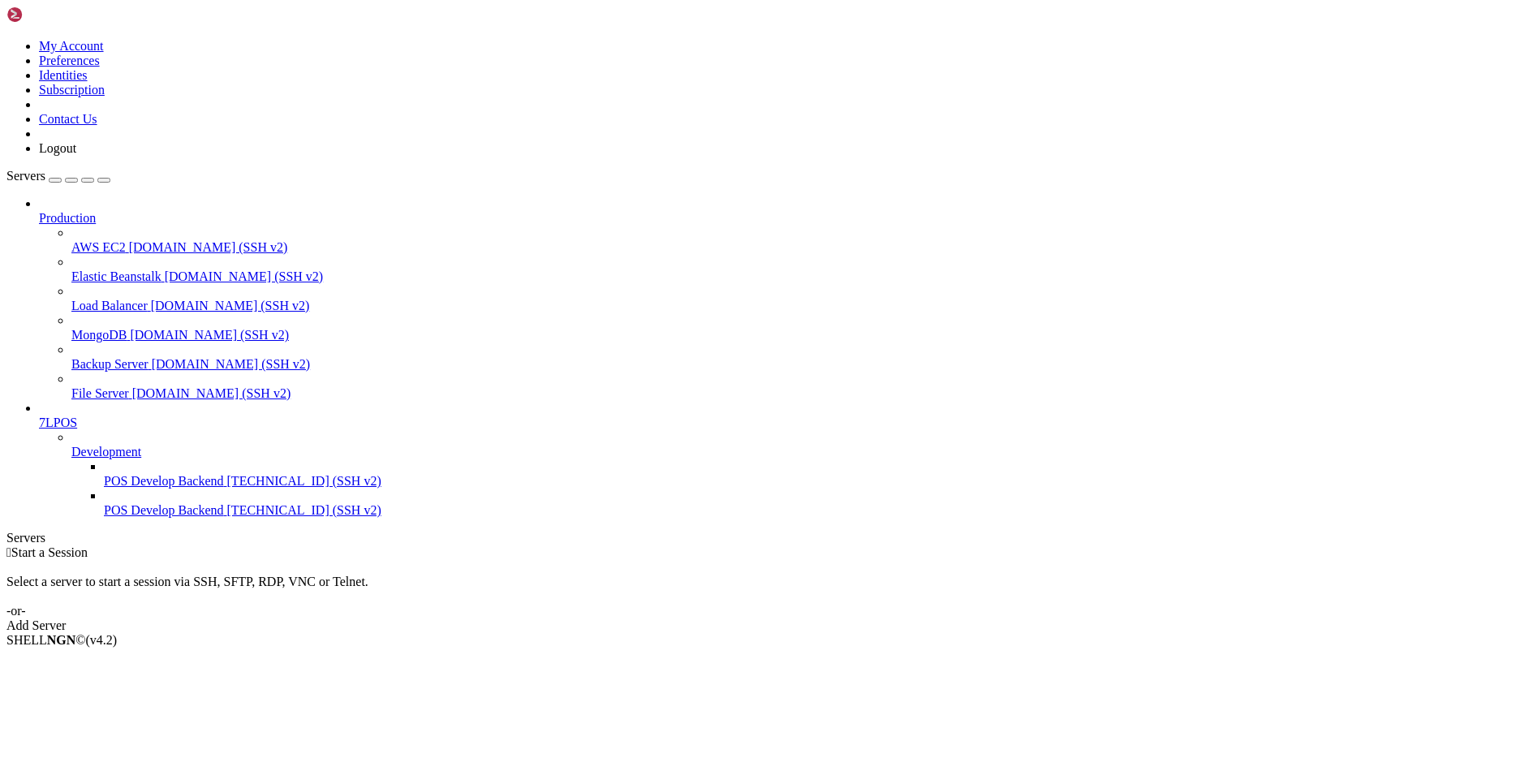
click at [151, 517] on span "POS Develop Backend" at bounding box center [164, 510] width 120 height 14
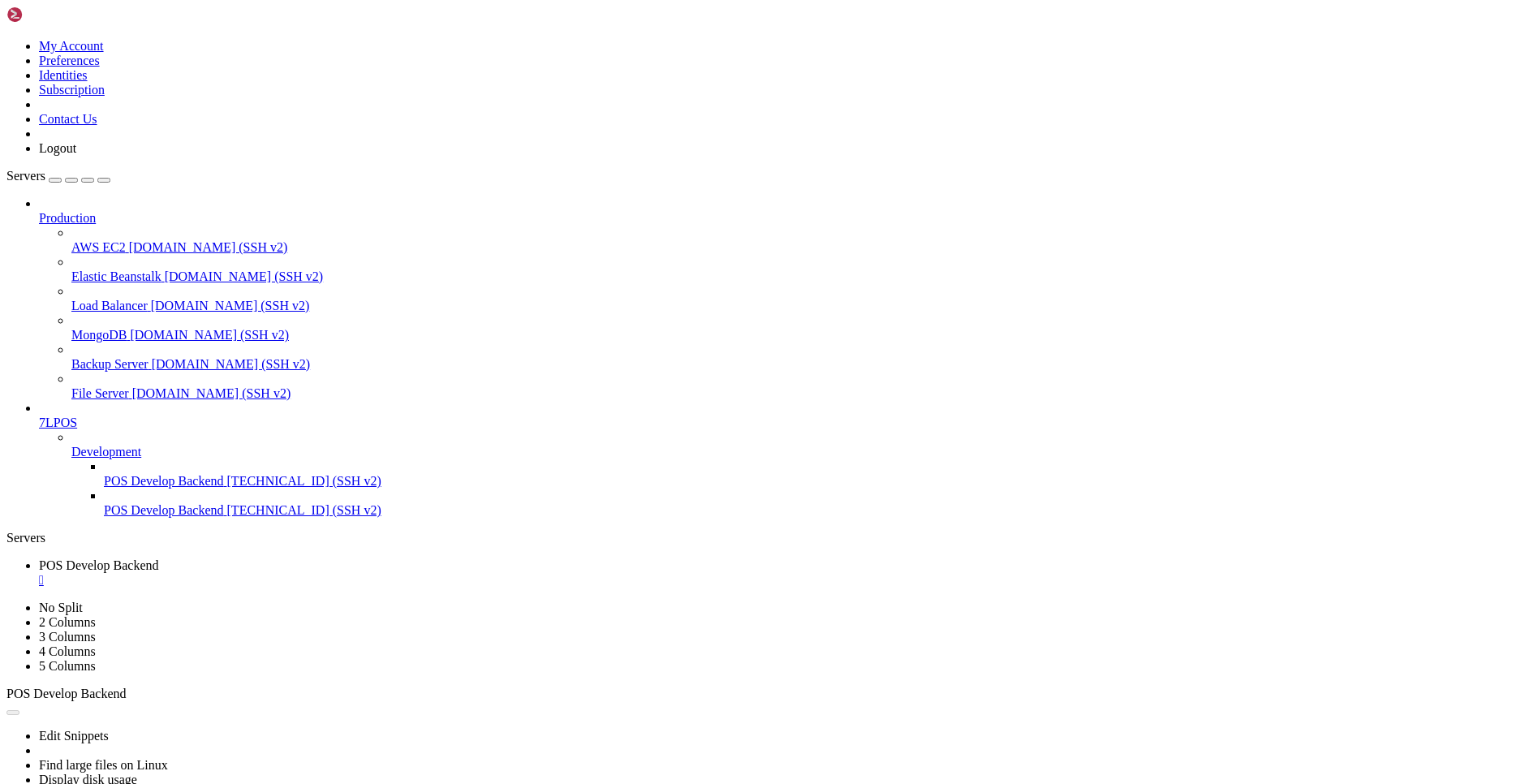
click at [228, 517] on span "[TECHNICAL_ID] (SSH v2)" at bounding box center [305, 510] width 154 height 14
click at [129, 514] on span "POS Develop Backend" at bounding box center [164, 510] width 120 height 14
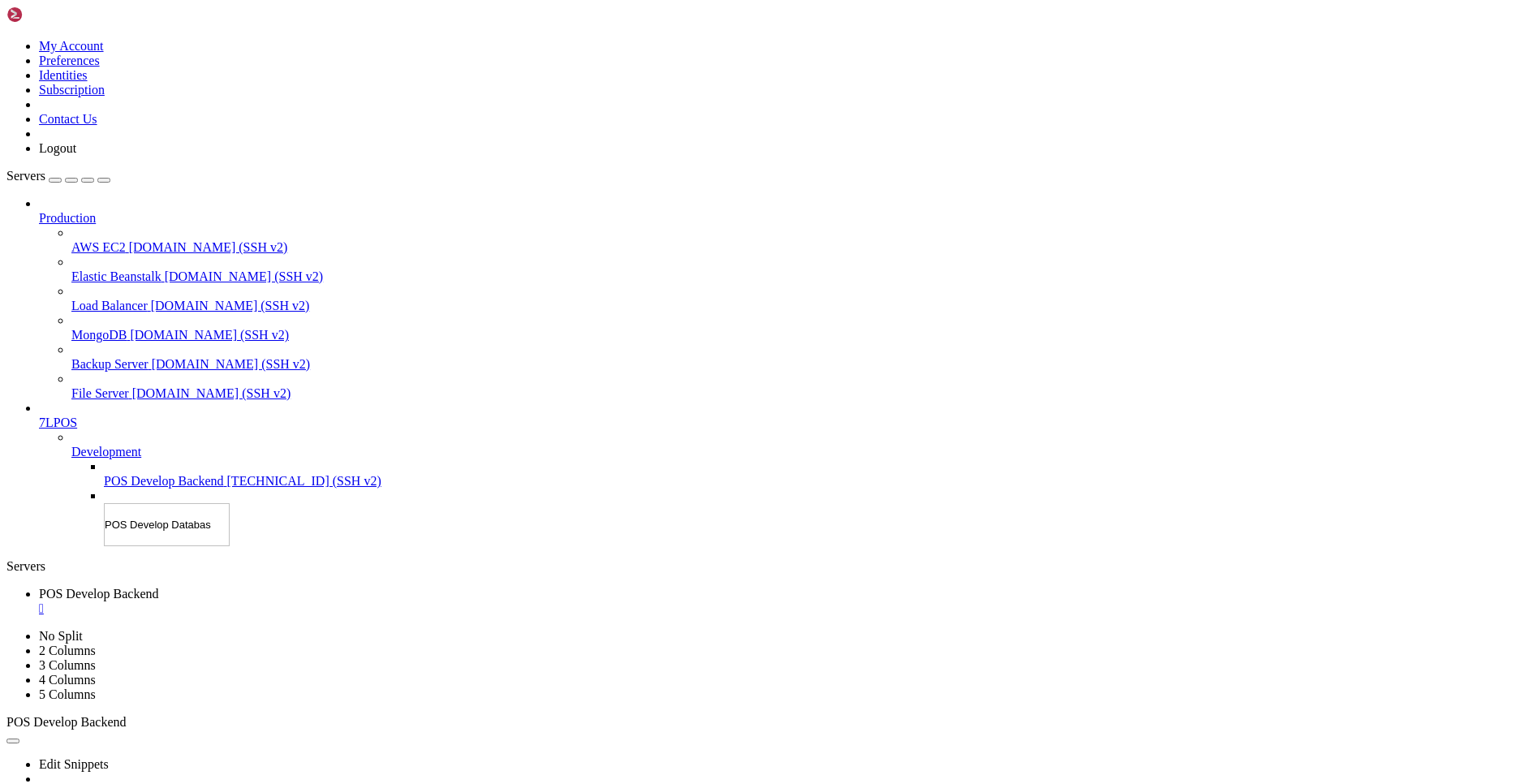
type input "POS Develop Database"
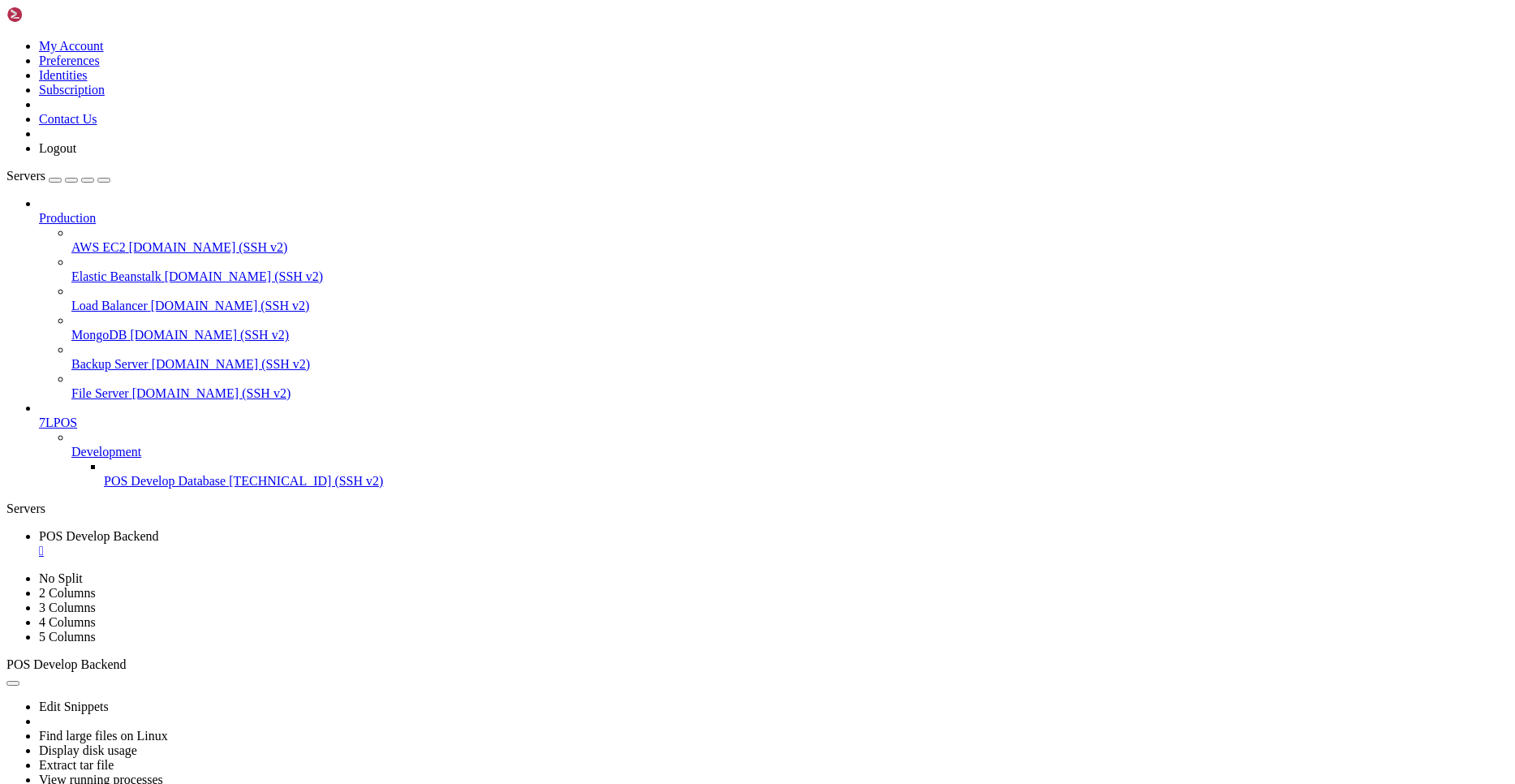
click at [226, 474] on span "POS Develop Database" at bounding box center [164, 480] width 121 height 14
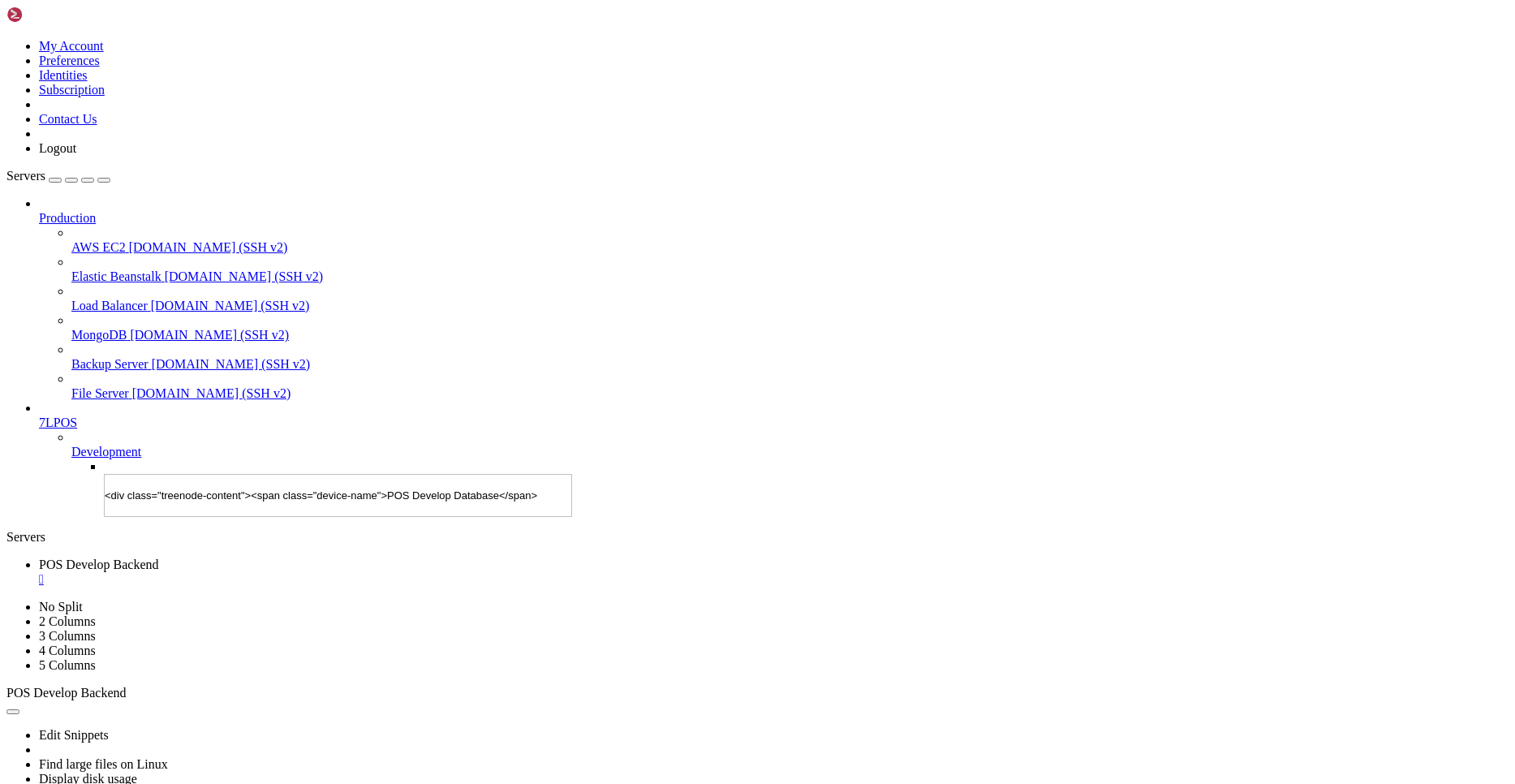
scroll to position [0, 592]
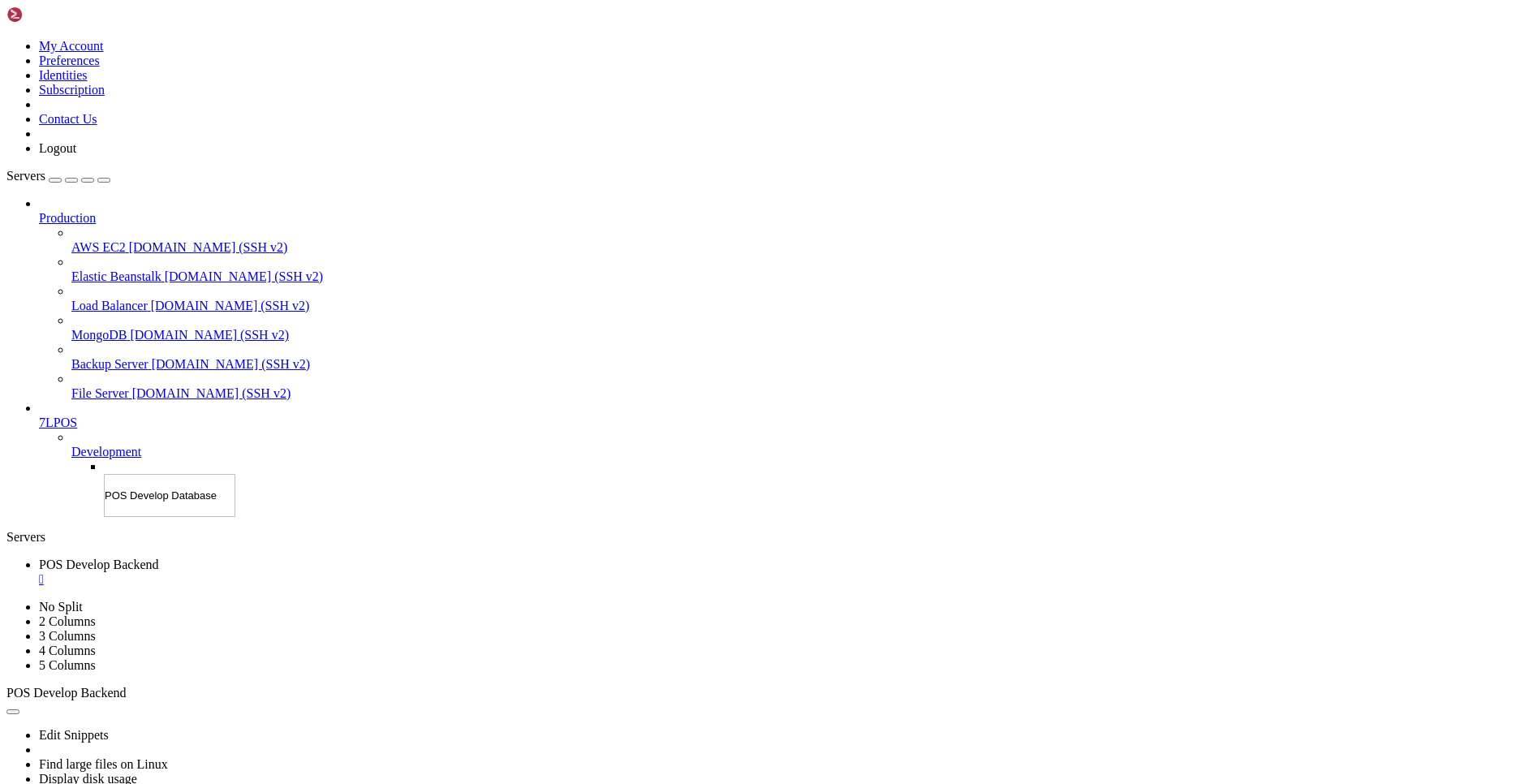
click at [103, 486] on input "POS Develop Database" at bounding box center [169, 495] width 132 height 43
click at [153, 487] on input "POS Develop Database" at bounding box center [169, 495] width 132 height 43
click at [151, 478] on span "POS Develop Database" at bounding box center [164, 480] width 121 height 14
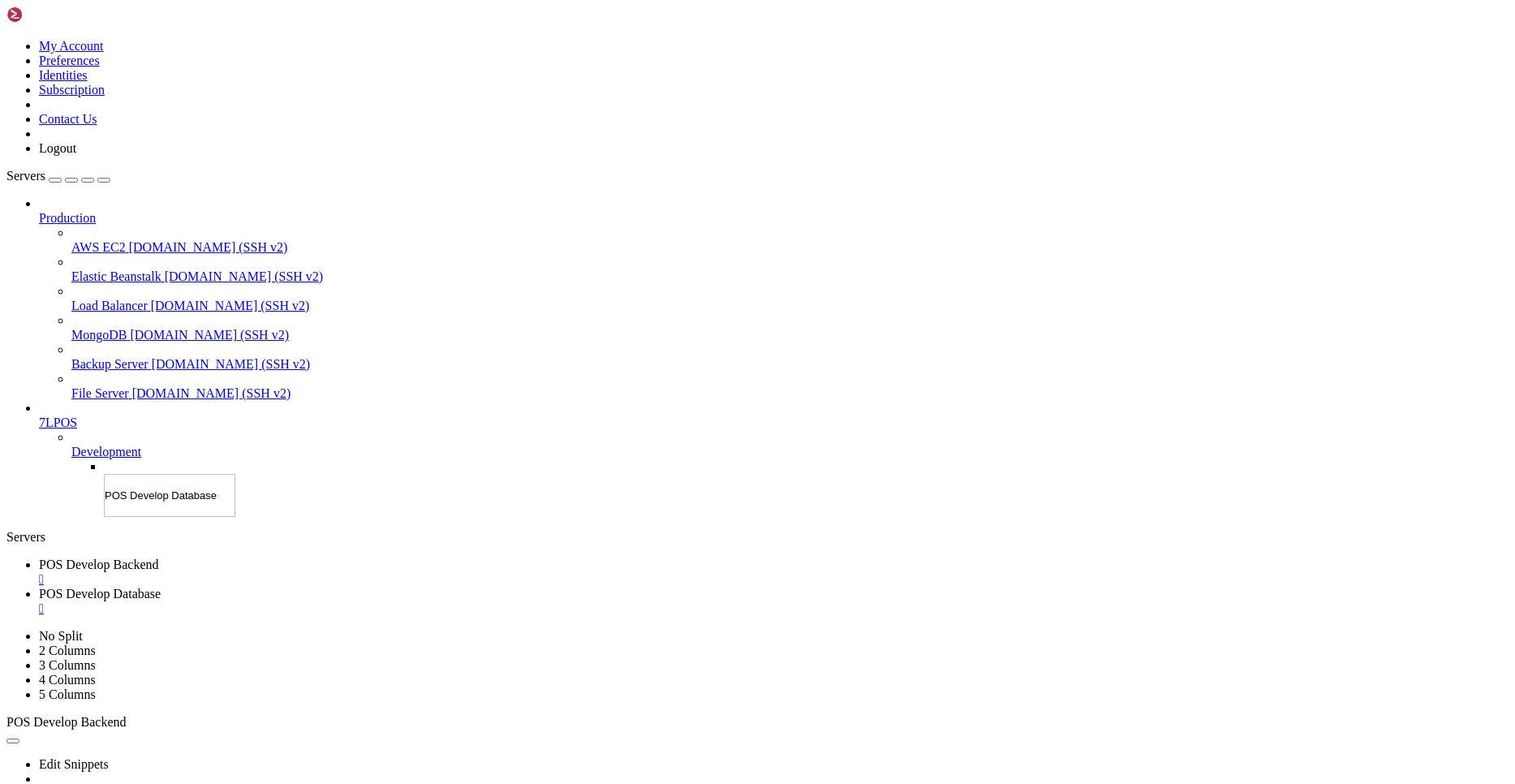
click at [161, 487] on input "POS Develop Database" at bounding box center [169, 495] width 132 height 43
type input "POS Develop Backend"
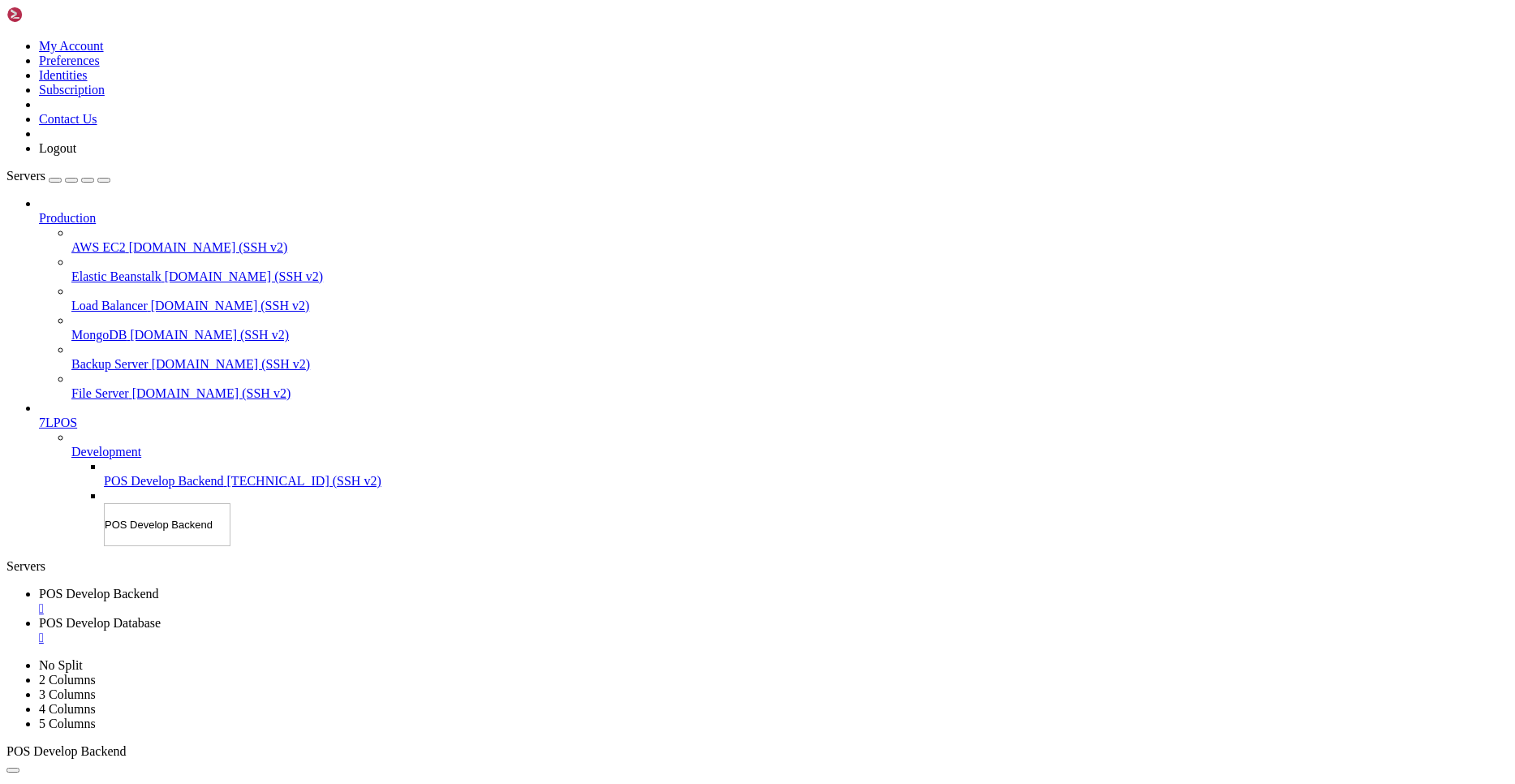
click at [187, 525] on input "POS Develop Backend" at bounding box center [166, 525] width 127 height 43
click at [169, 523] on input "POS Develop Backend" at bounding box center [166, 525] width 127 height 43
click at [166, 517] on span "POS Develop Backend" at bounding box center [164, 510] width 120 height 14
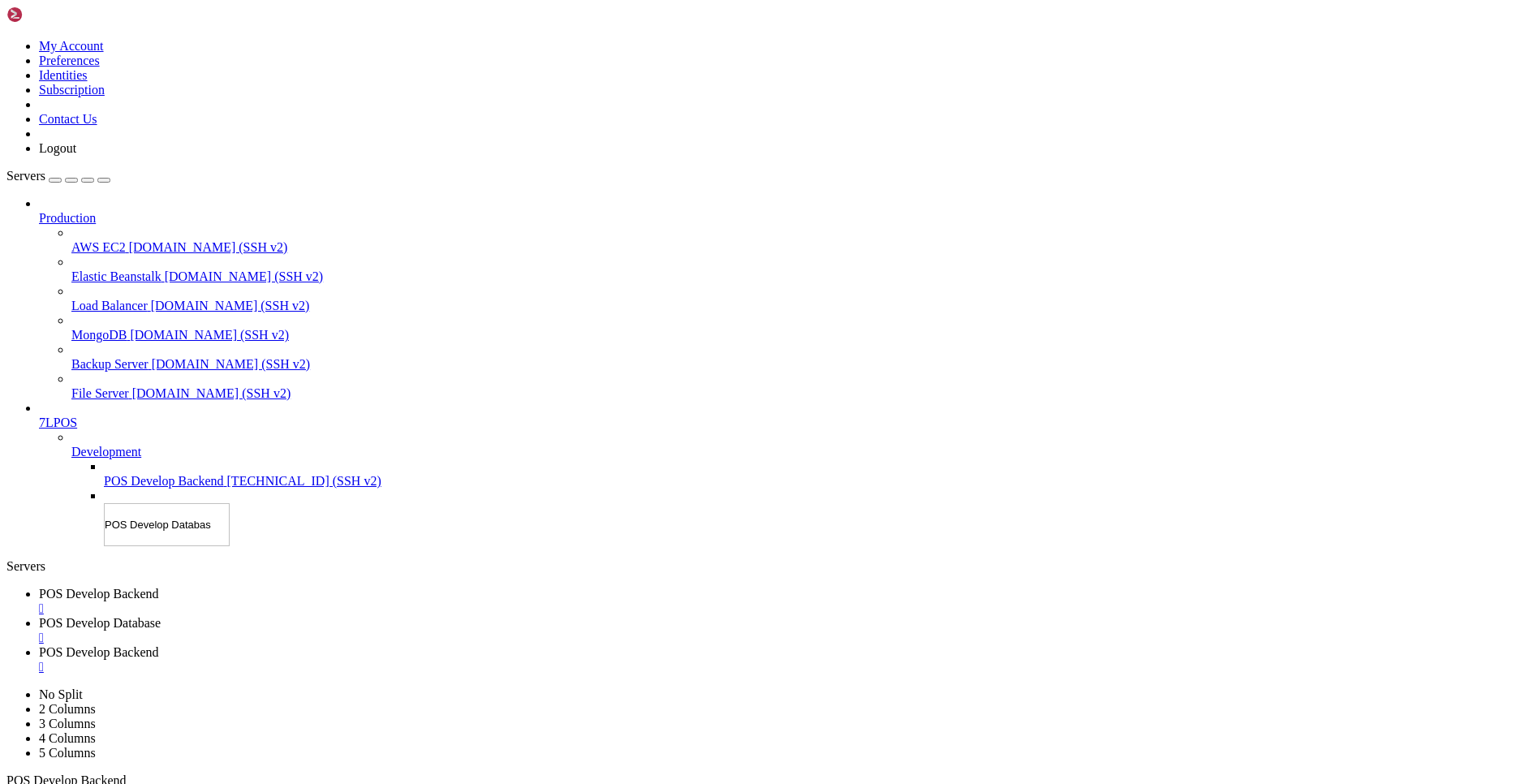
type input "POS Develop Database"
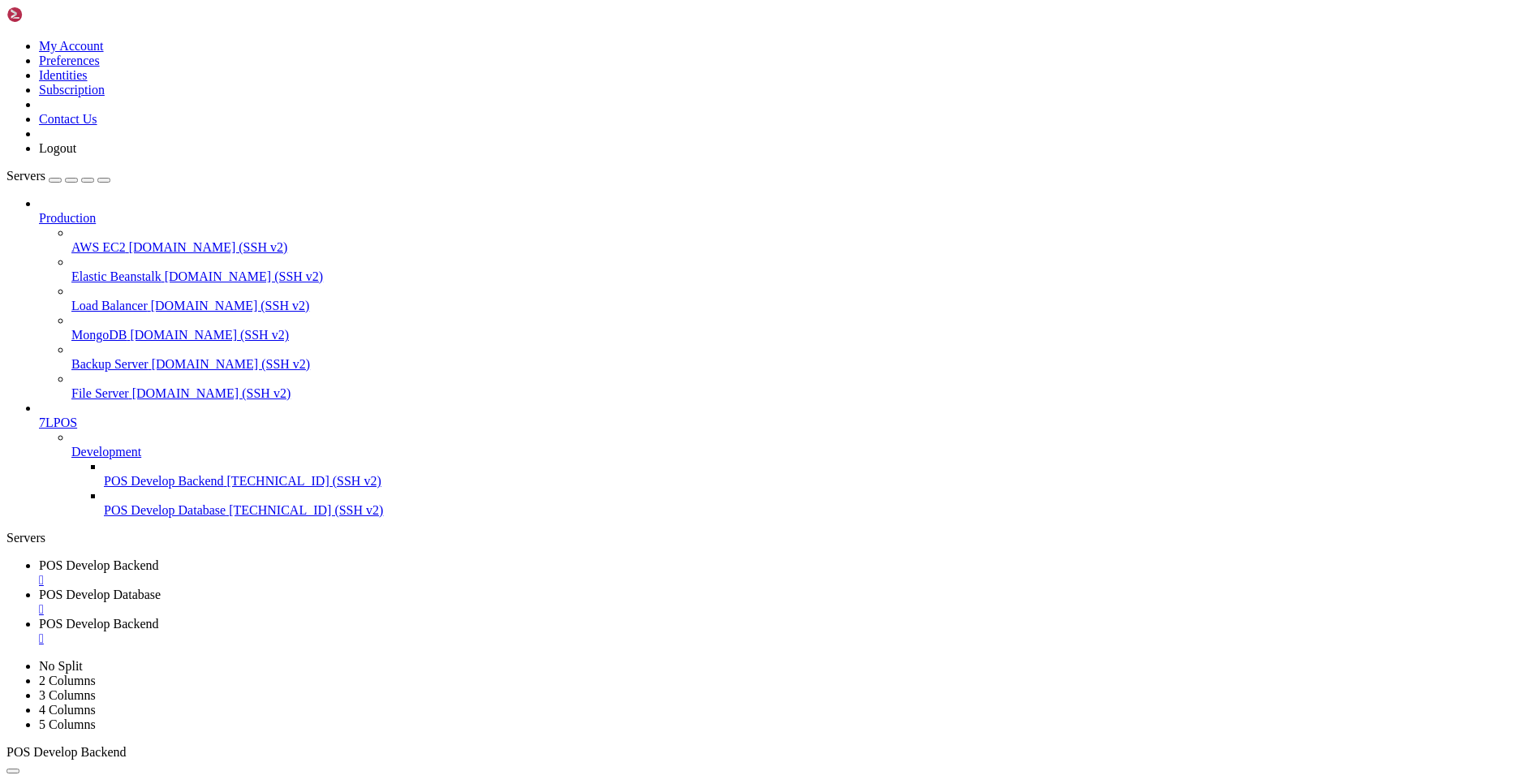
click at [229, 517] on span "[TECHNICAL_ID] (SSH v2)" at bounding box center [306, 510] width 154 height 14
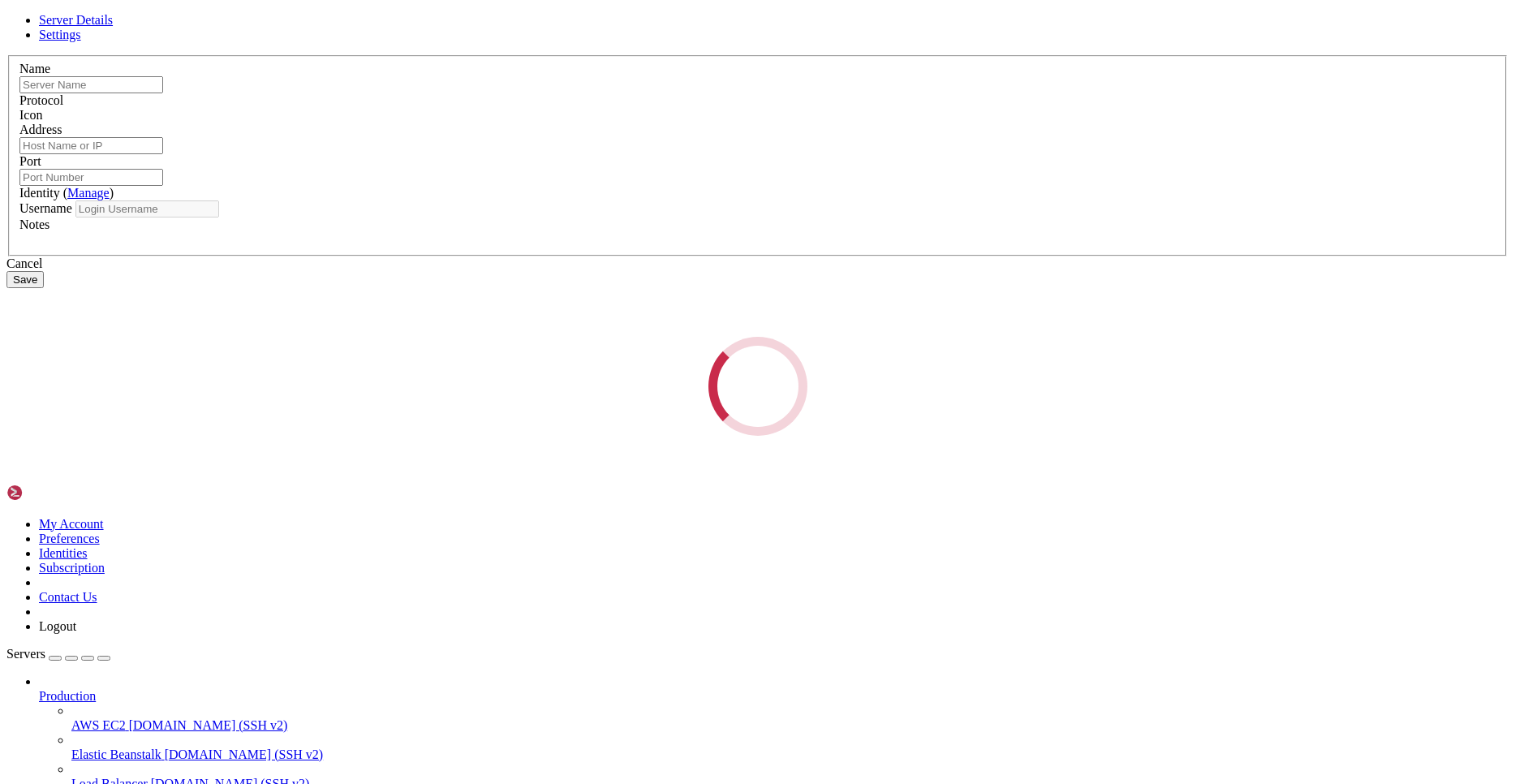
type input "POS Develop Database"
type input "91.99.87.181"
type input "22"
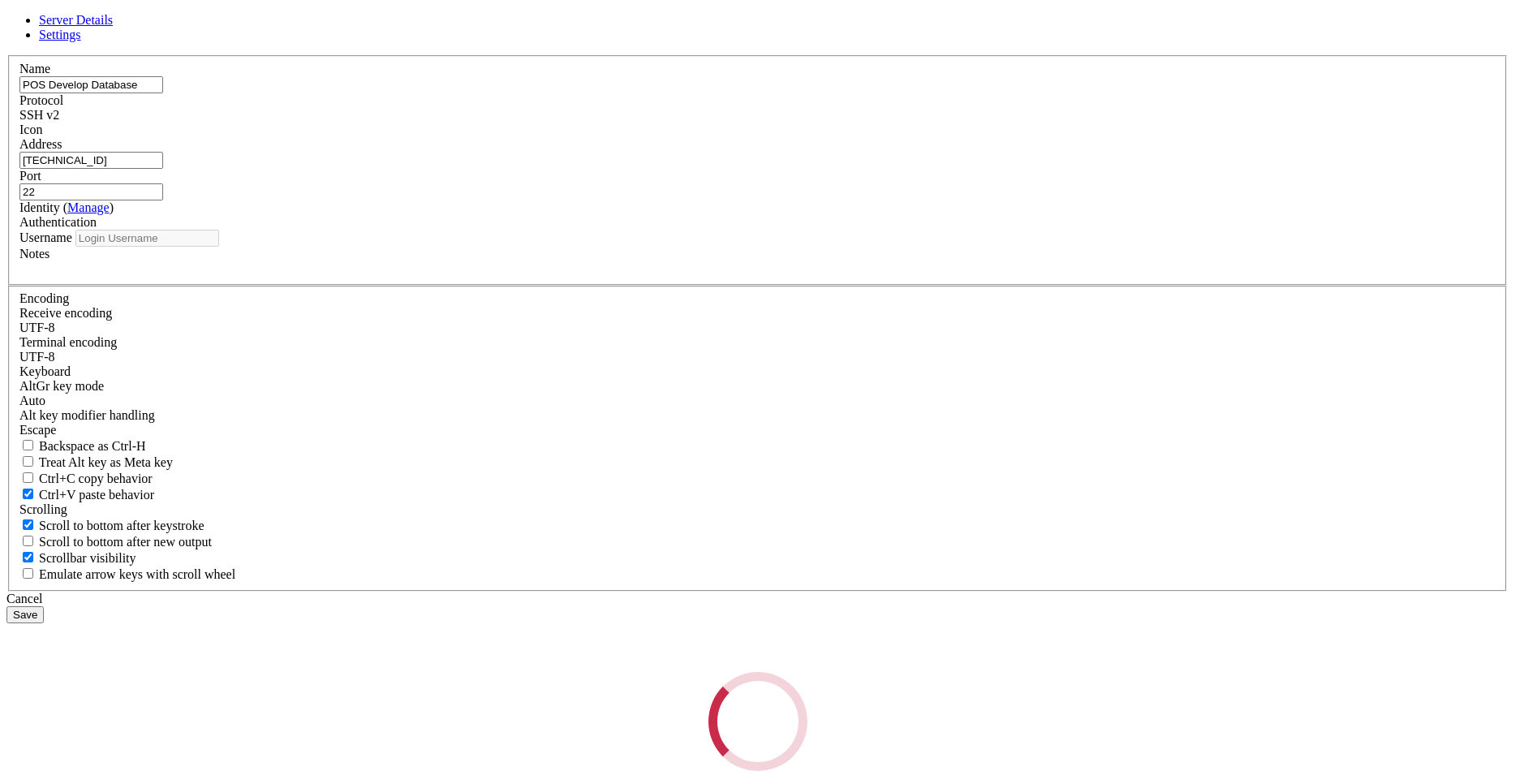
type input "root"
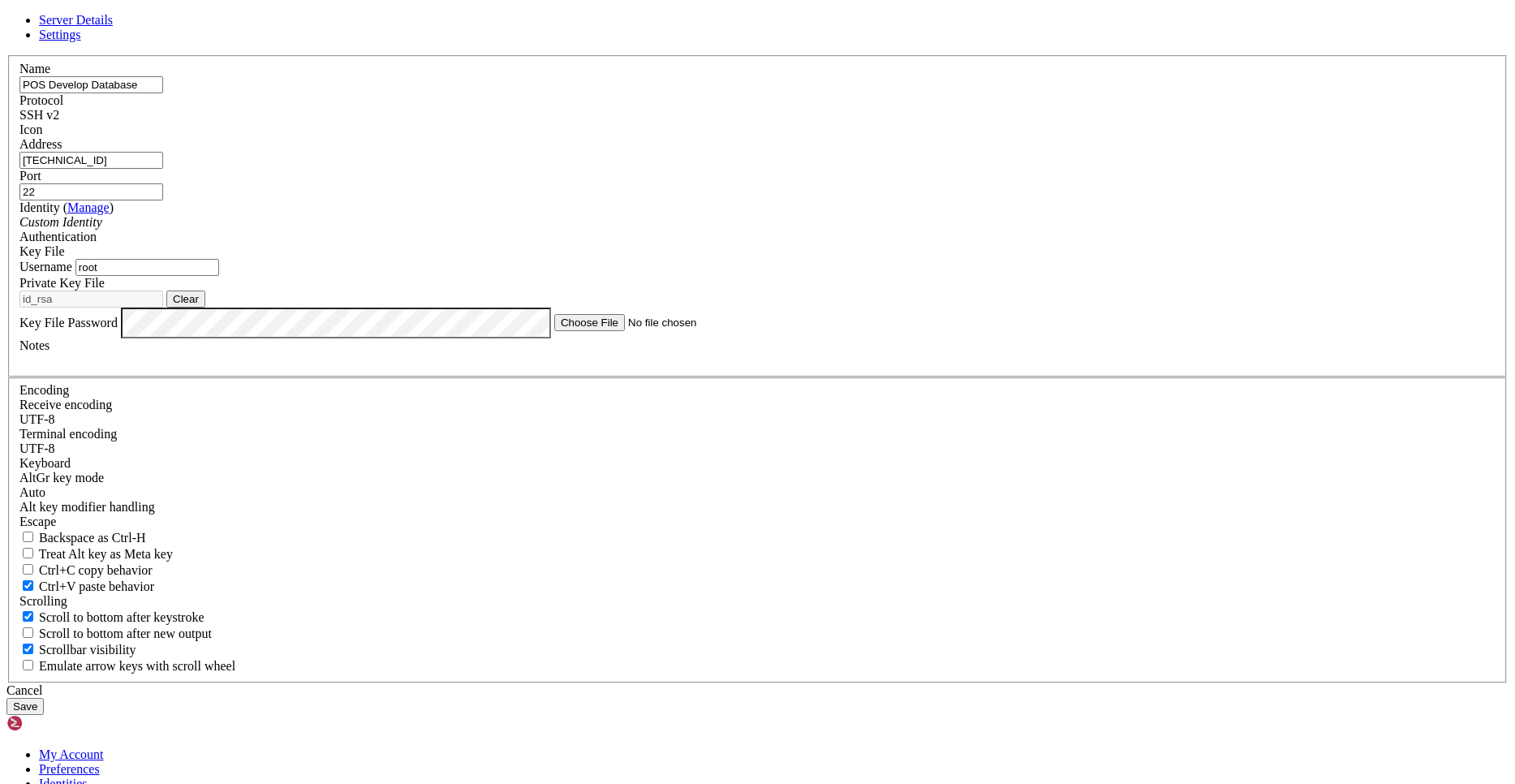
drag, startPoint x: 642, startPoint y: 272, endPoint x: 454, endPoint y: 272, distance: 188.0
click at [163, 169] on input "91.99.87.181" at bounding box center [91, 160] width 144 height 17
paste input "root@128.140.51.139"
type input "128.140.51.139"
click at [44, 698] on button "Save" at bounding box center [25, 706] width 38 height 17
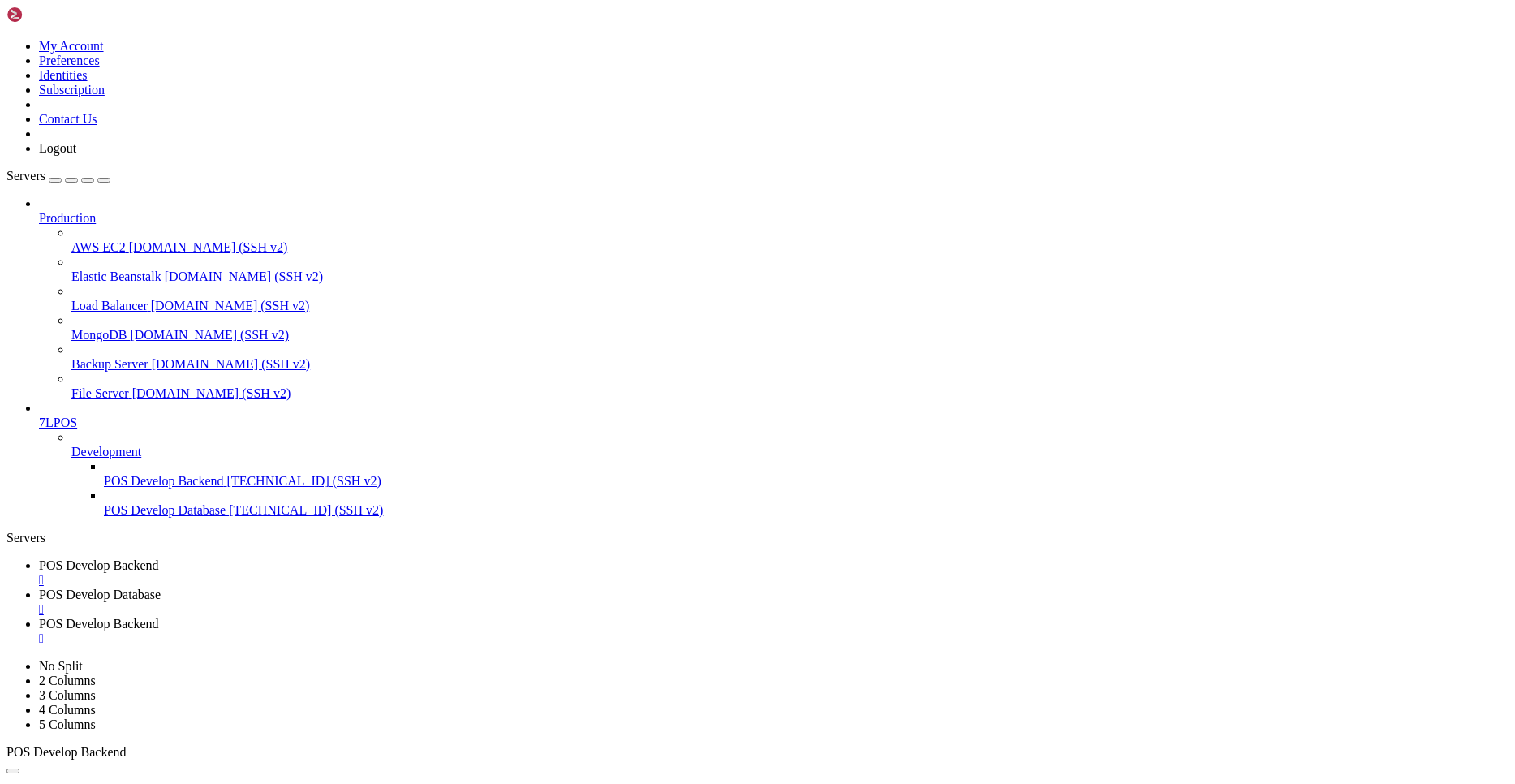
click at [183, 517] on span "POS Develop Database" at bounding box center [164, 510] width 121 height 14
click at [224, 517] on span "POS Develop Database" at bounding box center [164, 510] width 121 height 14
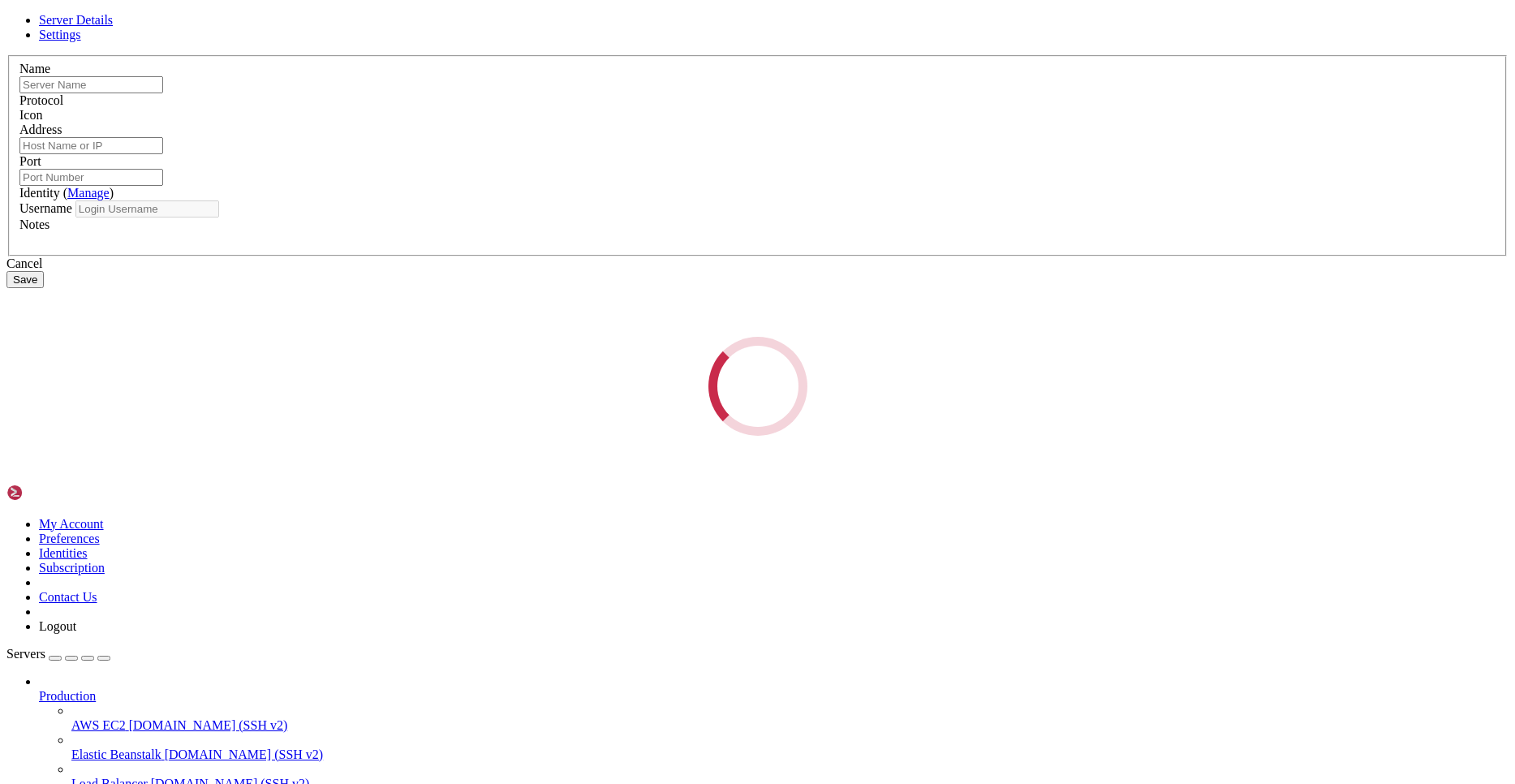
type input "POS Develop Database"
type input "128.140.51.139"
type input "22"
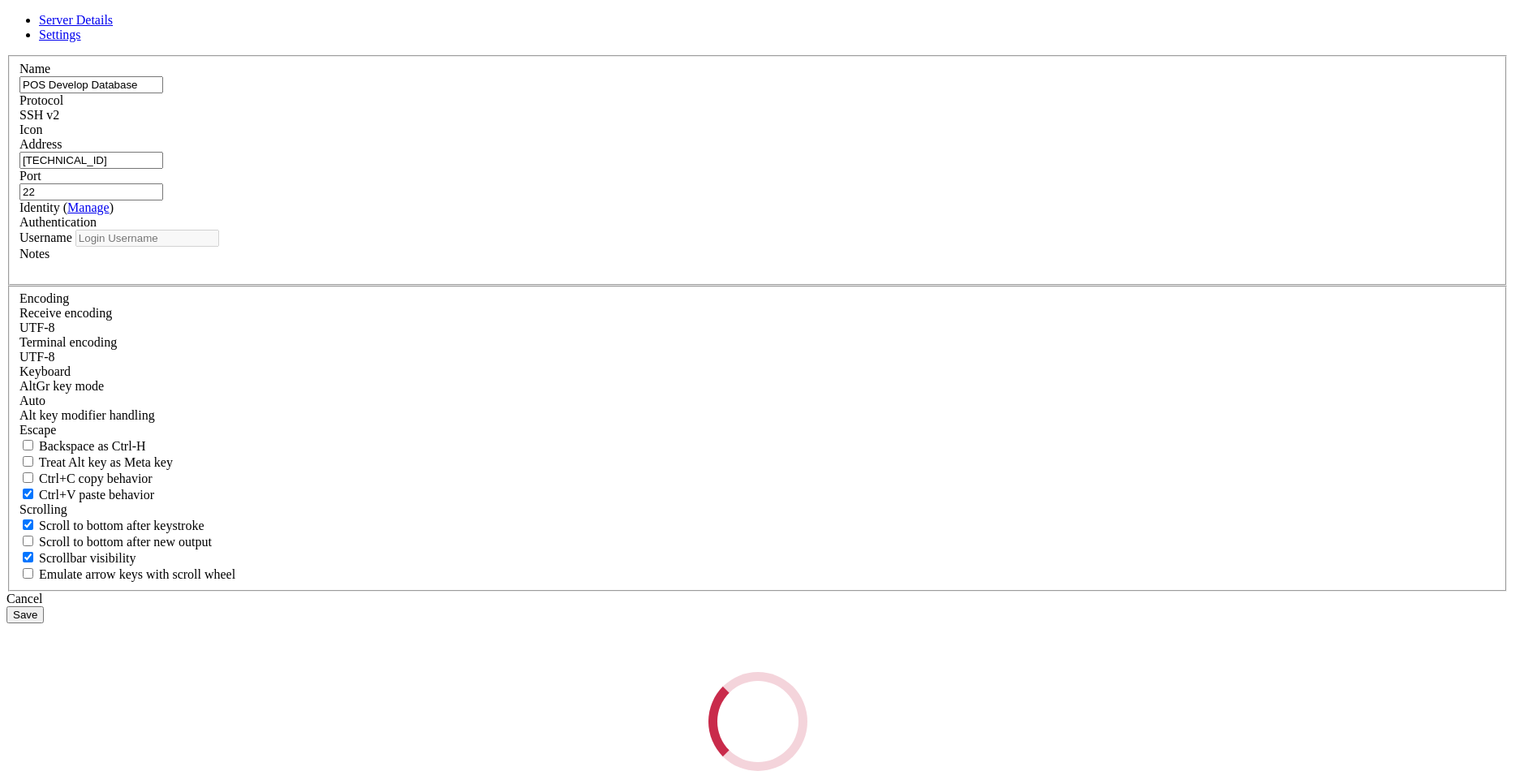
type input "root"
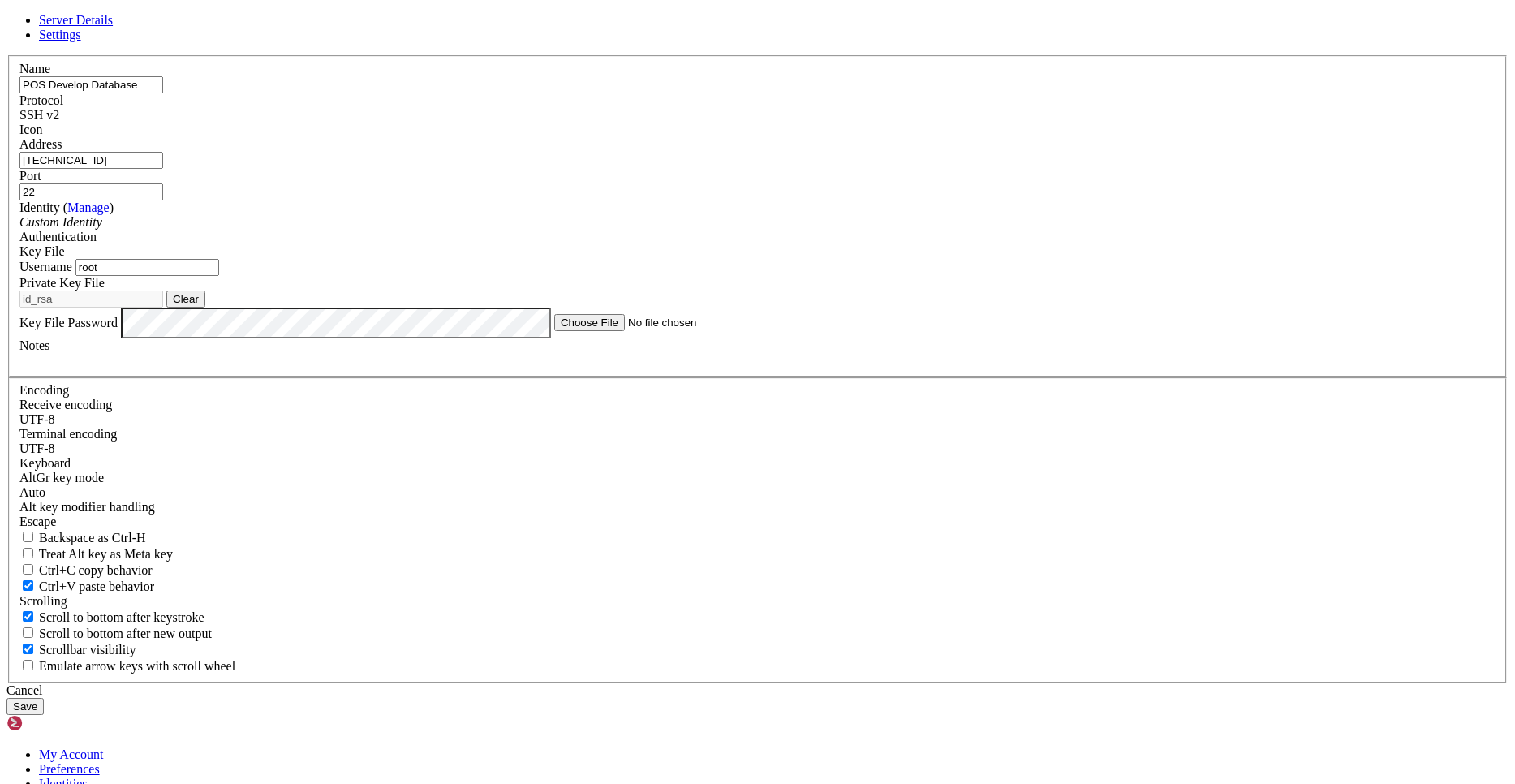
click at [665, 229] on div "Custom Identity" at bounding box center [758, 223] width 1476 height 15
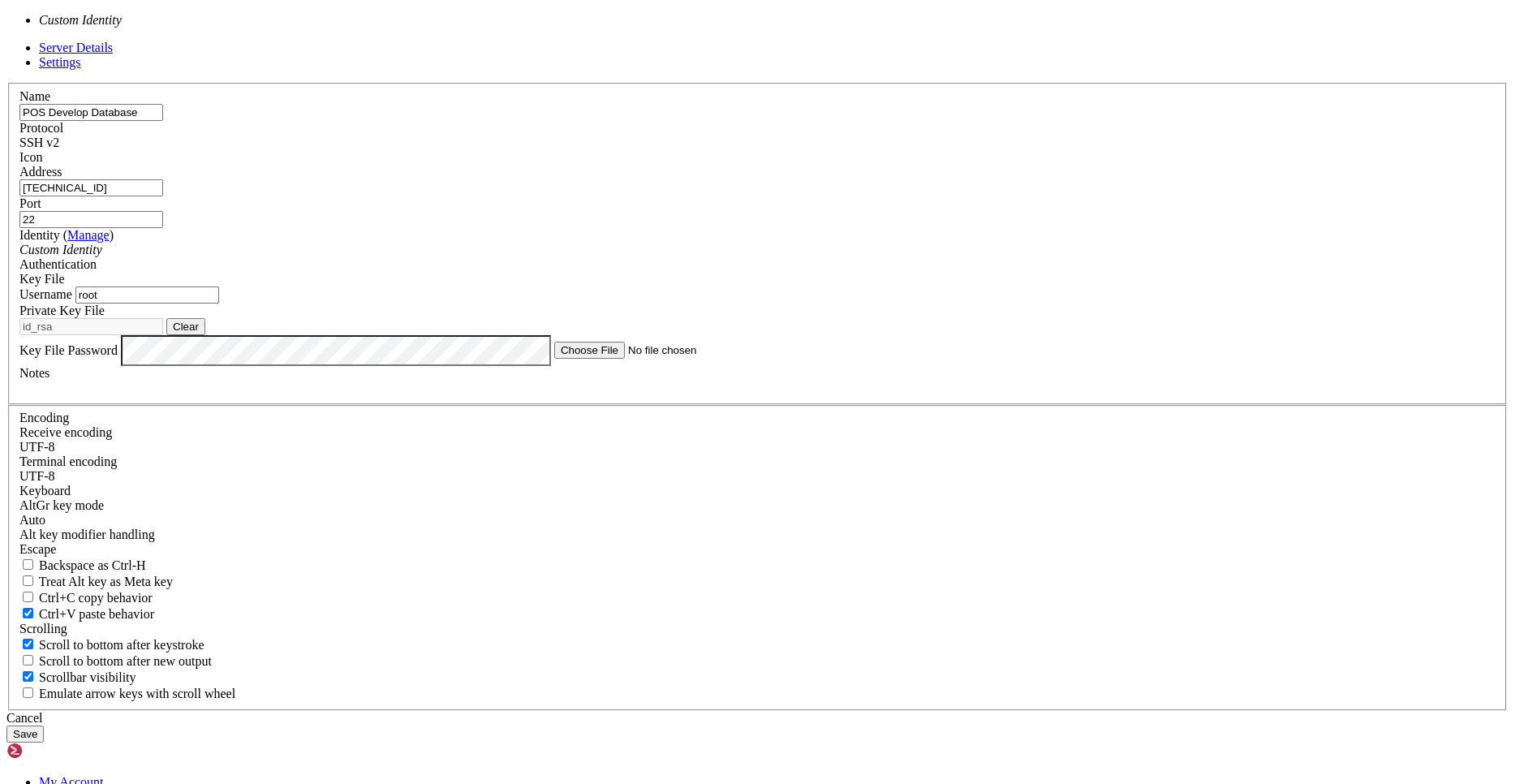
click at [163, 196] on input "128.140.51.139" at bounding box center [91, 188] width 144 height 17
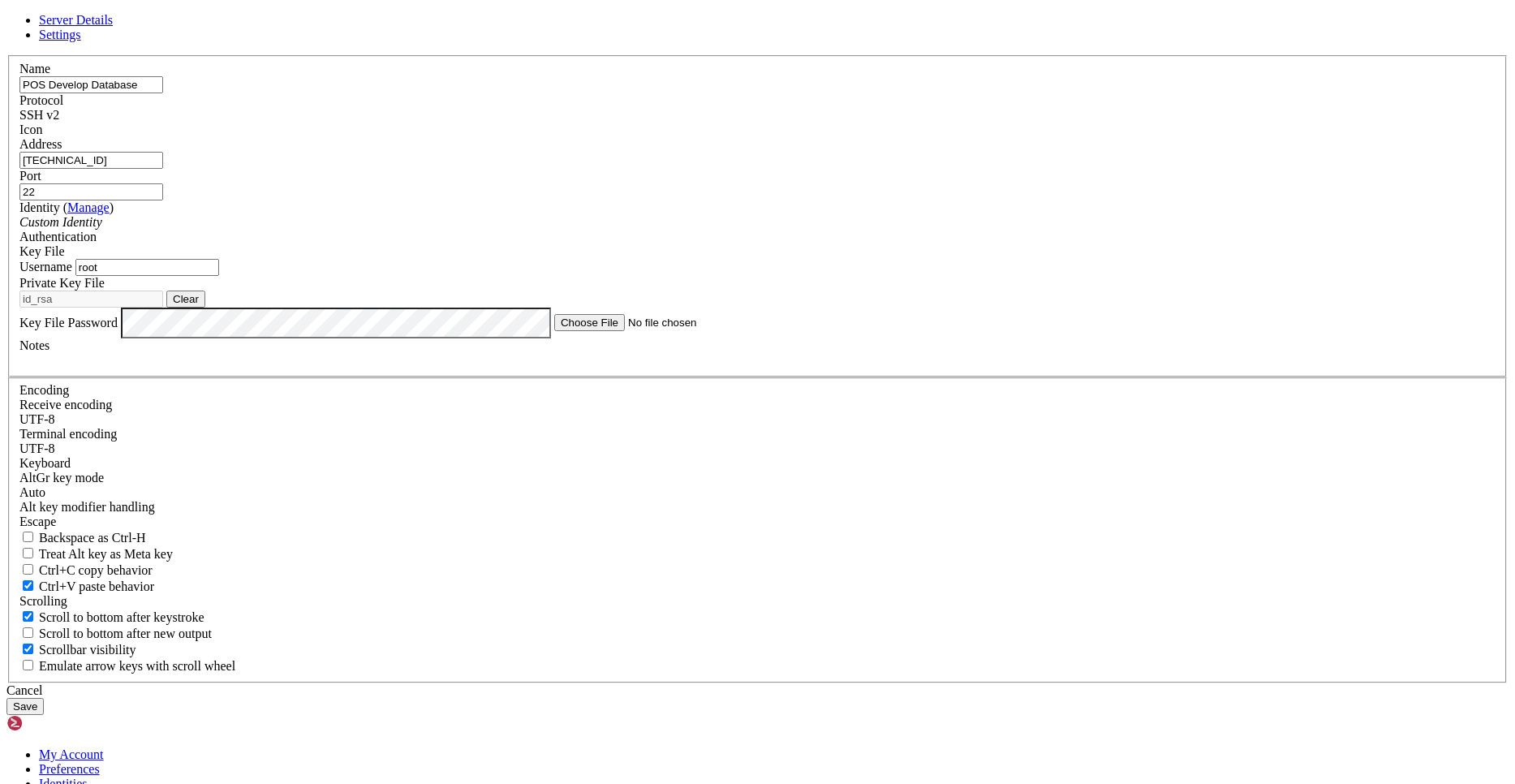
click at [163, 169] on input "128.140.51.139" at bounding box center [91, 160] width 144 height 17
paste input "16.202.104.154"
type input "116.202.104.154"
click at [44, 698] on button "Save" at bounding box center [25, 706] width 38 height 17
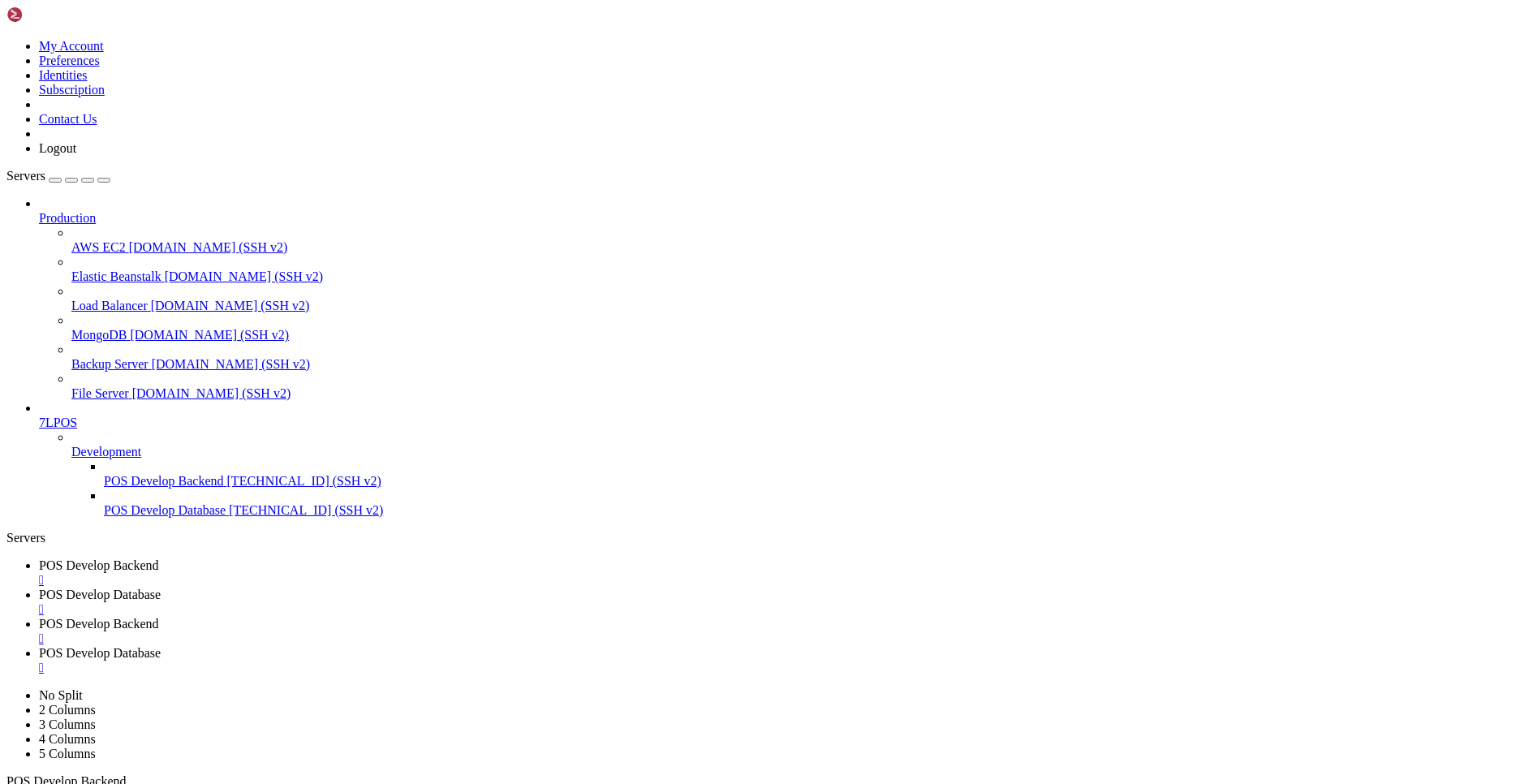
click at [204, 517] on span "POS Develop Database" at bounding box center [164, 510] width 121 height 14
click at [159, 558] on span "POS Develop Backend" at bounding box center [99, 565] width 120 height 14
click at [608, 572] on div "" at bounding box center [773, 580] width 1470 height 15
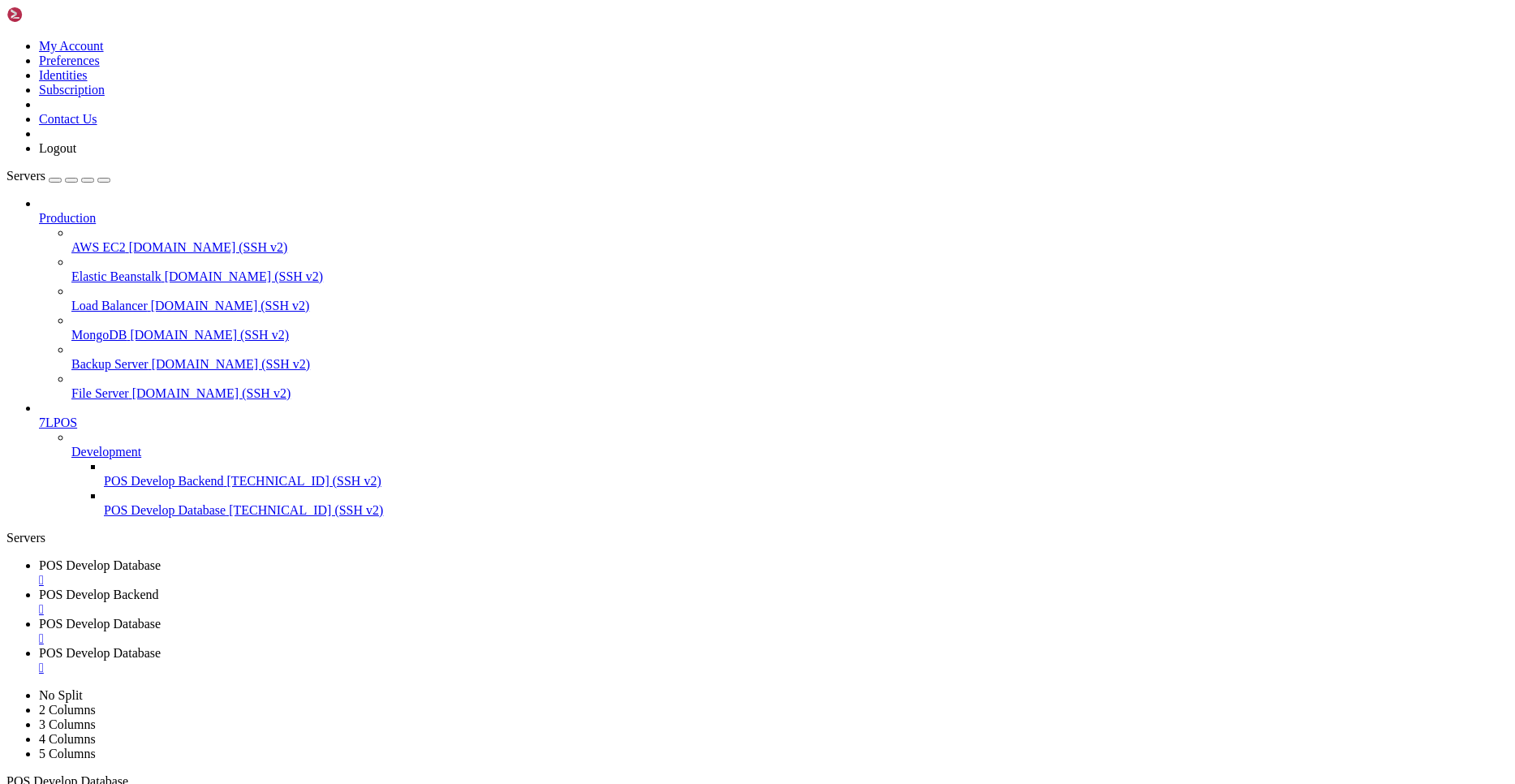
click at [608, 572] on div "" at bounding box center [773, 580] width 1470 height 15
